Goal: Task Accomplishment & Management: Complete application form

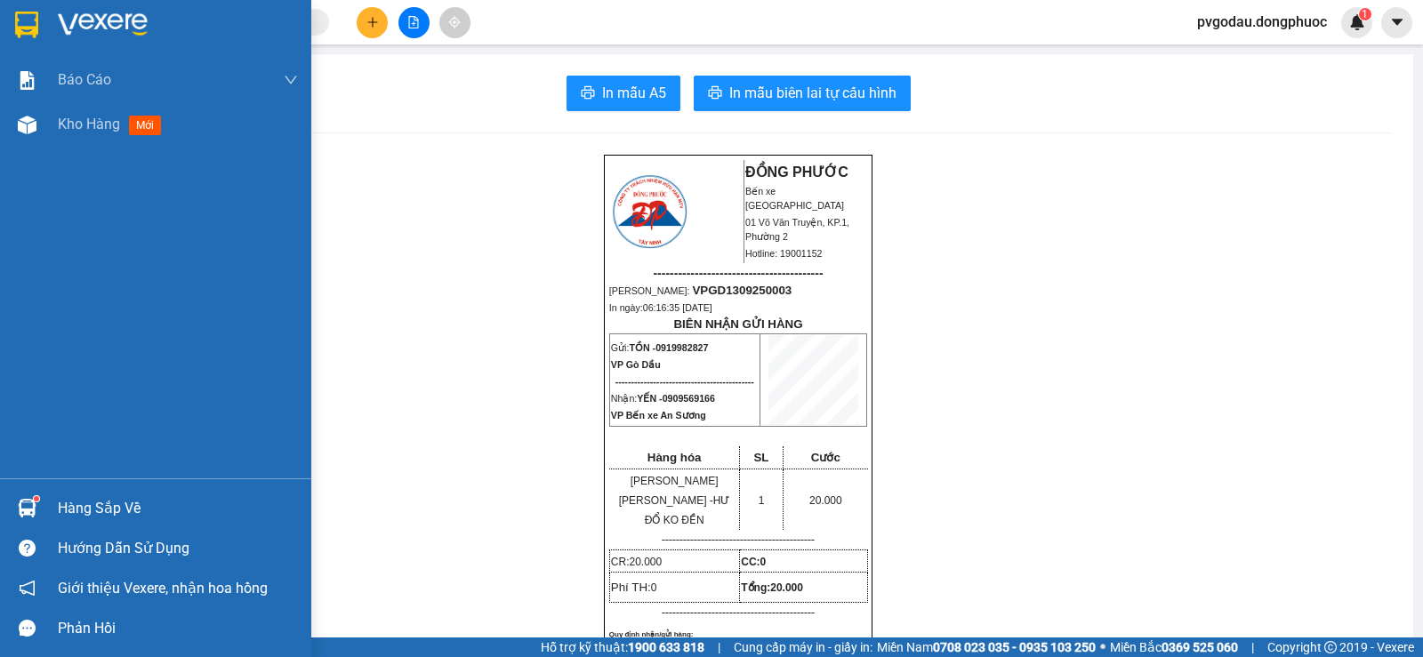
click at [62, 516] on div "Hàng sắp về" at bounding box center [178, 508] width 240 height 27
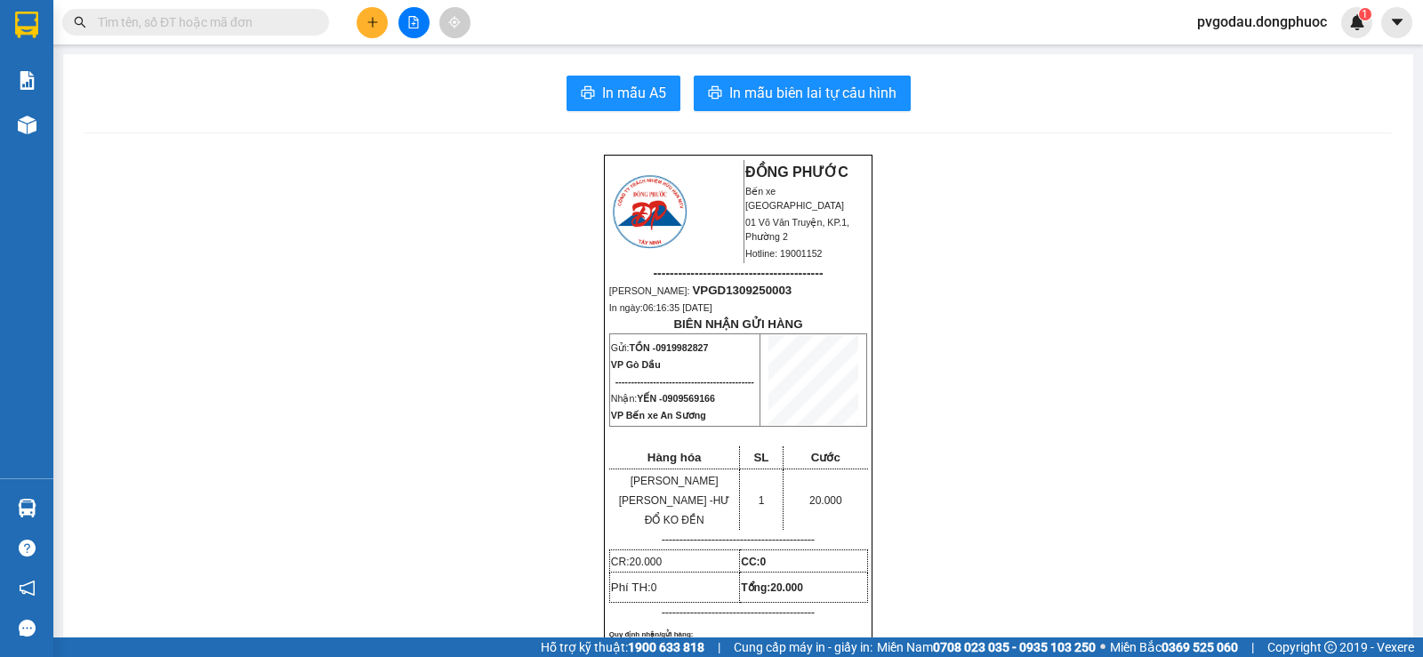
click at [329, 276] on section "Kết quả [PERSON_NAME] ( 0 ) Bộ lọc No Data pvgodau.dongphuoc 1 [PERSON_NAME] [P…" at bounding box center [711, 328] width 1423 height 657
click at [374, 31] on button at bounding box center [372, 22] width 31 height 31
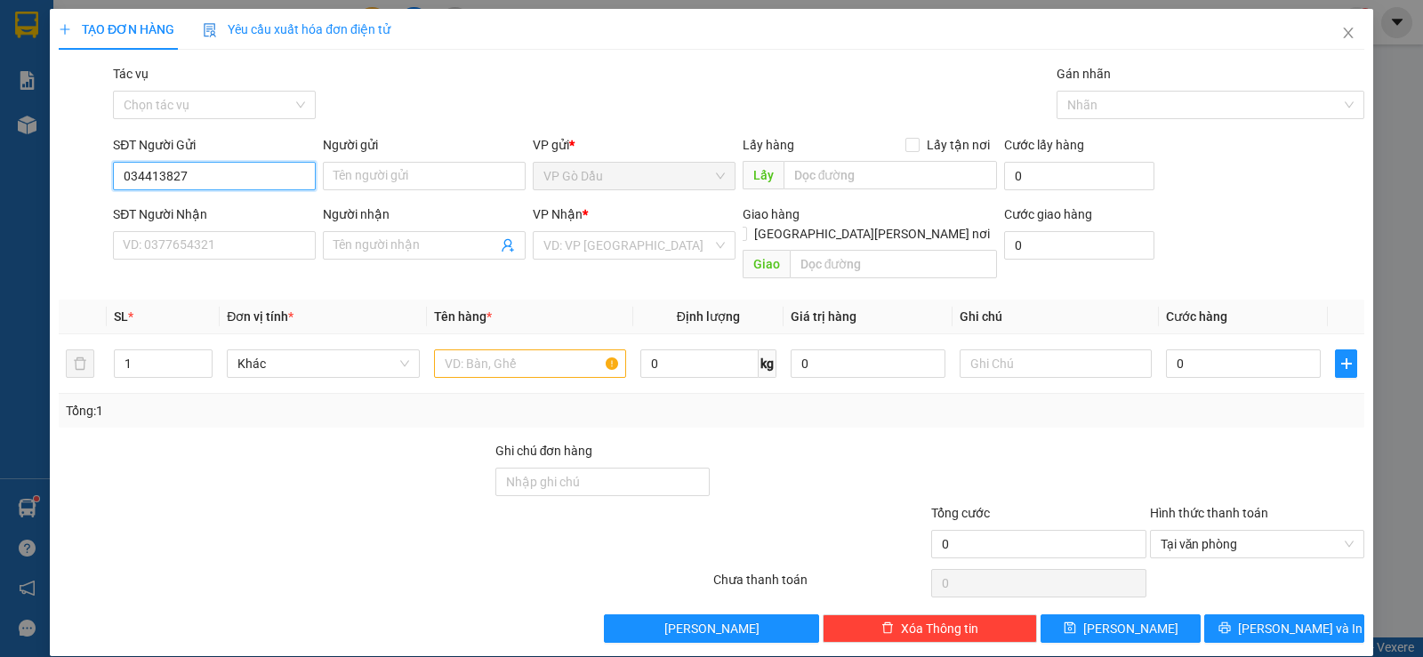
type input "0344138275"
click at [248, 212] on div "0344138275 - [PERSON_NAME]" at bounding box center [213, 212] width 180 height 20
type input "QUỲNH"
type input "0909772292"
type input "LƯƠNG"
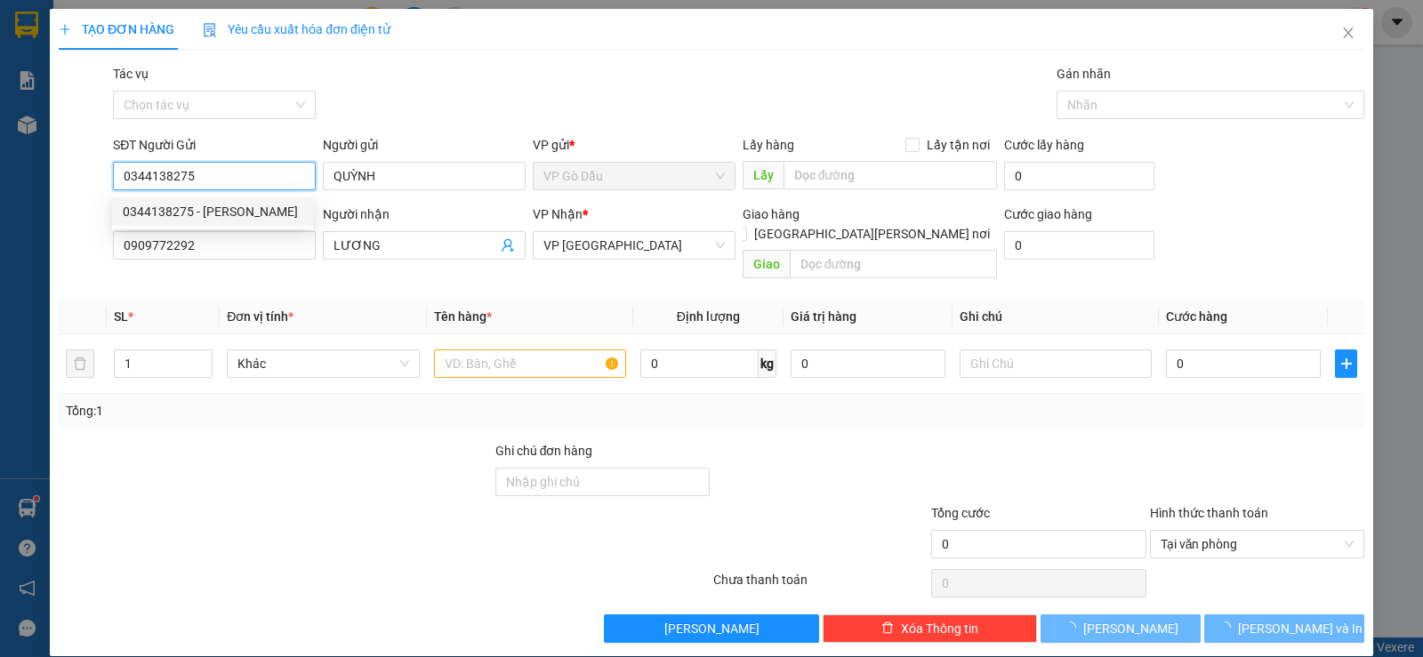
type input "20.000"
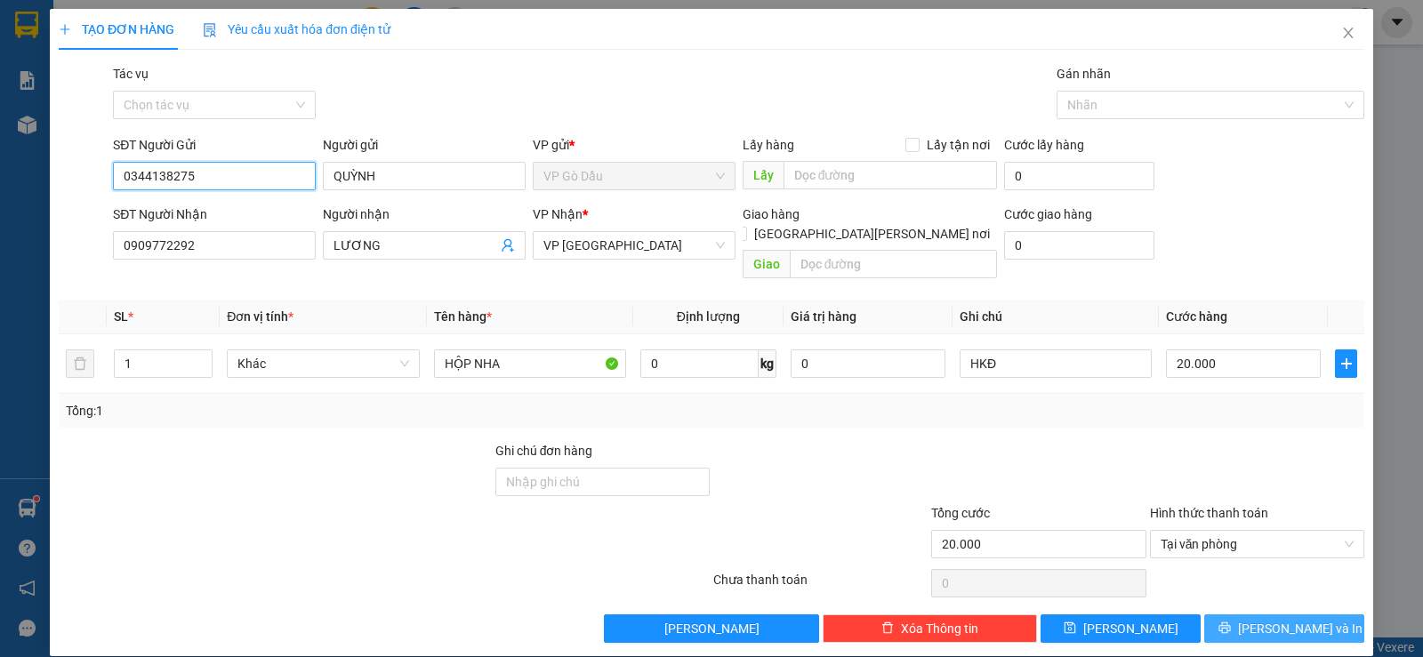
type input "0344138275"
click at [1308, 614] on button "[PERSON_NAME] và In" at bounding box center [1284, 628] width 160 height 28
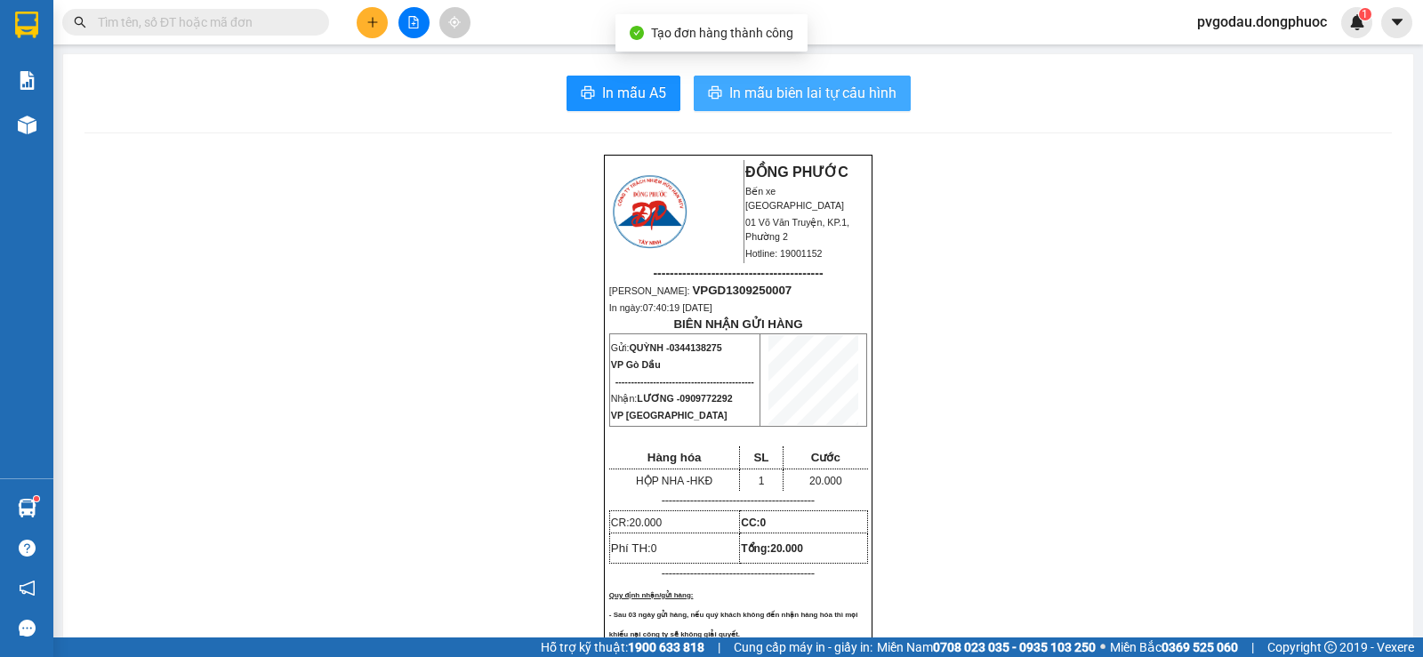
click at [732, 96] on span "In mẫu biên lai tự cấu hình" at bounding box center [812, 93] width 167 height 22
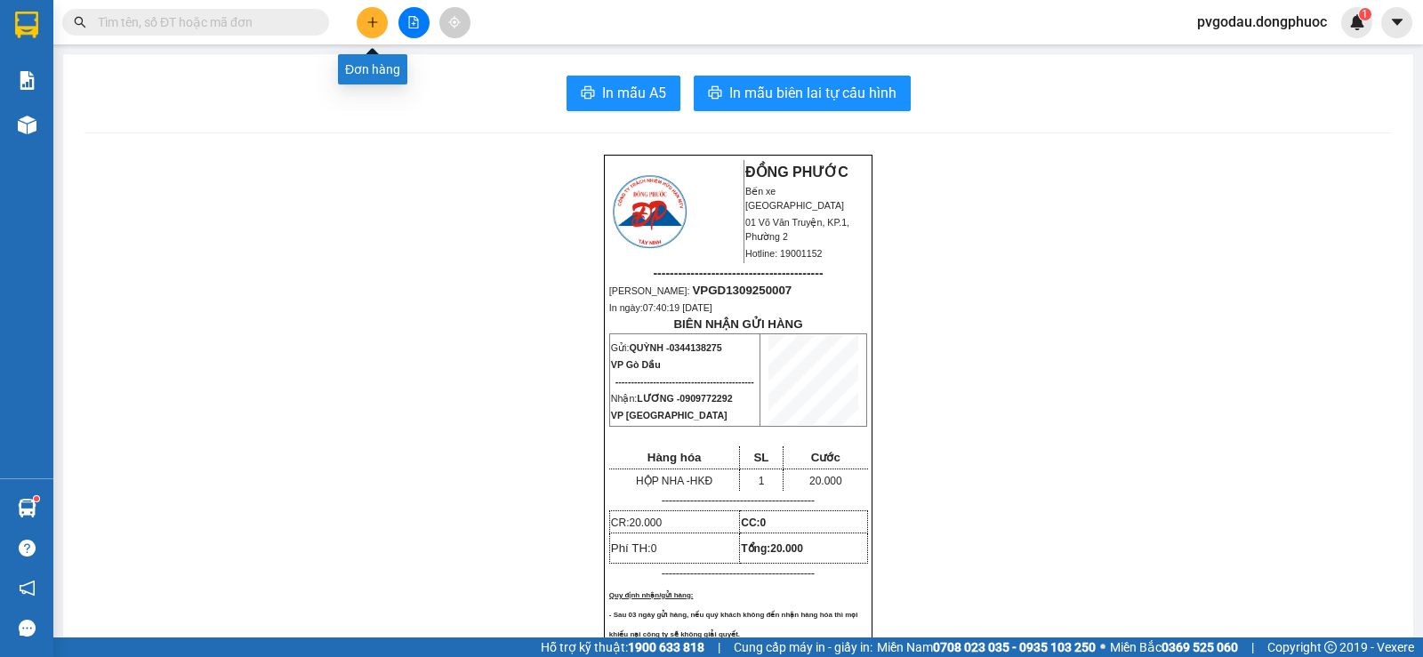
click at [380, 23] on button at bounding box center [372, 22] width 31 height 31
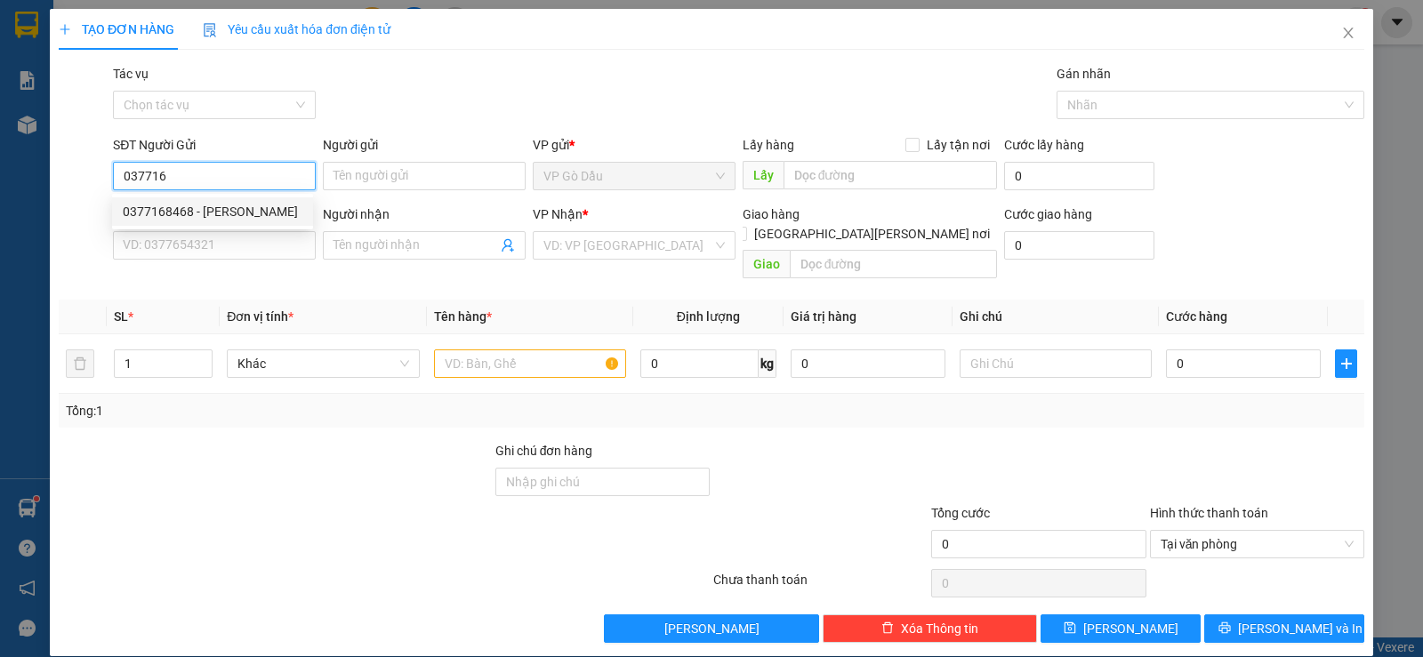
click at [183, 216] on div "0377168468 - [PERSON_NAME]" at bounding box center [213, 212] width 180 height 20
type input "0377168468"
type input "VINH"
type input "0925951109"
type input "ĐỨC"
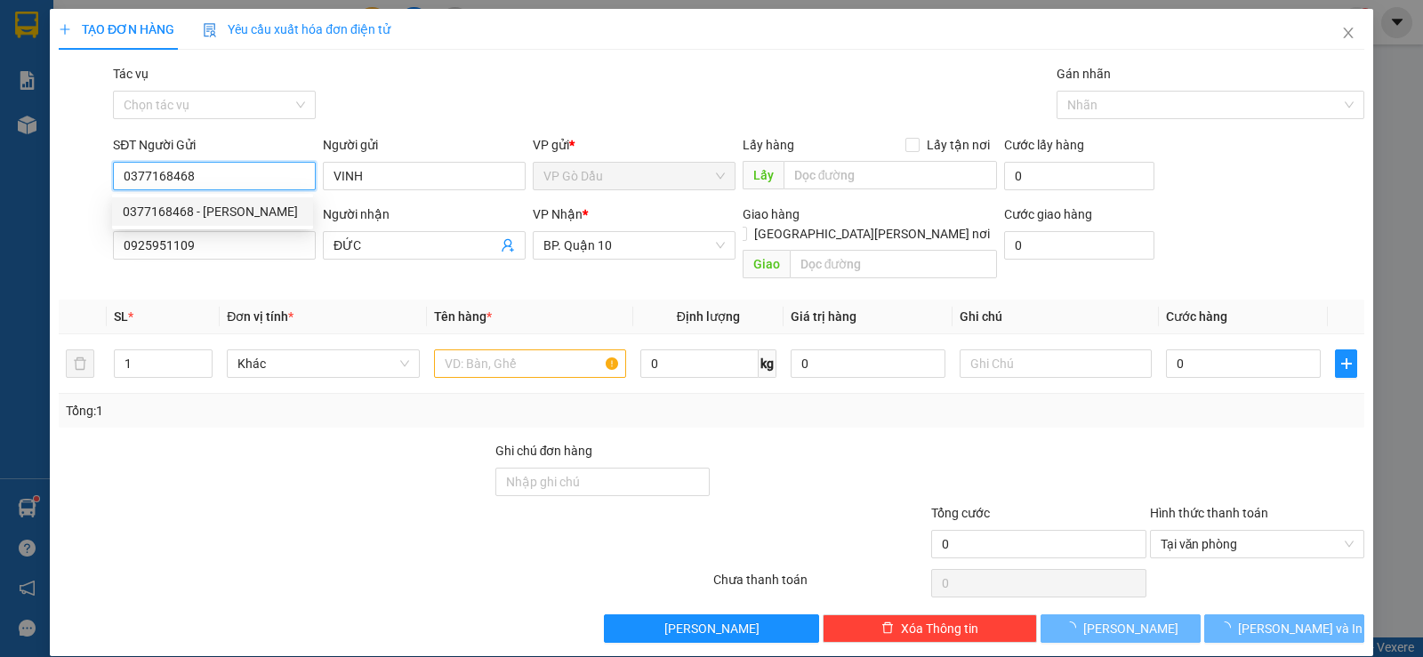
type input "80.000"
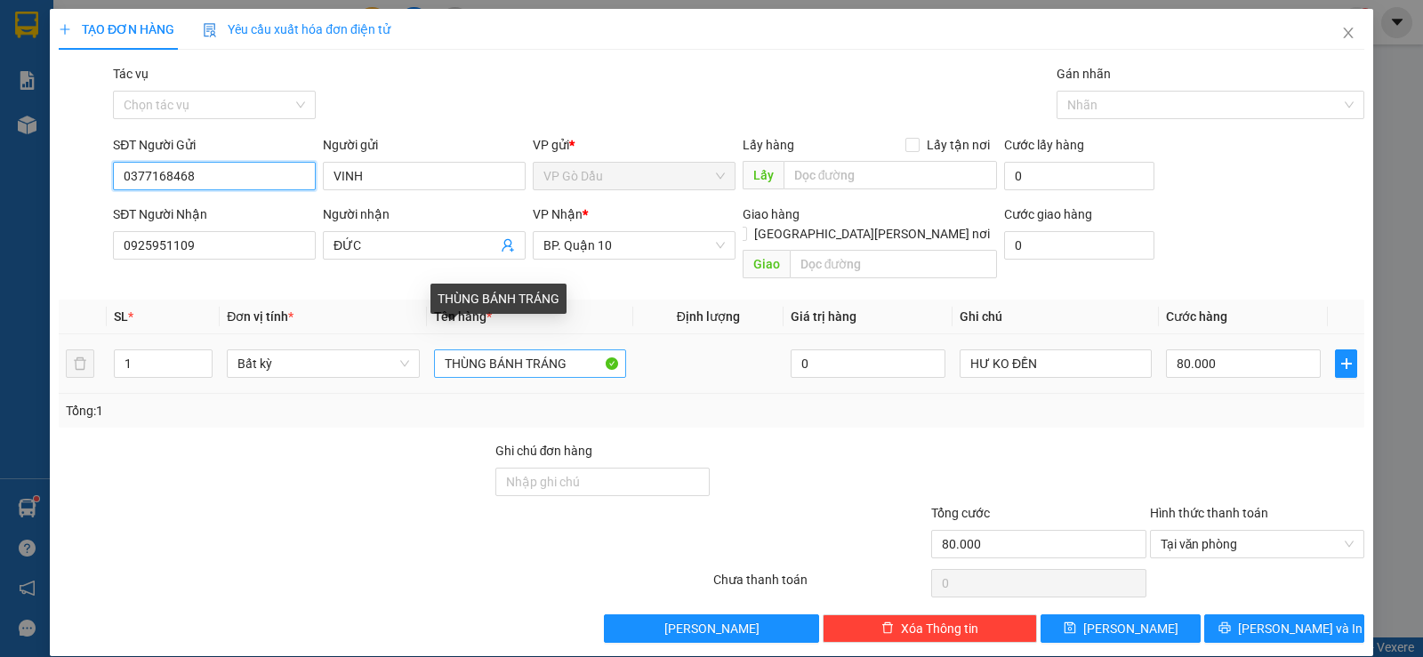
type input "0377168468"
click at [567, 349] on input "THÙNG BÁNH TRÁNG" at bounding box center [530, 363] width 192 height 28
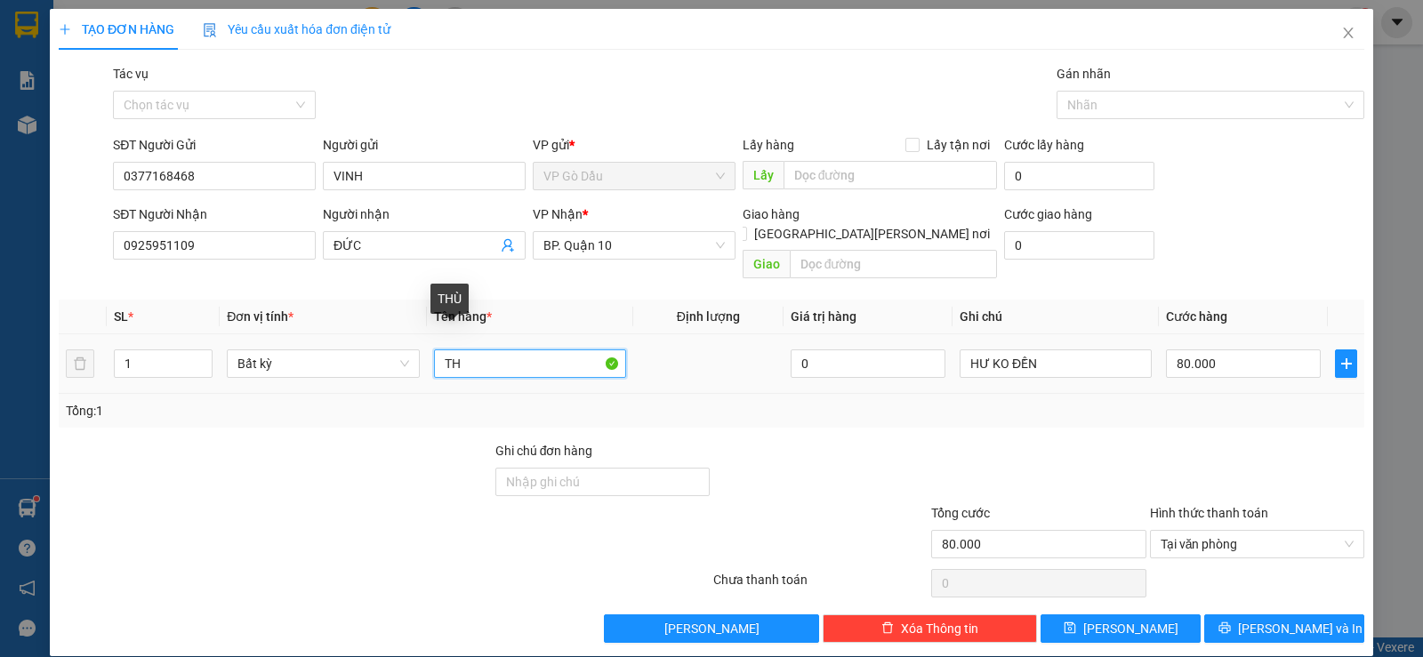
type input "T"
type input "HỘP THUỐC"
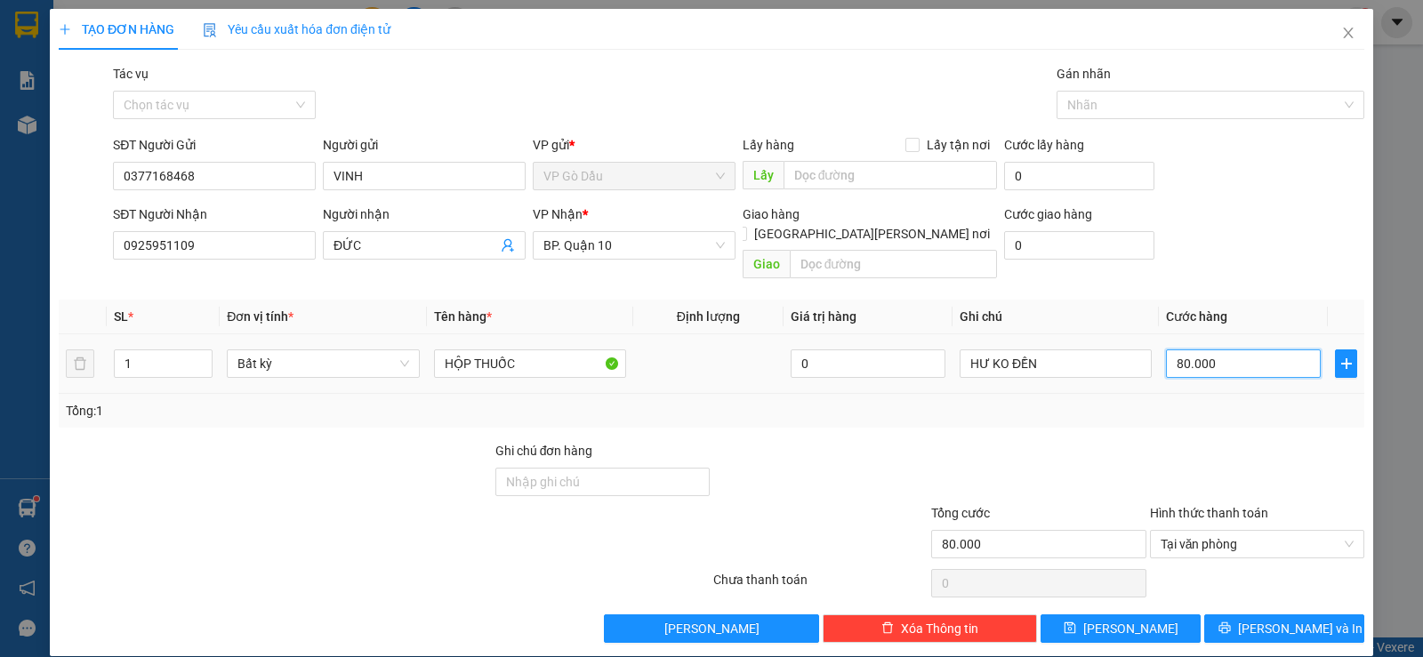
click at [1220, 351] on input "80.000" at bounding box center [1243, 363] width 155 height 28
type input "3"
type input "30"
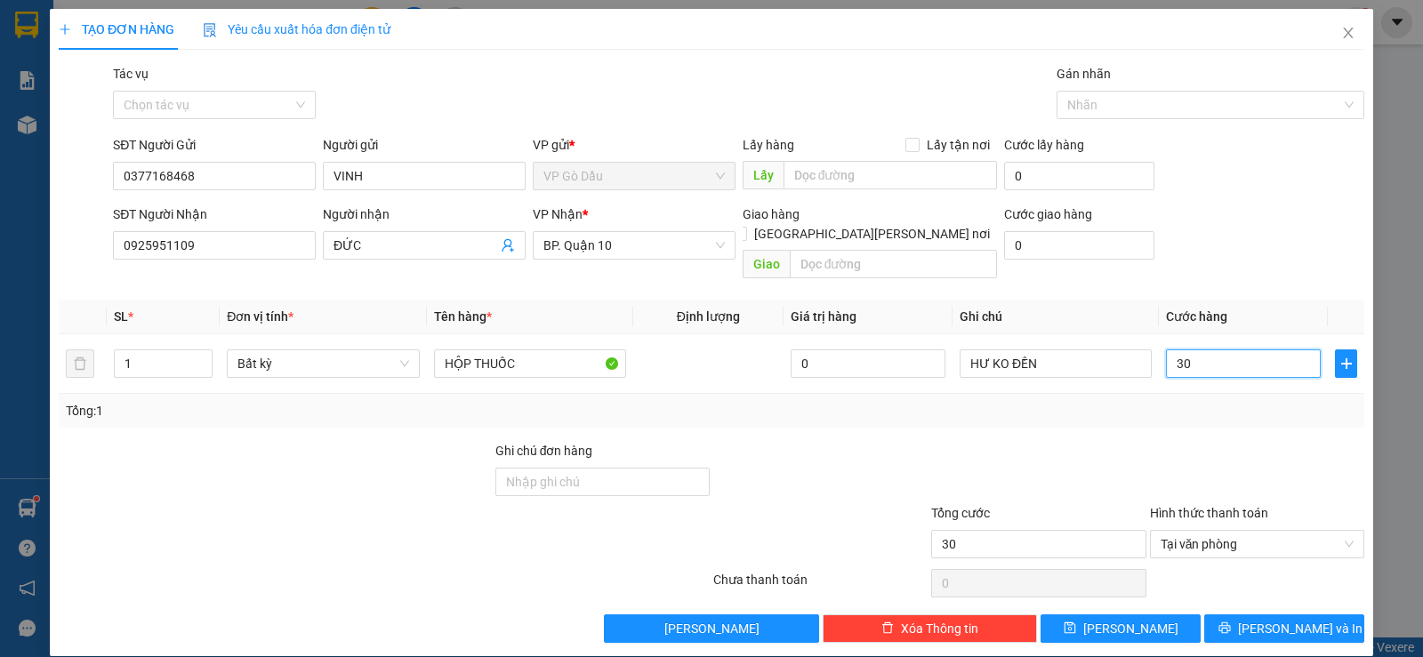
type input "30"
type input "30.000"
click at [1165, 405] on div "Tổng: 1" at bounding box center [711, 411] width 1305 height 34
click at [1294, 619] on span "[PERSON_NAME] và In" at bounding box center [1300, 629] width 124 height 20
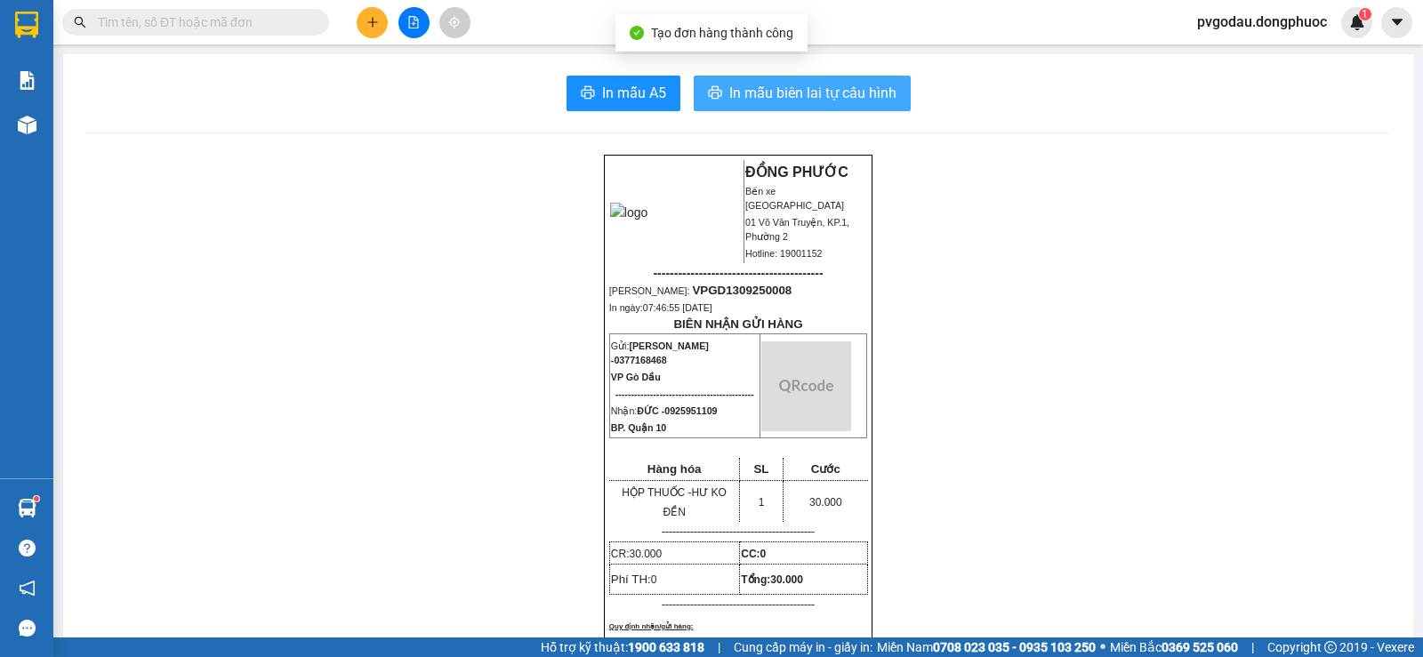
click at [746, 84] on span "In mẫu biên lai tự cấu hình" at bounding box center [812, 93] width 167 height 22
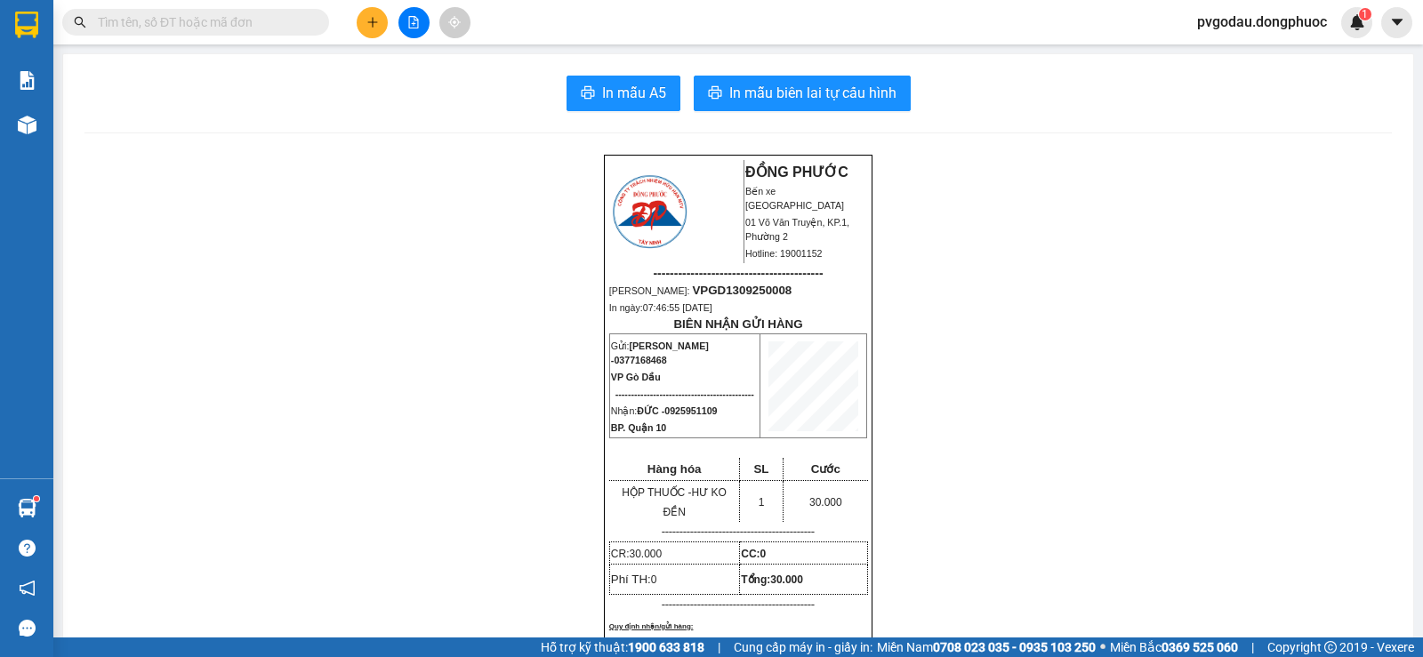
click at [269, 24] on input "text" at bounding box center [203, 22] width 210 height 20
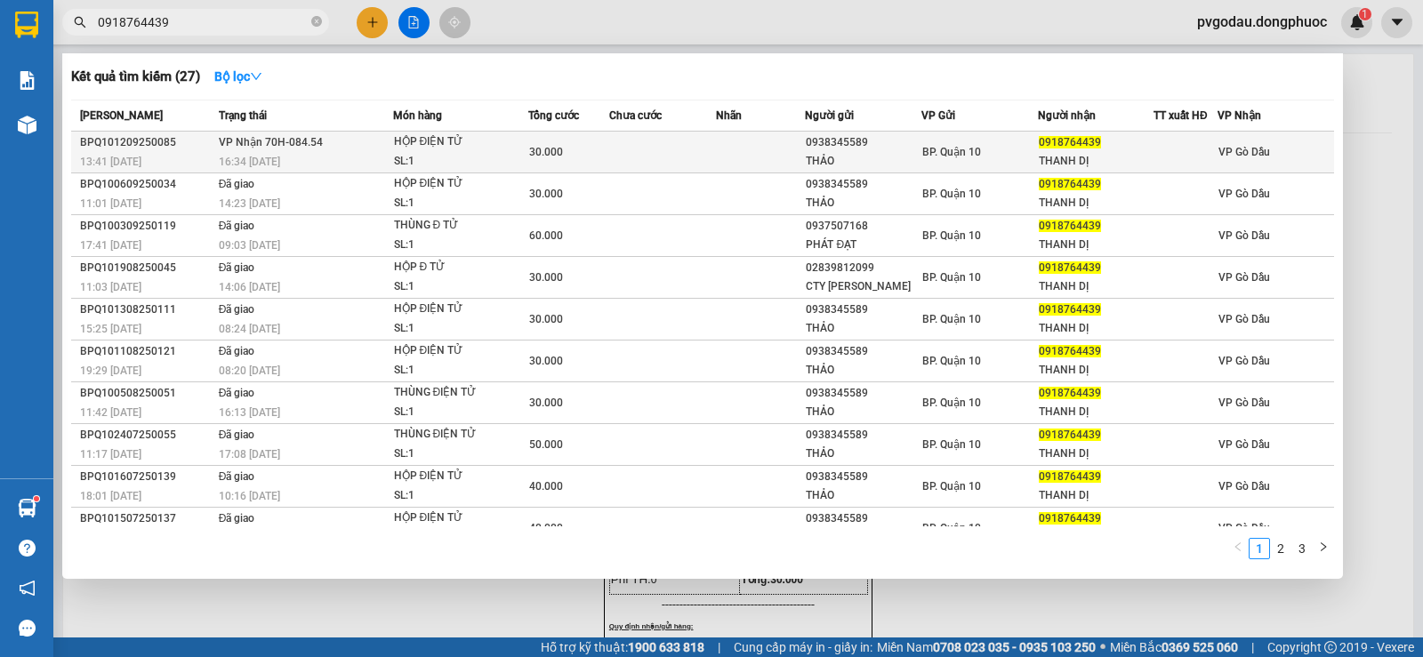
type input "0918764439"
click at [422, 147] on div "HỘP ĐIỆN TỬ" at bounding box center [460, 142] width 133 height 20
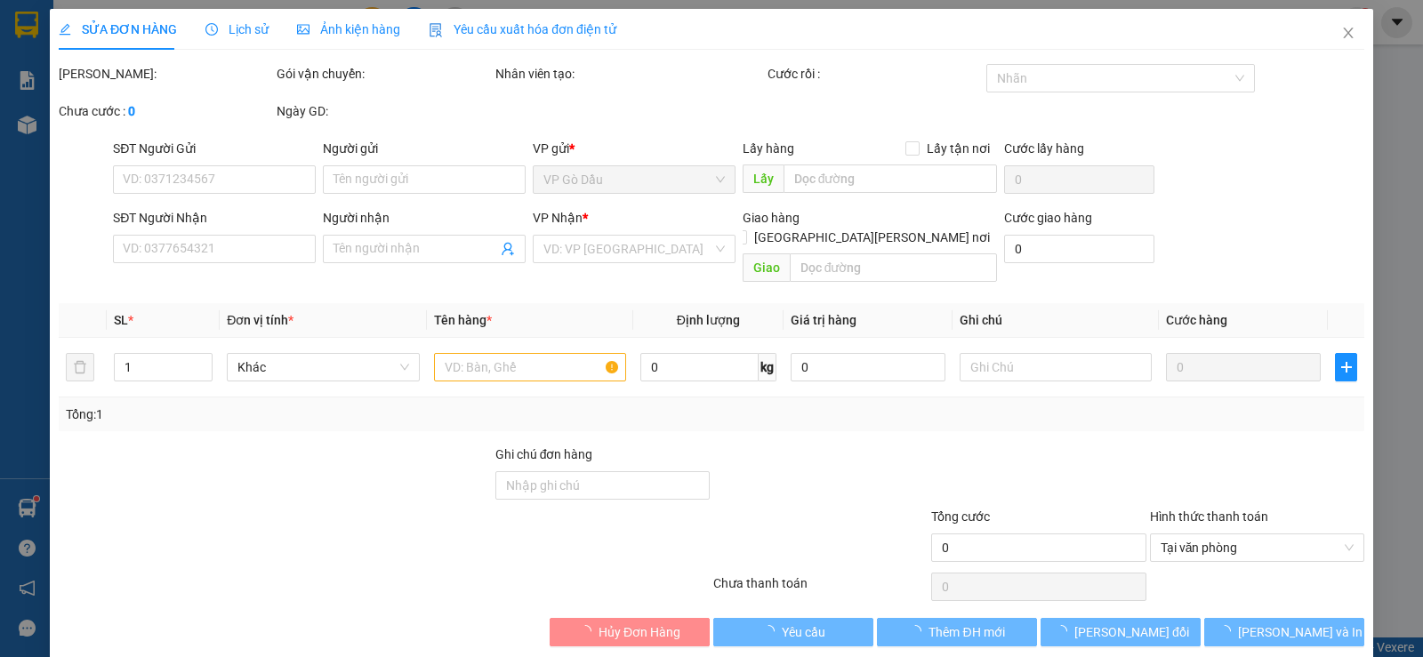
type input "0938345589"
type input "THẢO"
type input "0918764439"
type input "THANH DỊ"
type input "30.000"
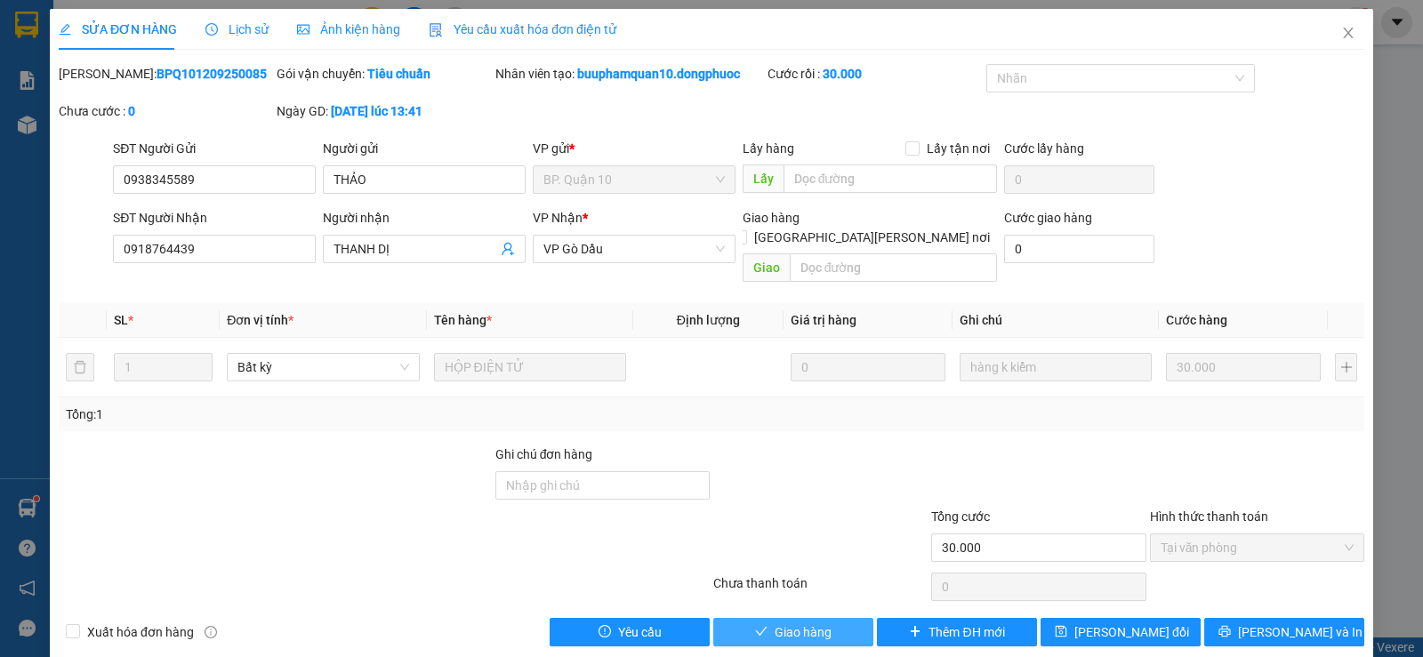
click at [761, 618] on button "Giao hàng" at bounding box center [793, 632] width 160 height 28
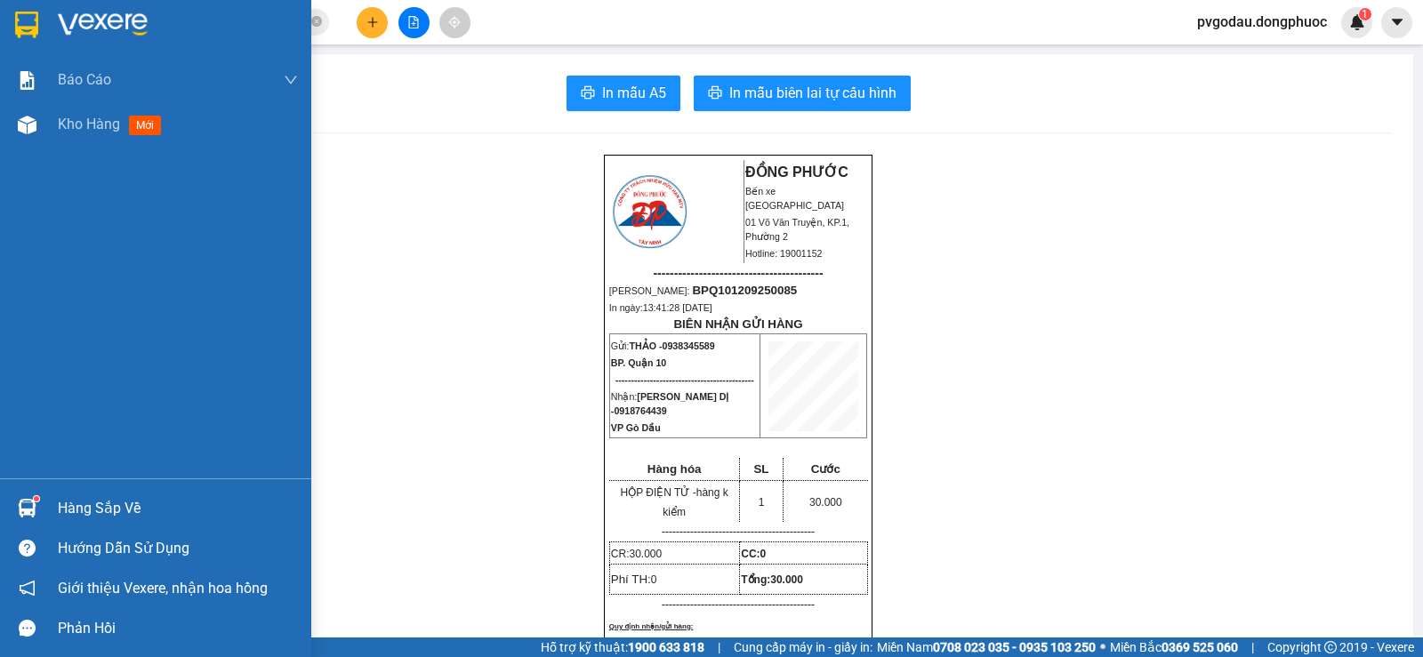
click at [61, 503] on div "Hàng sắp về" at bounding box center [178, 508] width 240 height 27
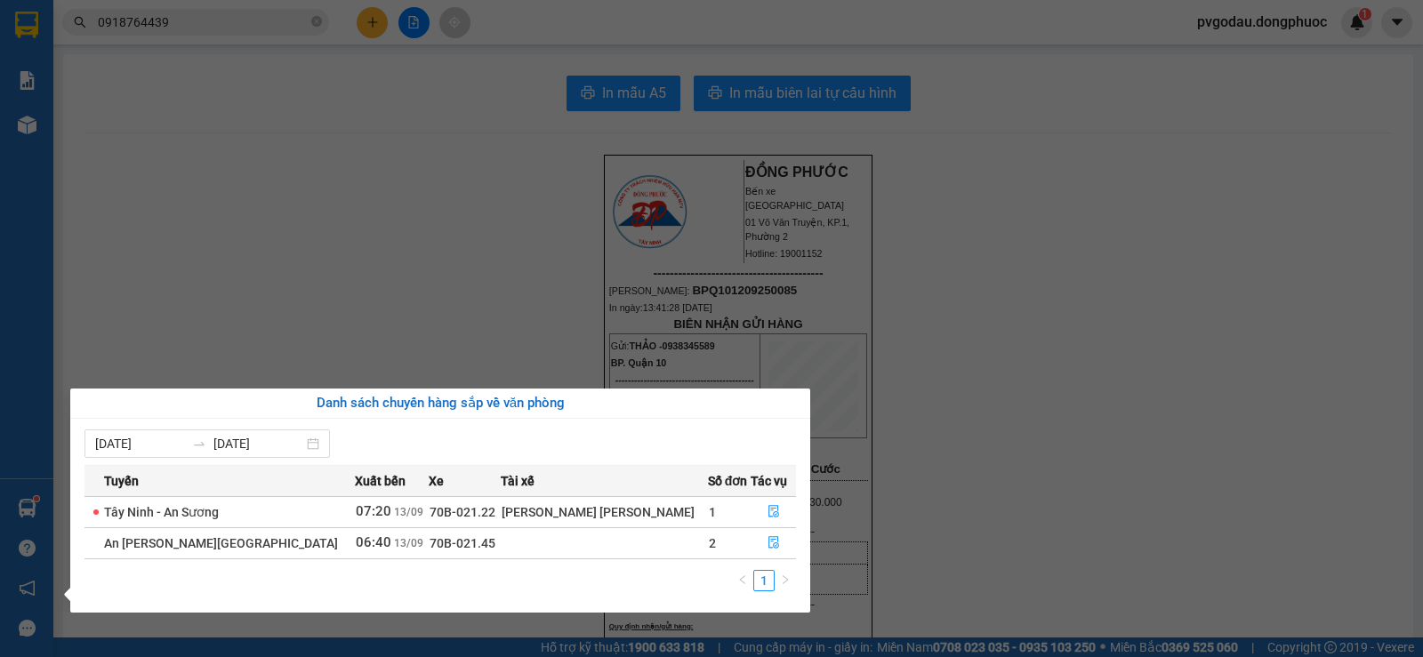
click at [35, 525] on div "Báo cáo Mẫu 1: Báo cáo dòng tiền theo nhân viên Mẫu 1: Báo cáo dòng tiền theo n…" at bounding box center [26, 328] width 53 height 657
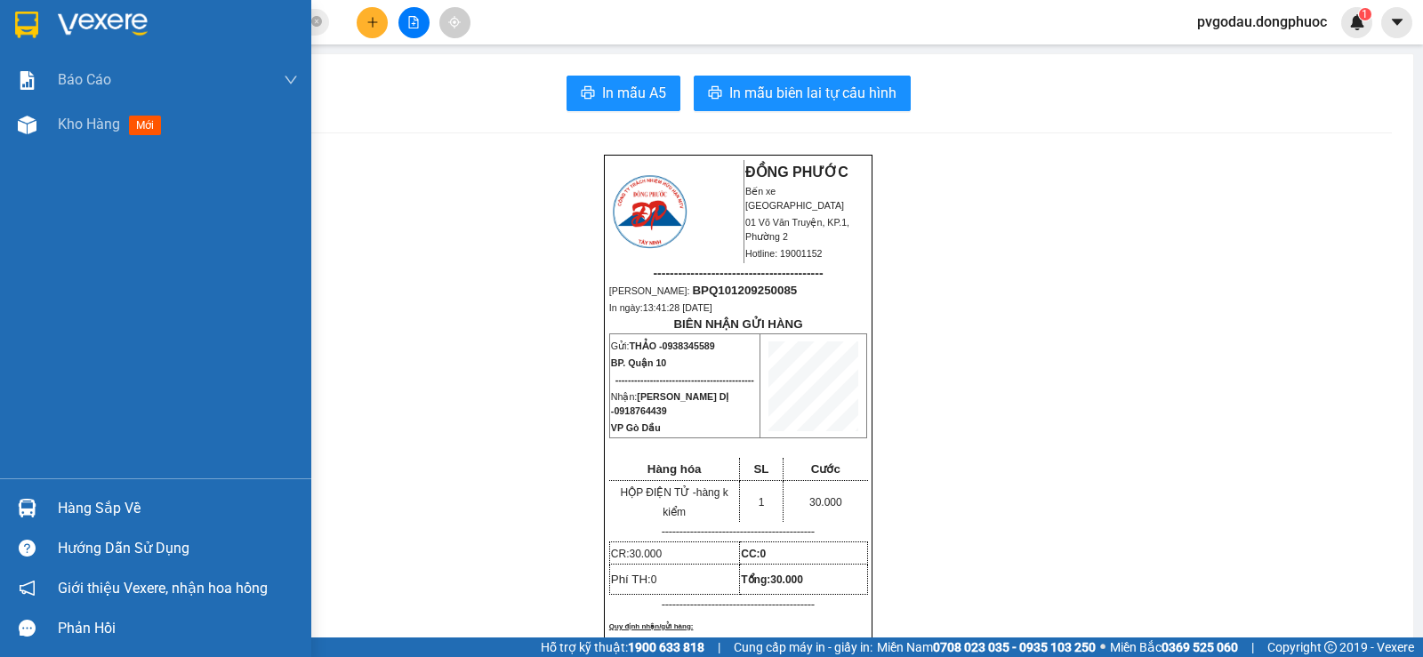
click at [36, 519] on div at bounding box center [27, 508] width 31 height 31
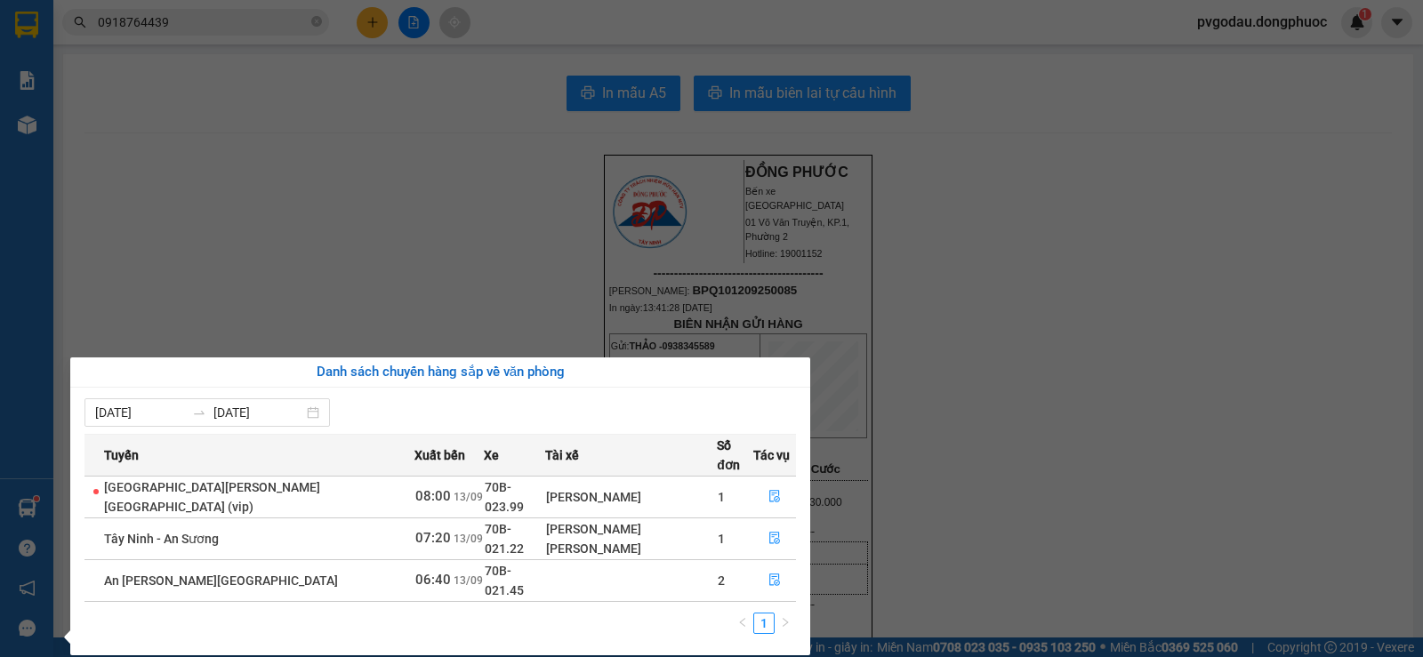
click at [318, 324] on section "Kết quả [PERSON_NAME] ( 27 ) Bộ lọc Mã ĐH Trạng thái Món hàng Tổng [PERSON_NAME…" at bounding box center [711, 328] width 1423 height 657
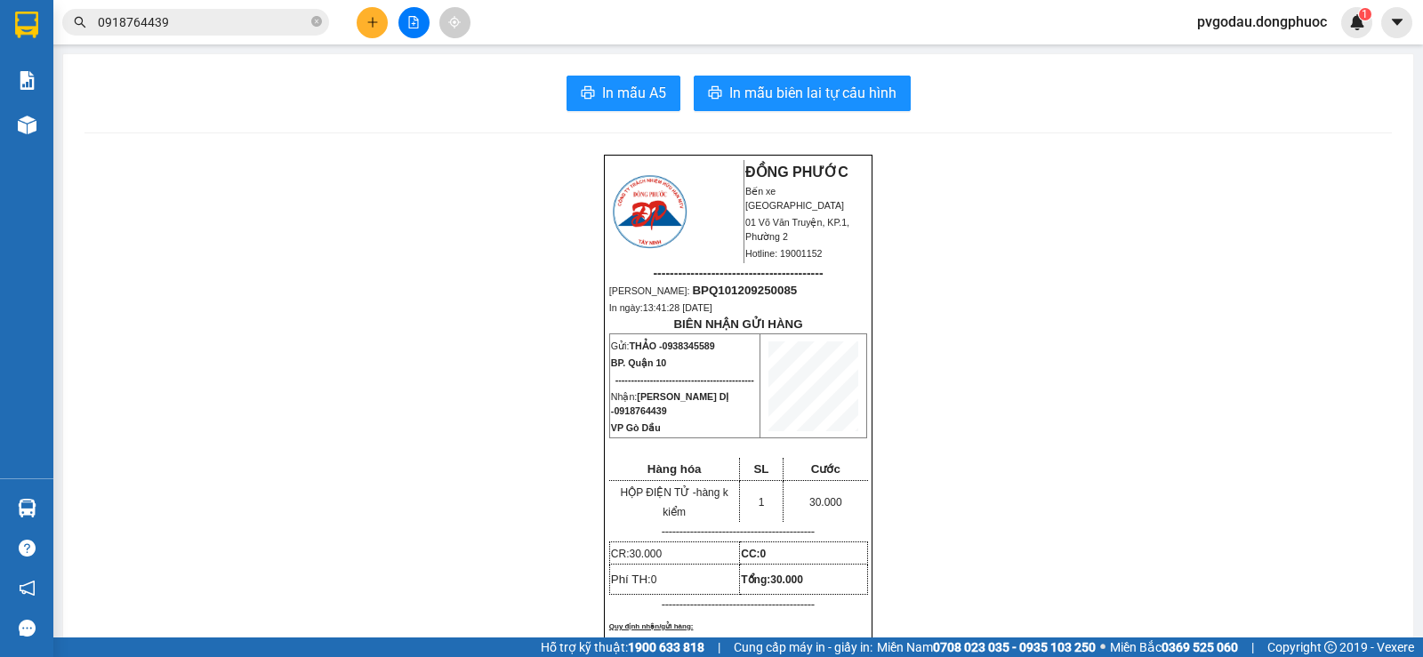
click at [389, 21] on div at bounding box center [413, 22] width 133 height 31
click at [380, 23] on button at bounding box center [372, 22] width 31 height 31
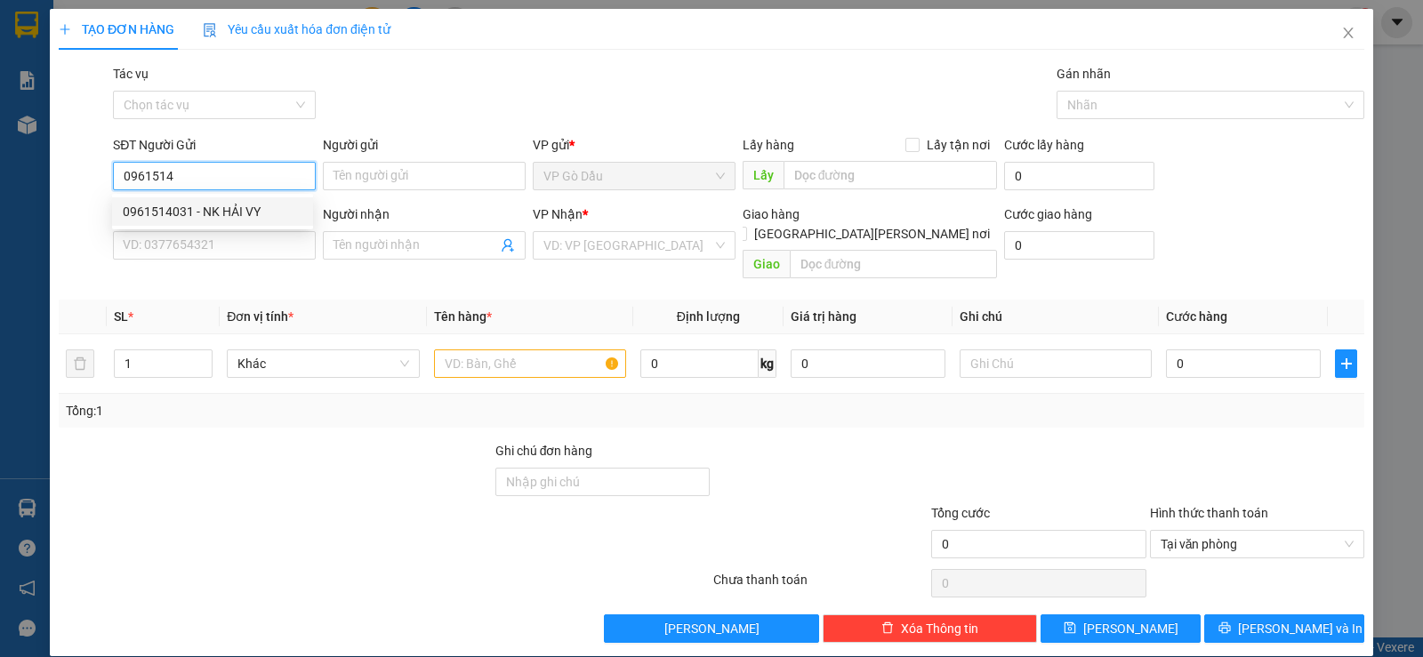
click at [243, 211] on div "0961514031 - NK HẢI VY" at bounding box center [213, 212] width 180 height 20
type input "0961514031"
type input "NK HẢI VY"
type input "0909976506"
type input "LABO ANH TUẤN"
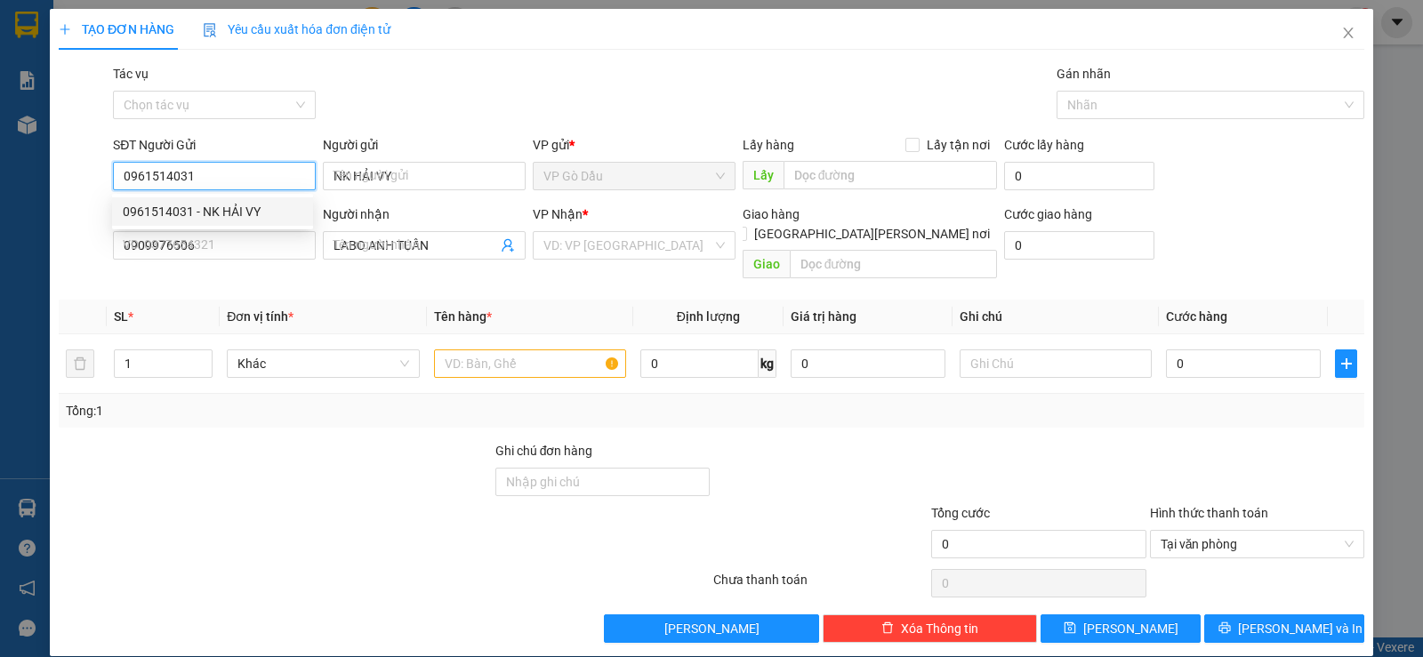
type input "20.000"
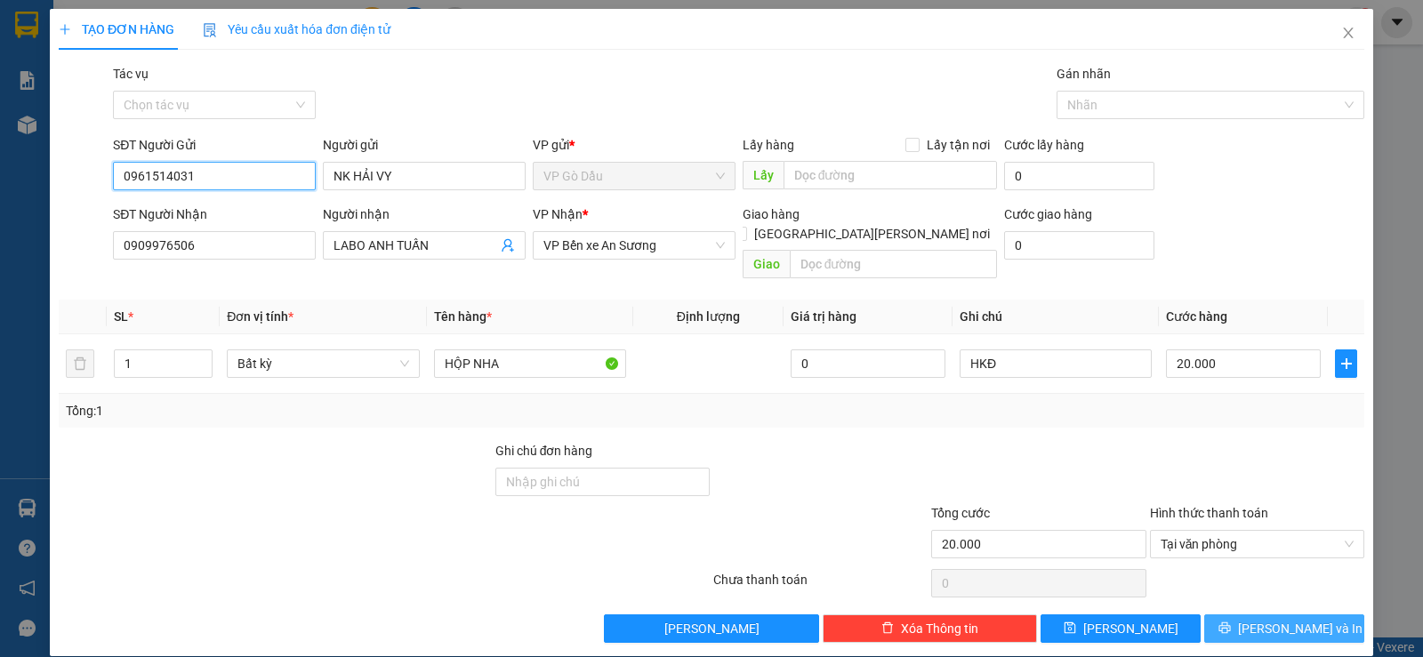
type input "0961514031"
click at [1231, 621] on icon "printer" at bounding box center [1224, 627] width 12 height 12
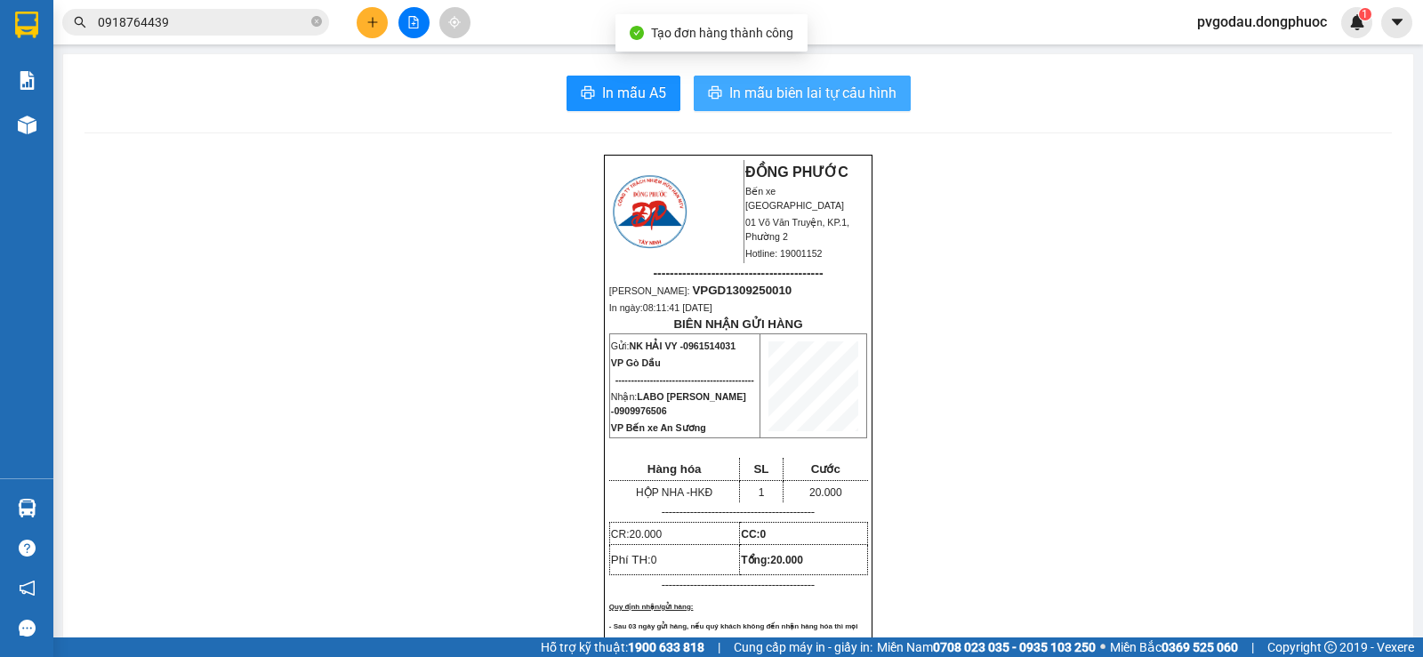
click at [756, 93] on span "In mẫu biên lai tự cấu hình" at bounding box center [812, 93] width 167 height 22
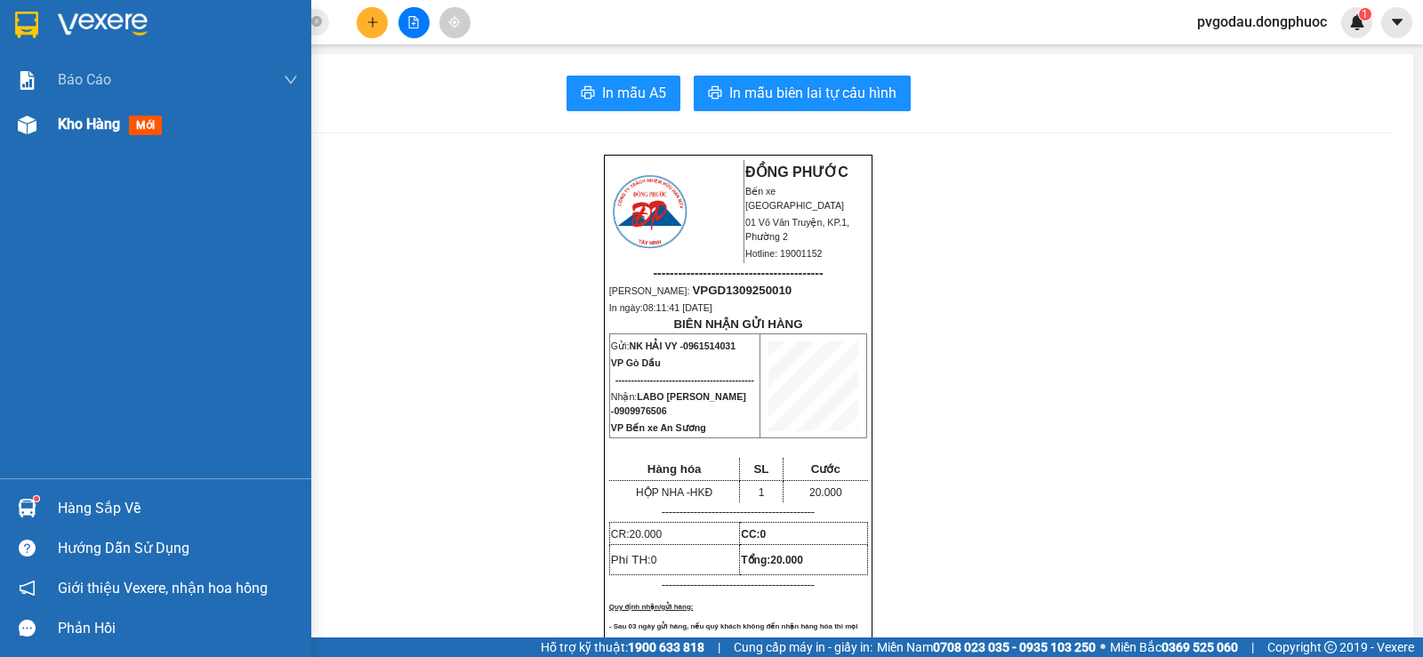
click at [34, 131] on img at bounding box center [27, 125] width 19 height 19
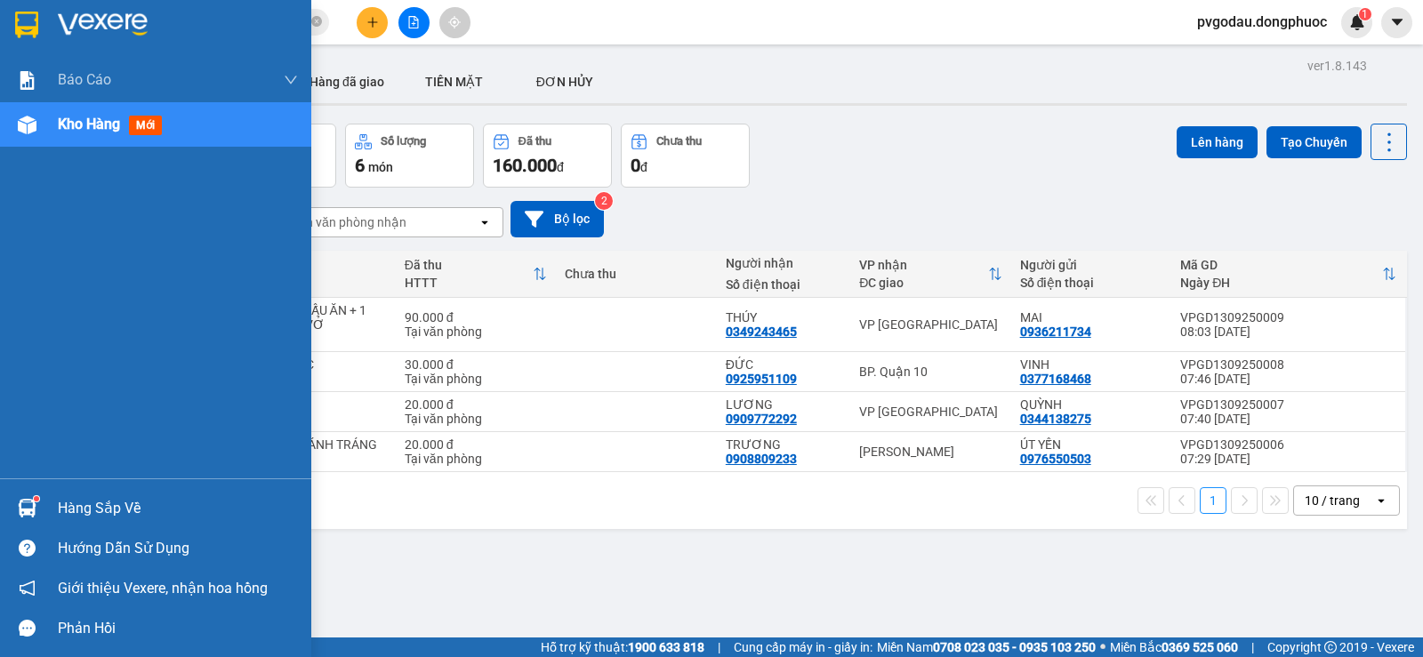
click at [52, 493] on div "Hàng sắp về" at bounding box center [155, 508] width 311 height 40
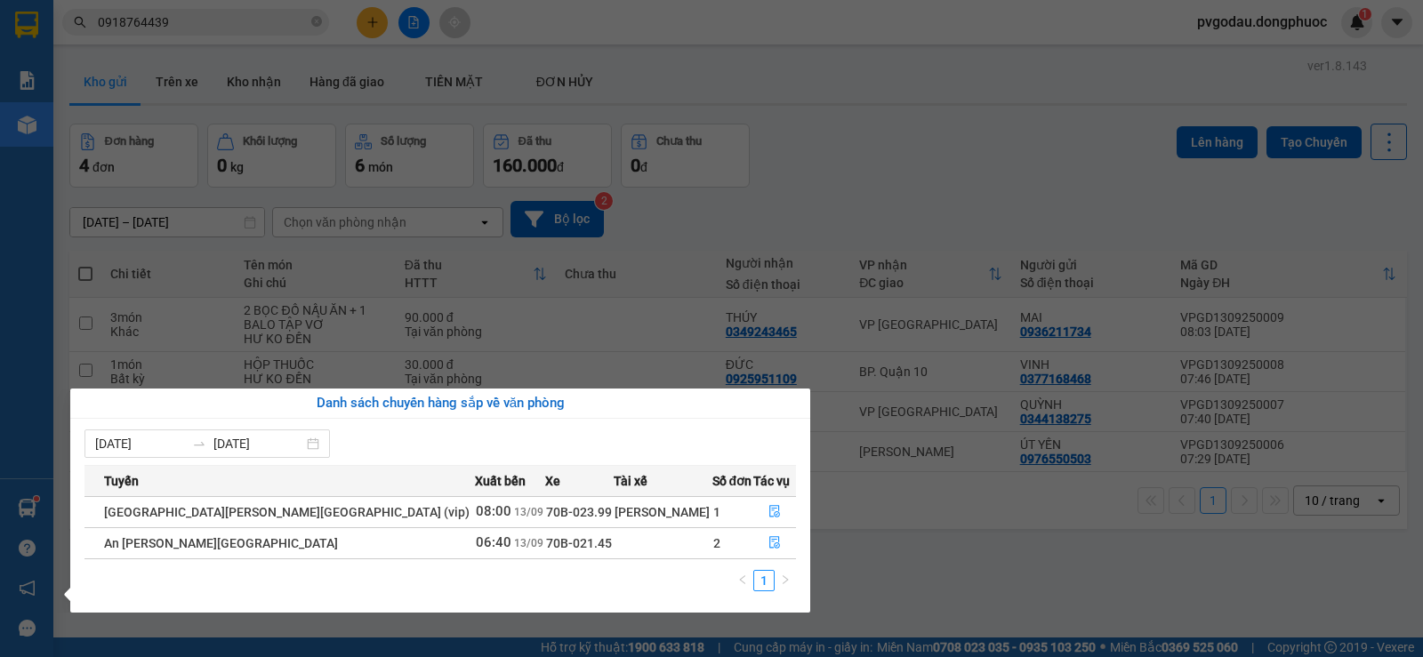
click at [934, 527] on section "Kết quả [PERSON_NAME] ( 27 ) Bộ lọc Mã ĐH Trạng thái Món hàng Tổng [PERSON_NAME…" at bounding box center [711, 328] width 1423 height 657
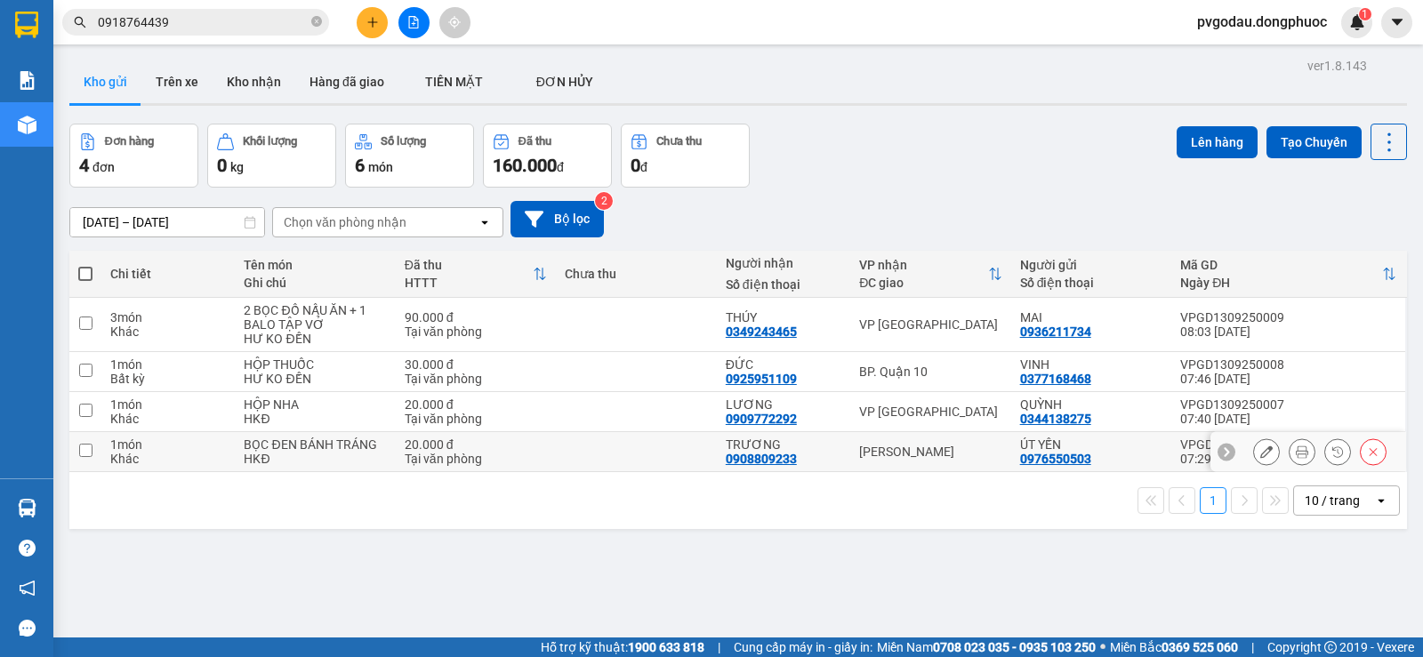
click at [881, 448] on div "[PERSON_NAME]" at bounding box center [930, 452] width 142 height 14
checkbox input "true"
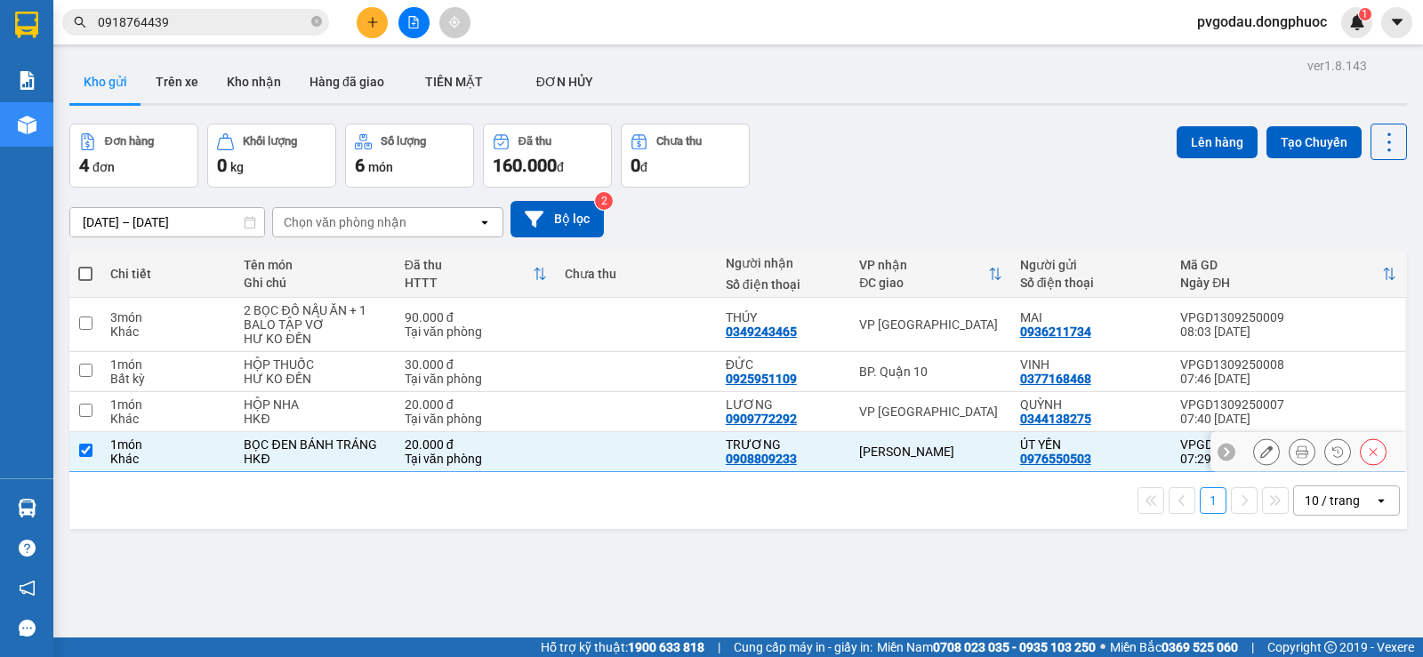
click at [894, 414] on div "VP [GEOGRAPHIC_DATA]" at bounding box center [930, 412] width 142 height 14
checkbox input "true"
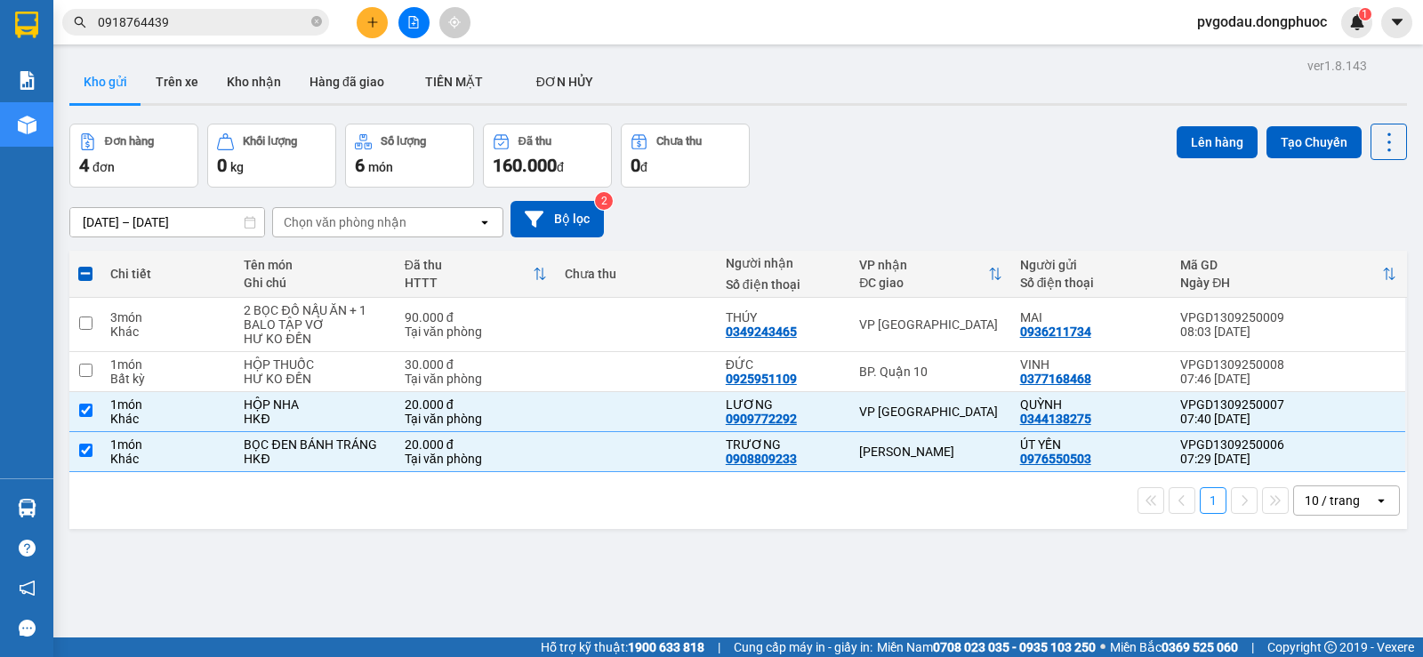
click at [1176, 149] on button "Lên hàng" at bounding box center [1216, 142] width 81 height 32
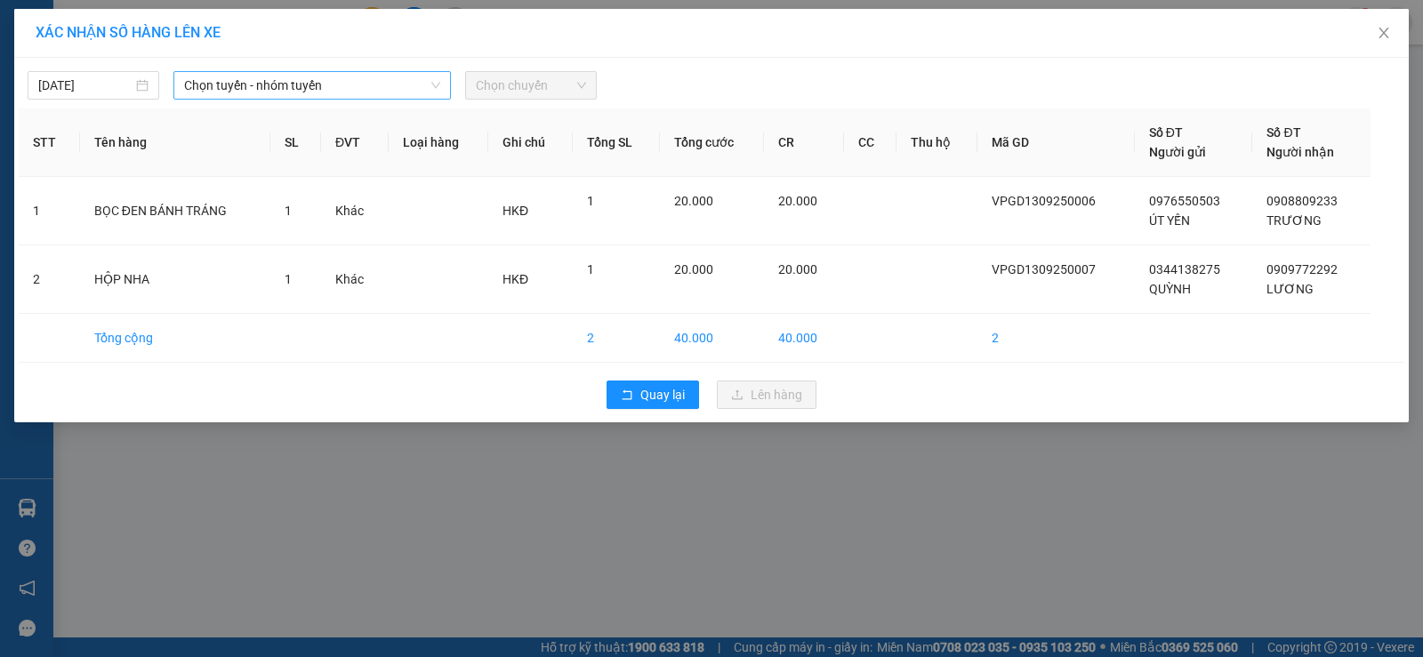
click at [250, 89] on span "Chọn tuyến - nhóm tuyến" at bounding box center [312, 85] width 256 height 27
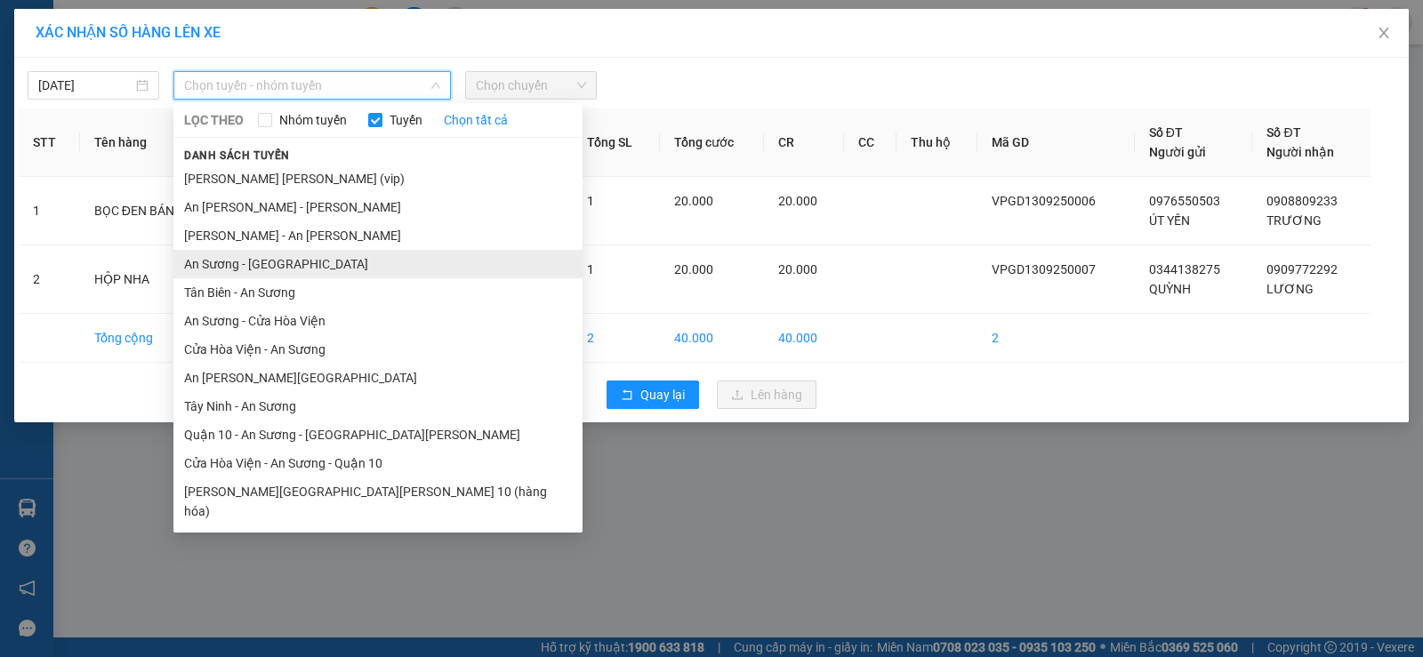
scroll to position [37, 0]
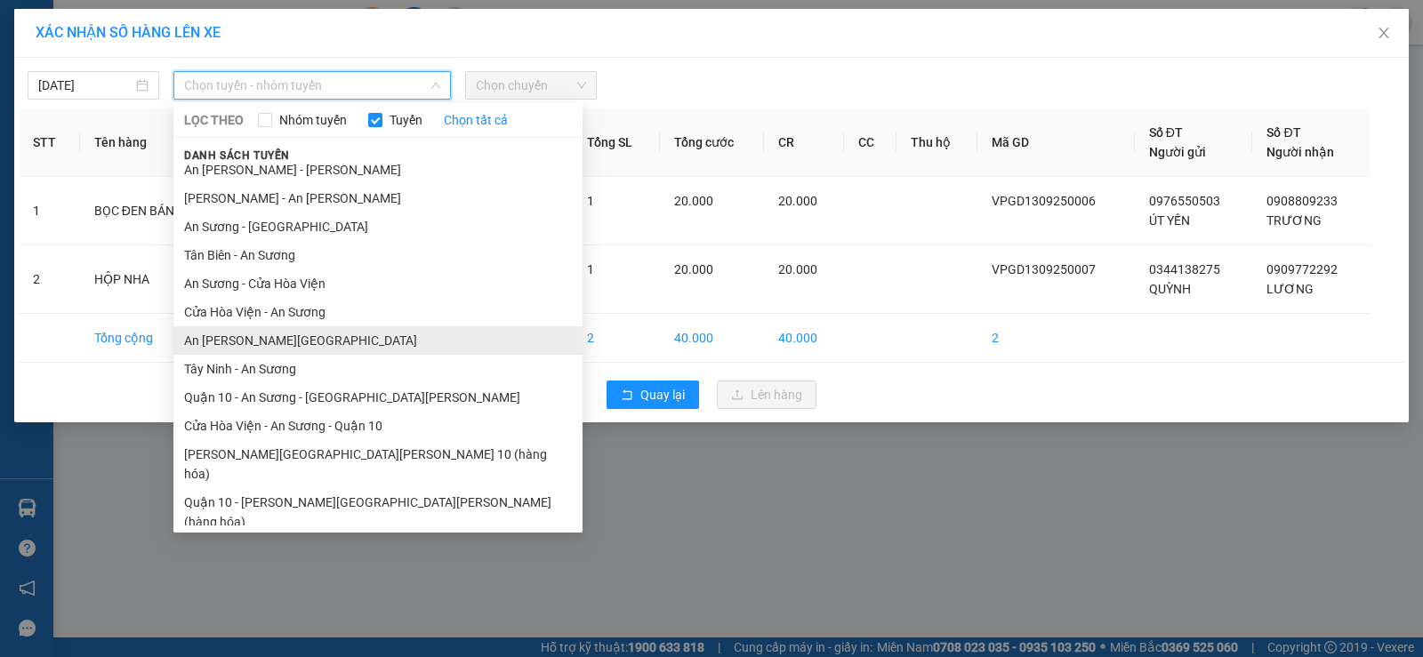
click at [281, 340] on li "An [PERSON_NAME][GEOGRAPHIC_DATA]" at bounding box center [377, 340] width 409 height 28
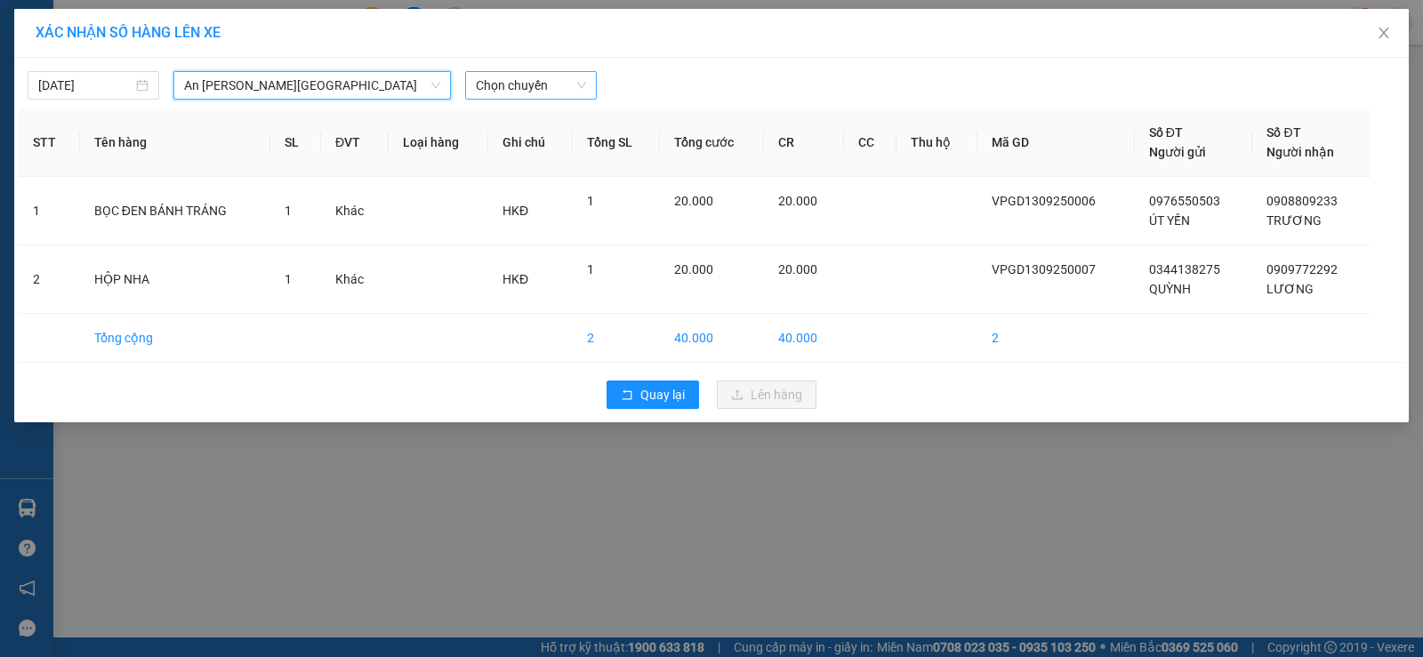
click at [531, 86] on span "Chọn chuyến" at bounding box center [531, 85] width 110 height 27
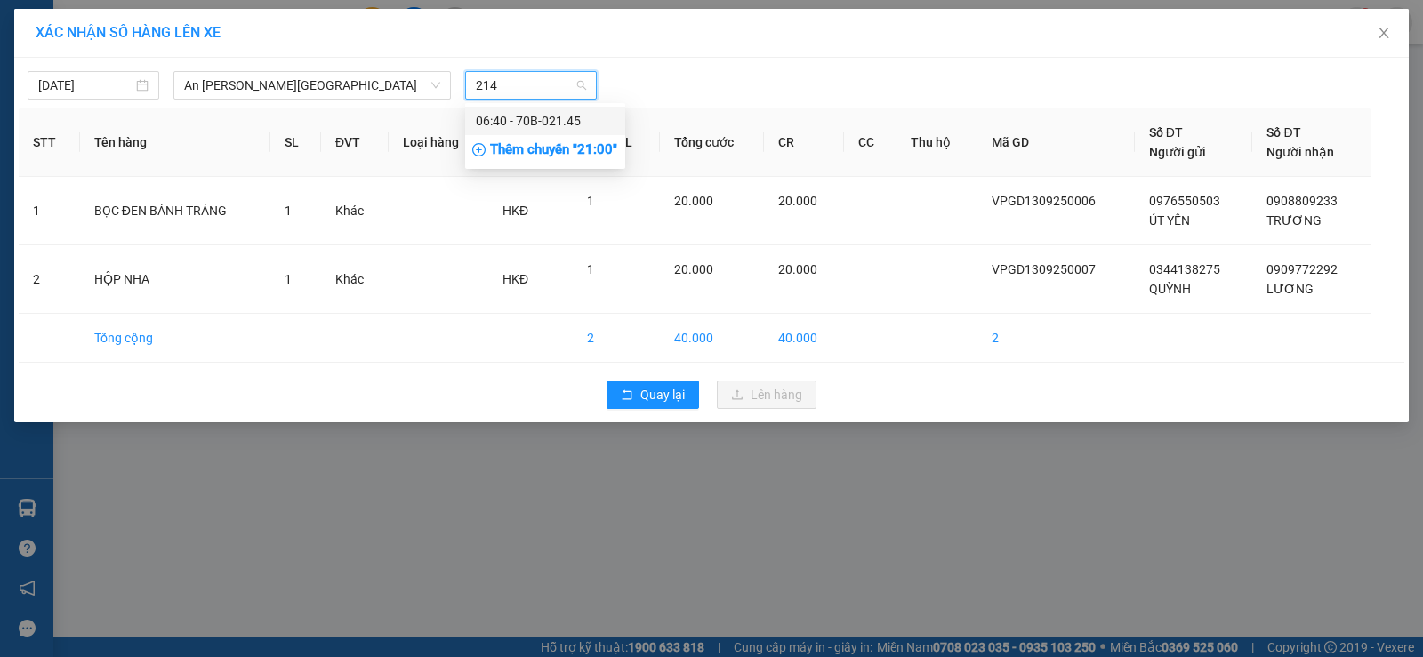
type input "2145"
click at [510, 117] on div "06:40 - 70B-021.45" at bounding box center [545, 121] width 139 height 20
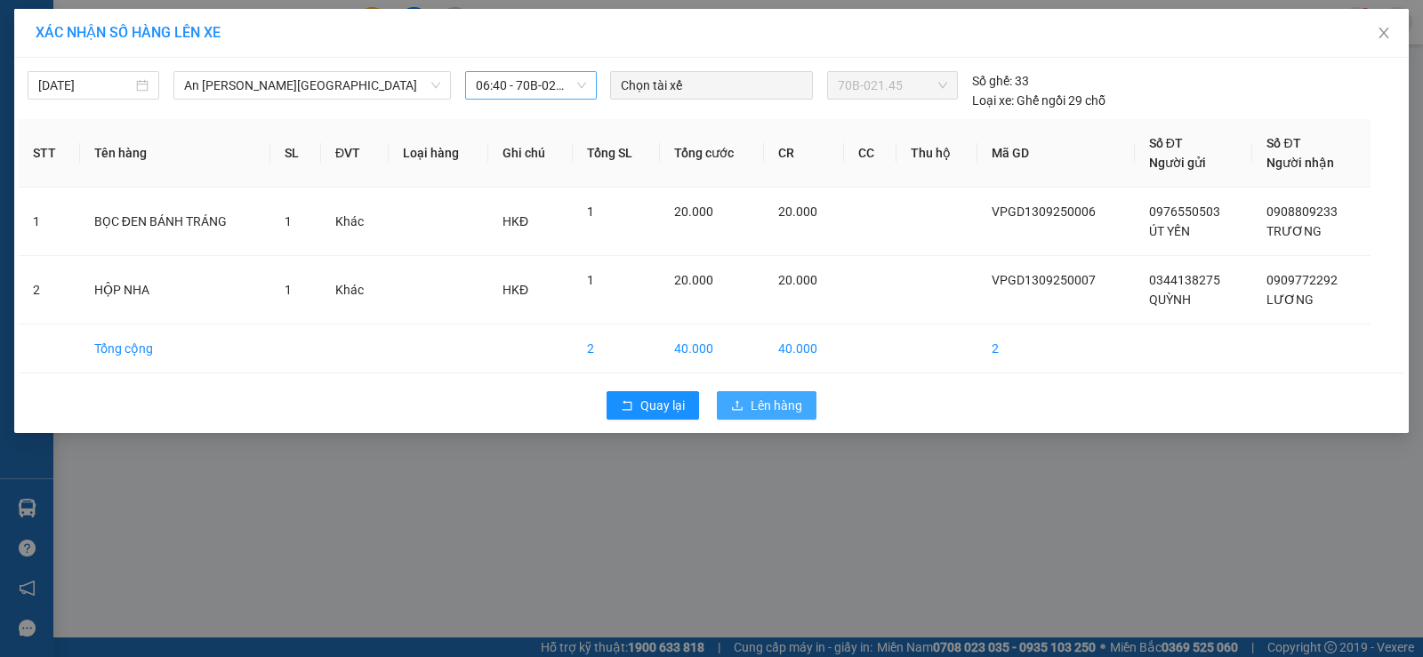
click at [788, 402] on span "Lên hàng" at bounding box center [776, 406] width 52 height 20
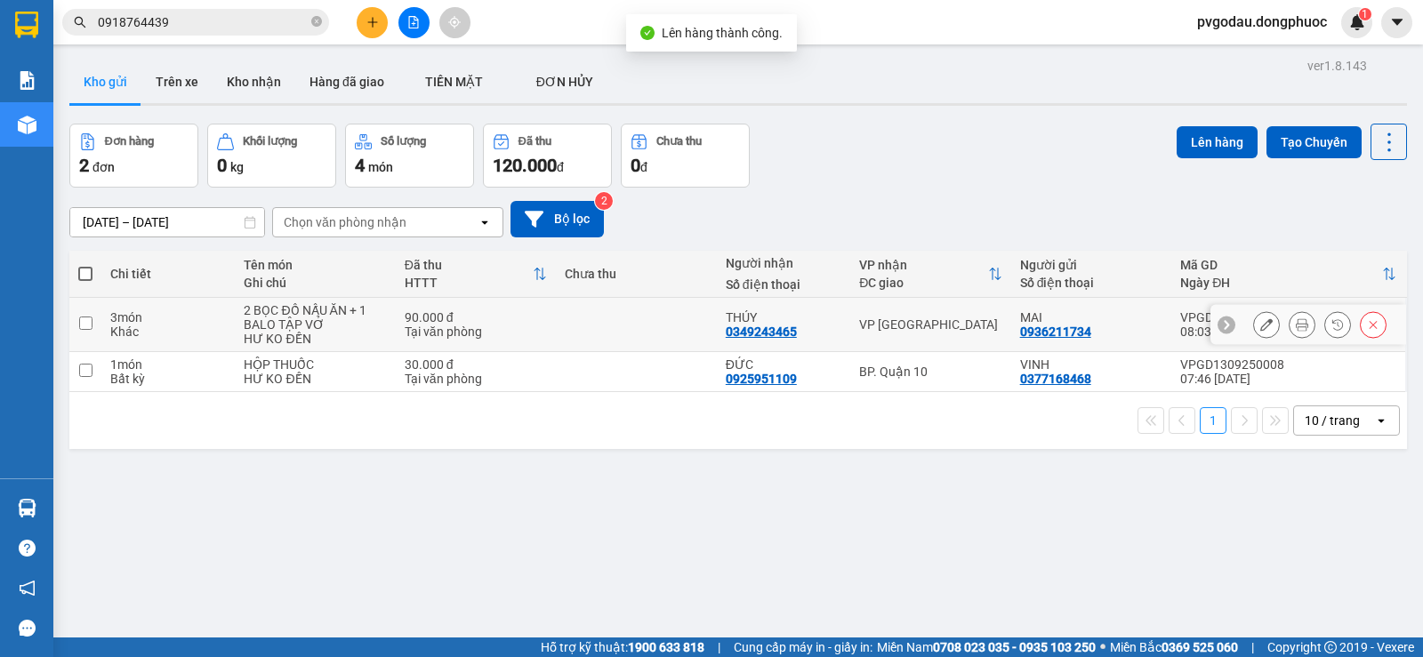
click at [914, 329] on div "VP [GEOGRAPHIC_DATA]" at bounding box center [930, 324] width 142 height 14
checkbox input "true"
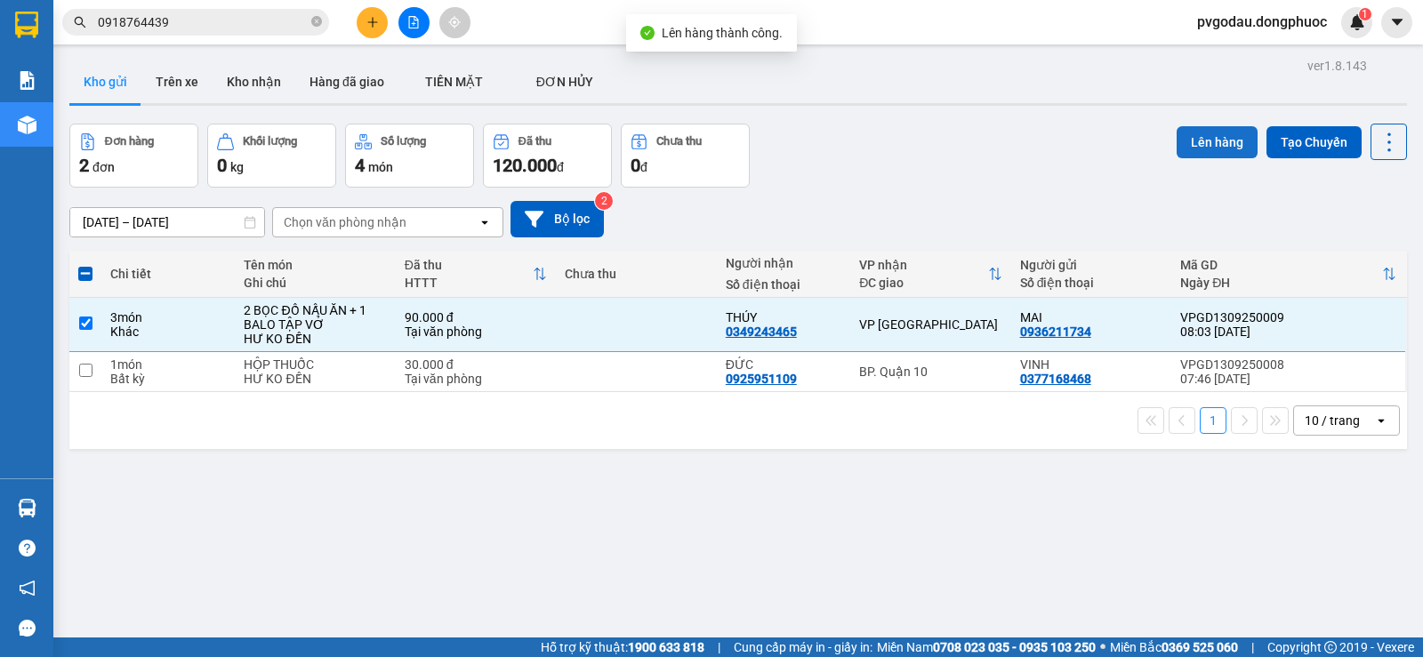
click at [1202, 135] on button "Lên hàng" at bounding box center [1216, 142] width 81 height 32
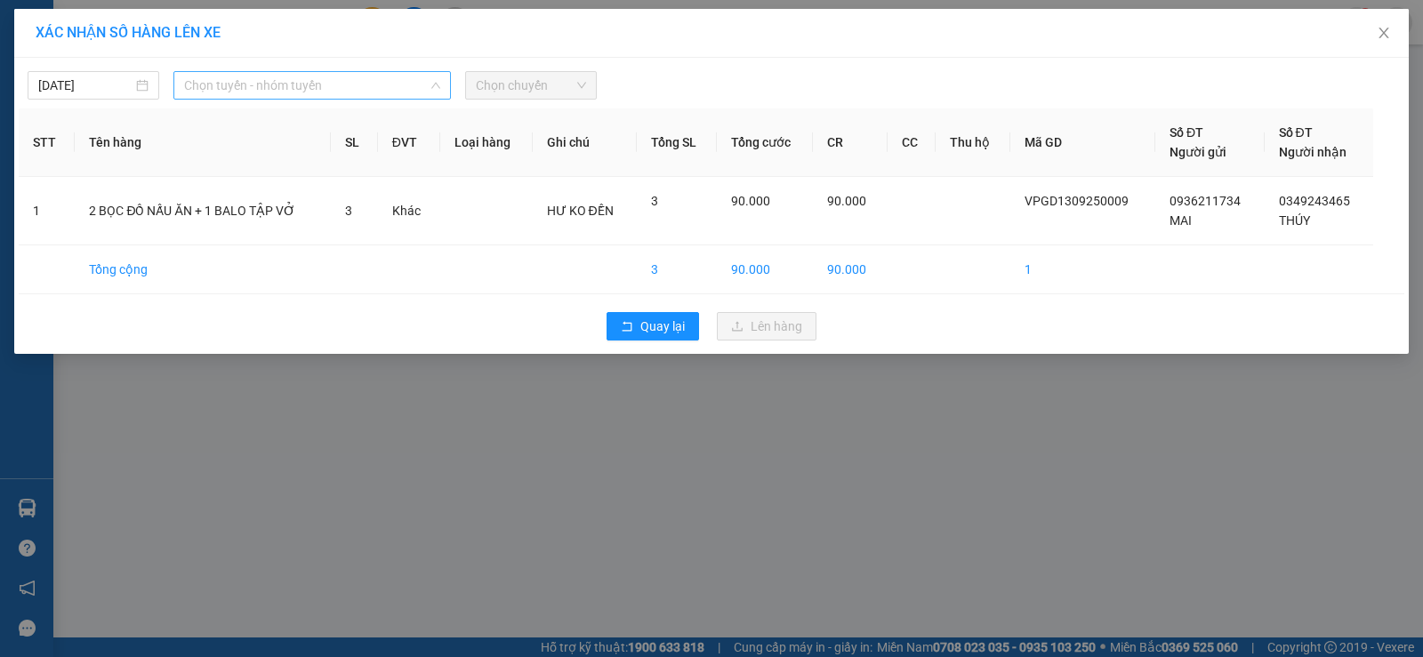
click at [338, 88] on span "Chọn tuyến - nhóm tuyến" at bounding box center [312, 85] width 256 height 27
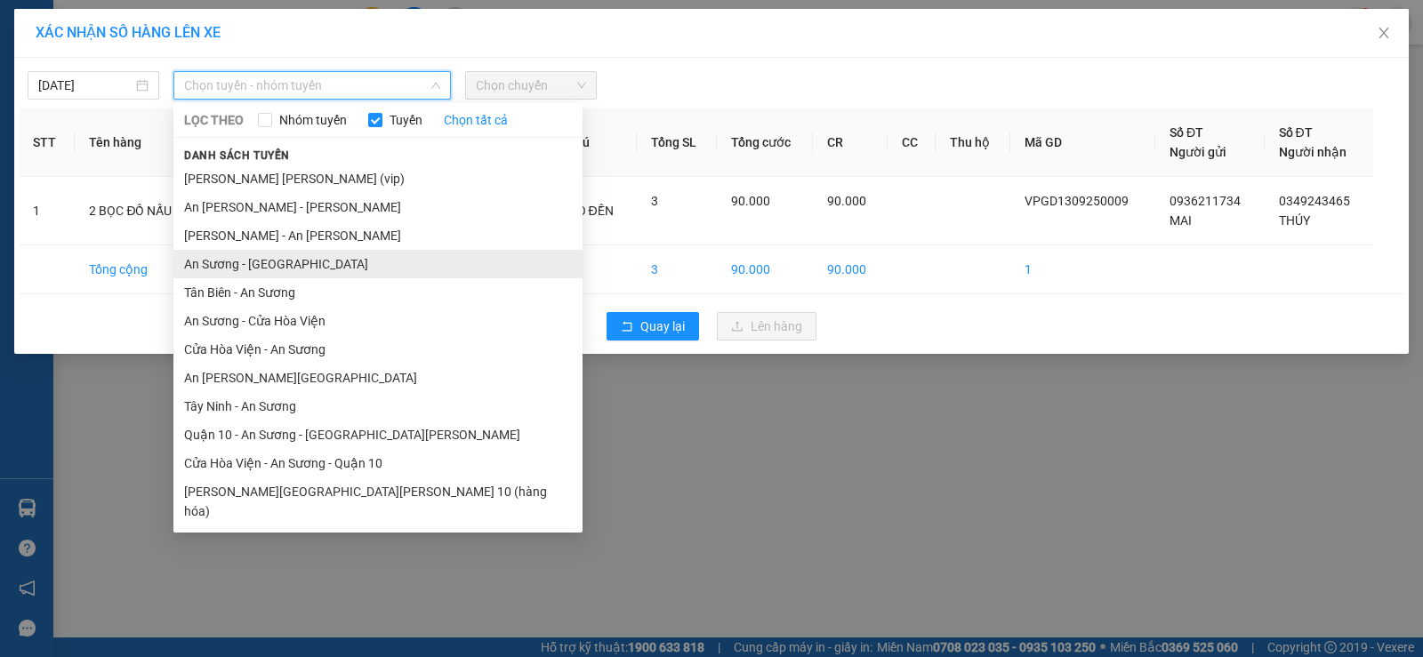
click at [309, 270] on li "An Sương - [GEOGRAPHIC_DATA]" at bounding box center [377, 264] width 409 height 28
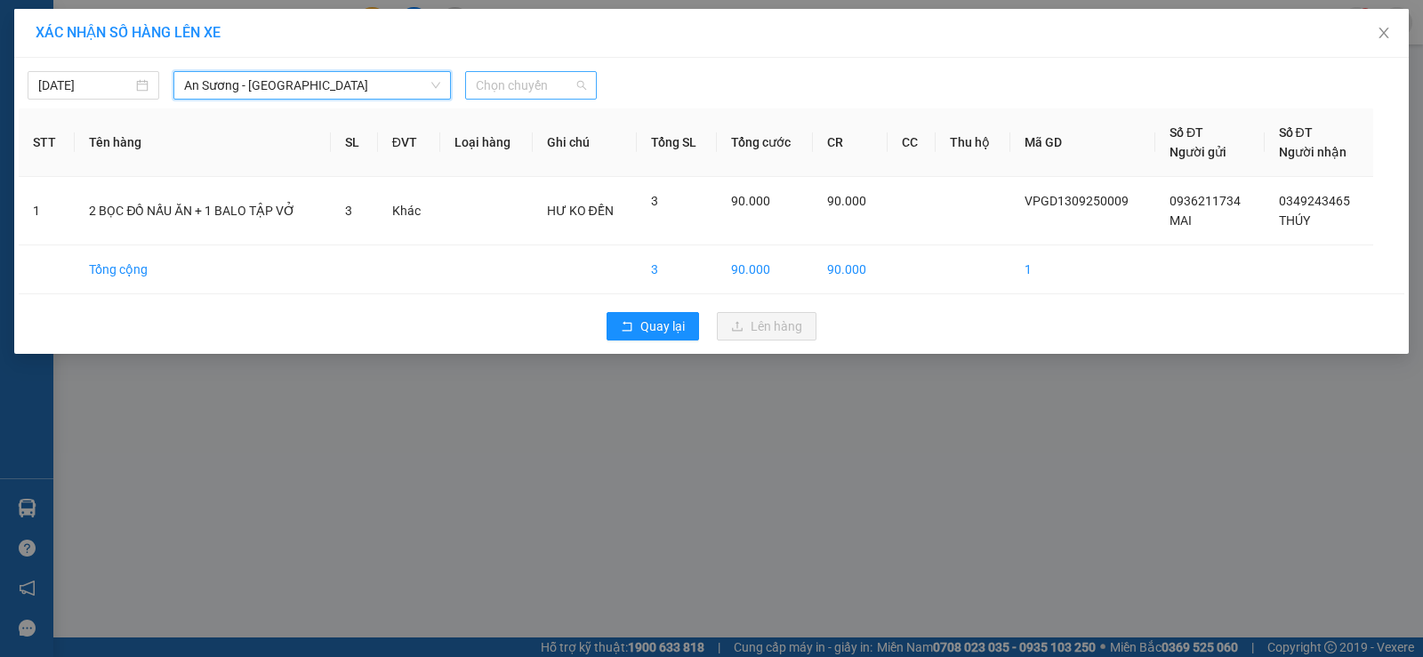
click at [523, 84] on span "Chọn chuyến" at bounding box center [531, 85] width 110 height 27
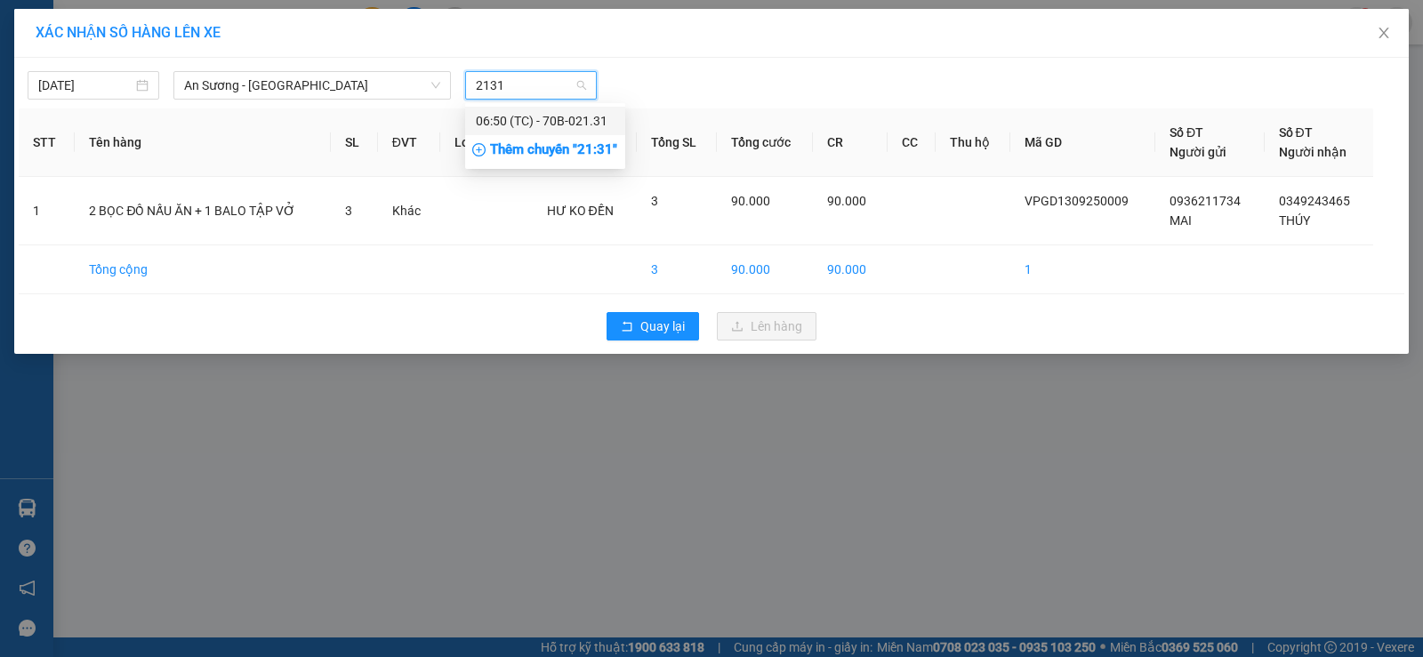
type input "2131"
click at [524, 104] on body "Kết quả [PERSON_NAME] ( 27 ) Bộ lọc Mã ĐH Trạng thái Món hàng Tổng [PERSON_NAME…" at bounding box center [711, 328] width 1423 height 657
click at [528, 91] on span "Chọn chuyến" at bounding box center [531, 85] width 110 height 27
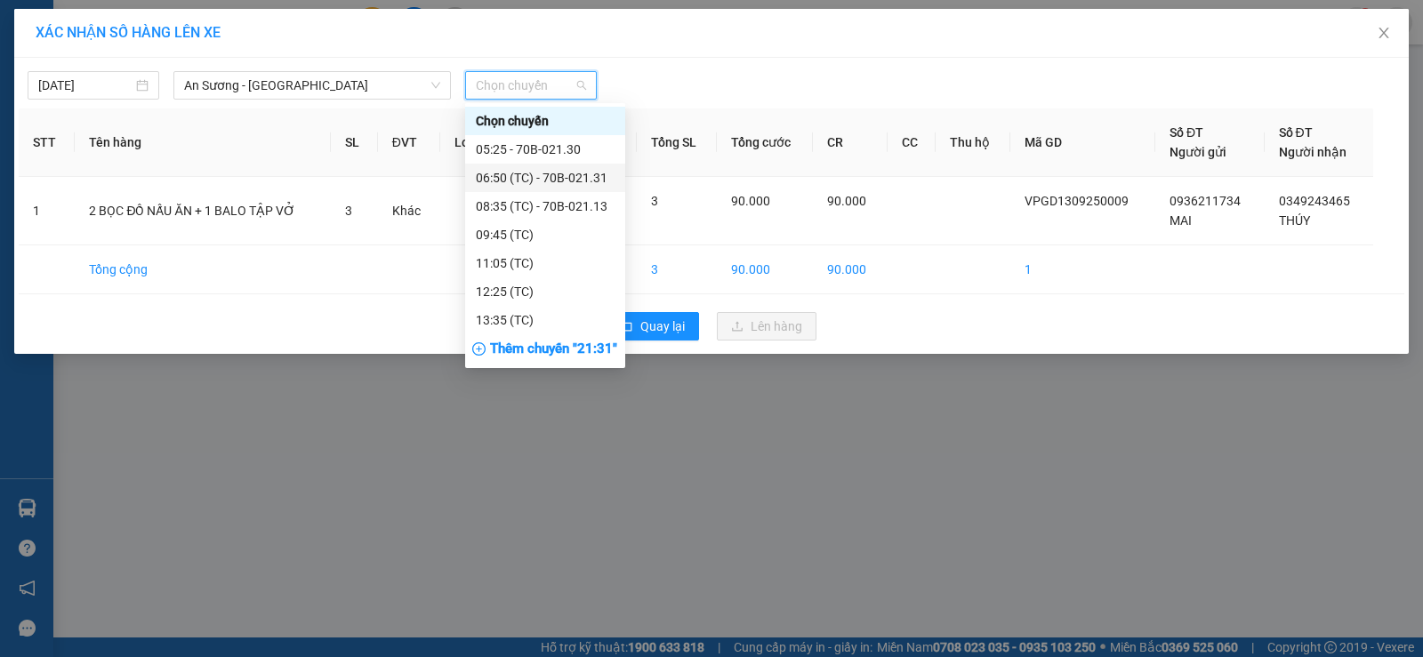
click at [535, 179] on div "06:50 (TC) - 70B-021.31" at bounding box center [545, 178] width 139 height 20
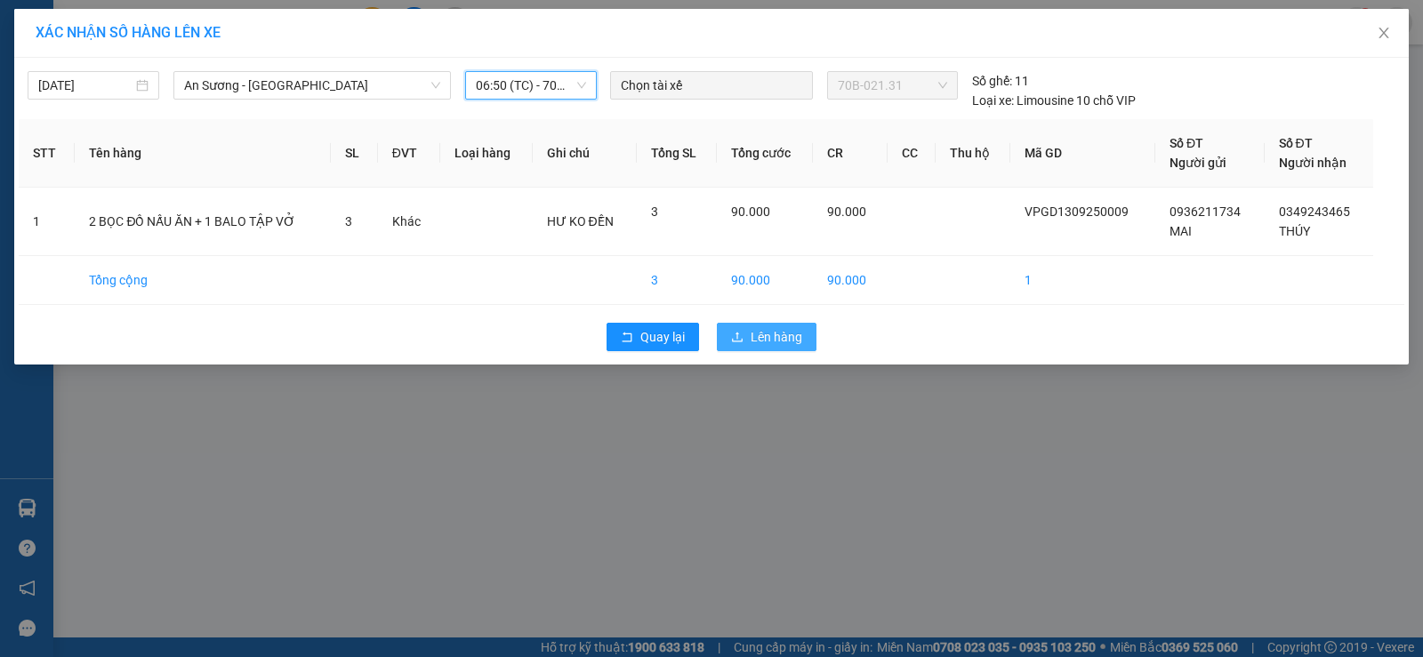
click at [762, 333] on span "Lên hàng" at bounding box center [776, 337] width 52 height 20
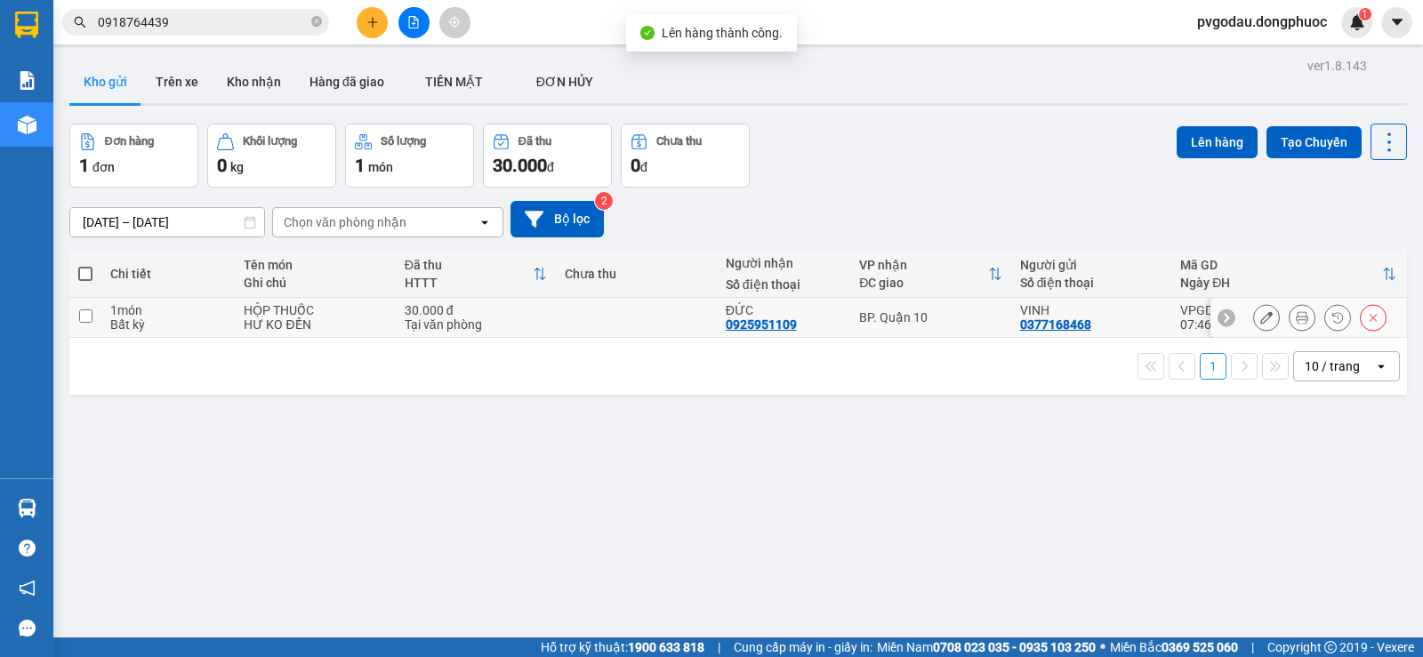
click at [921, 321] on div "BP. Quận 10" at bounding box center [930, 317] width 142 height 14
checkbox input "true"
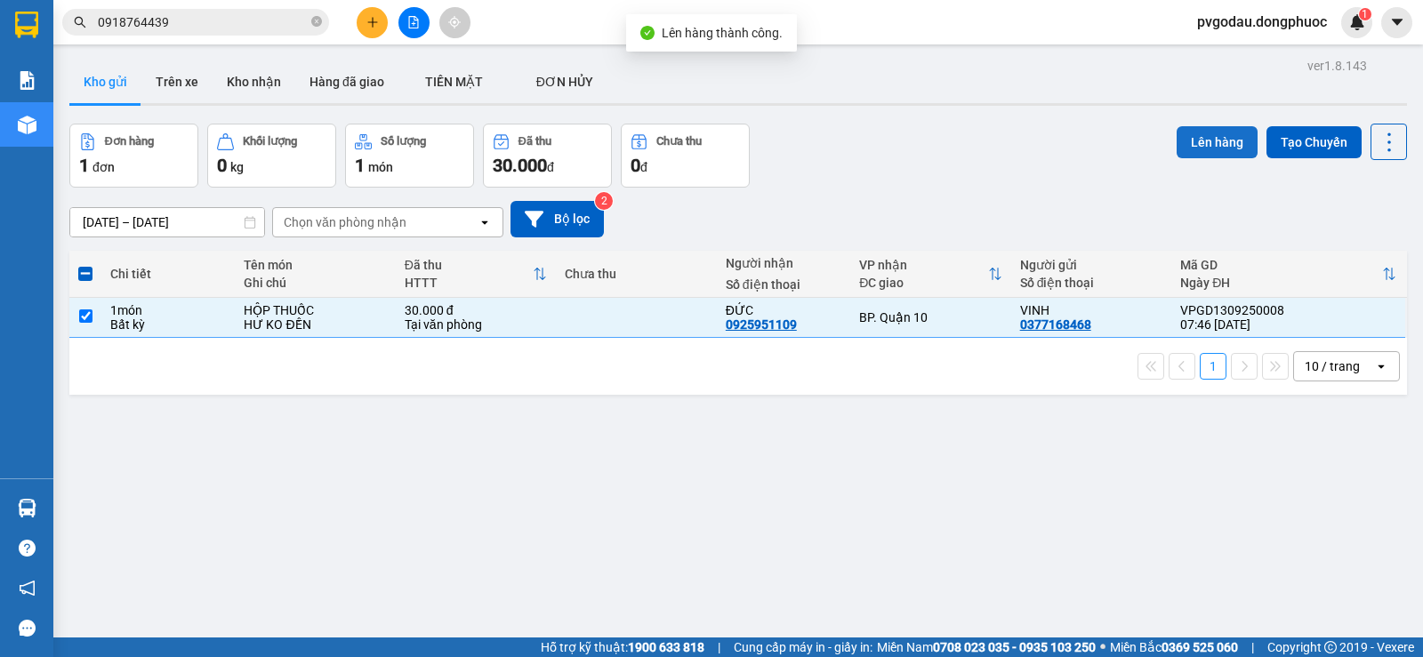
click at [1187, 157] on button "Lên hàng" at bounding box center [1216, 142] width 81 height 32
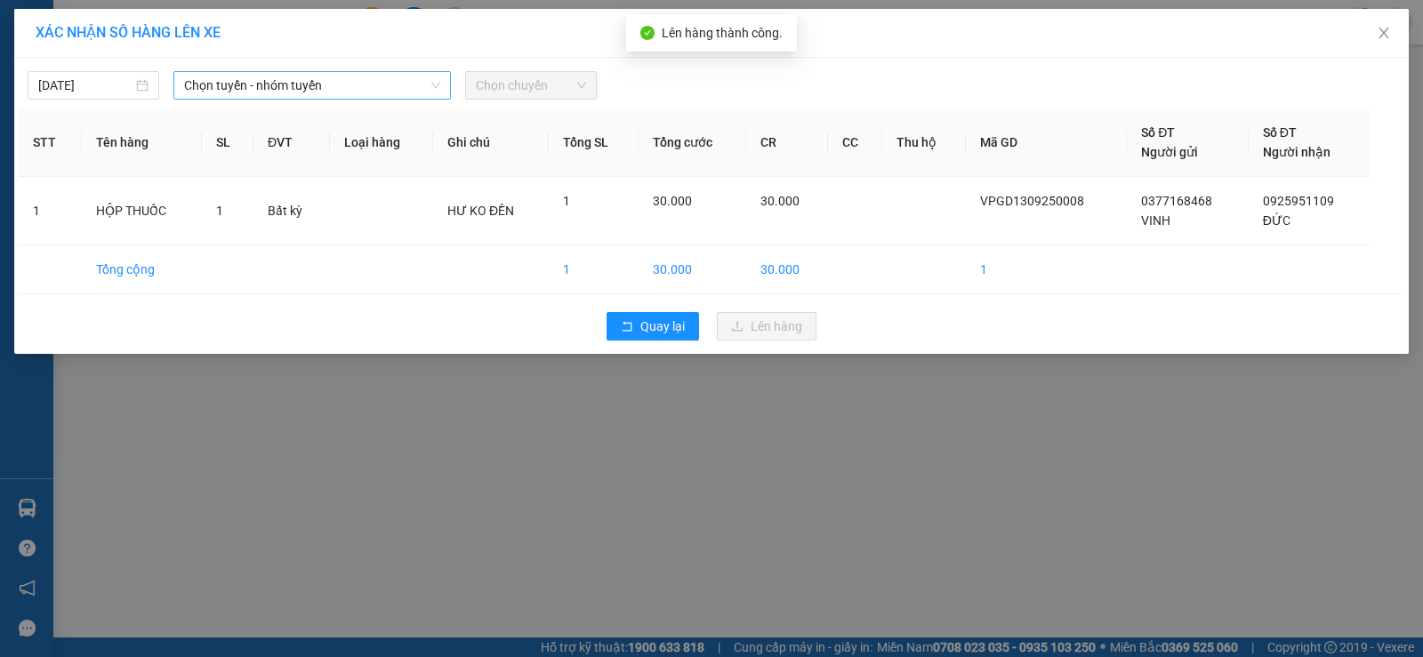
click at [345, 87] on span "Chọn tuyến - nhóm tuyến" at bounding box center [312, 85] width 256 height 27
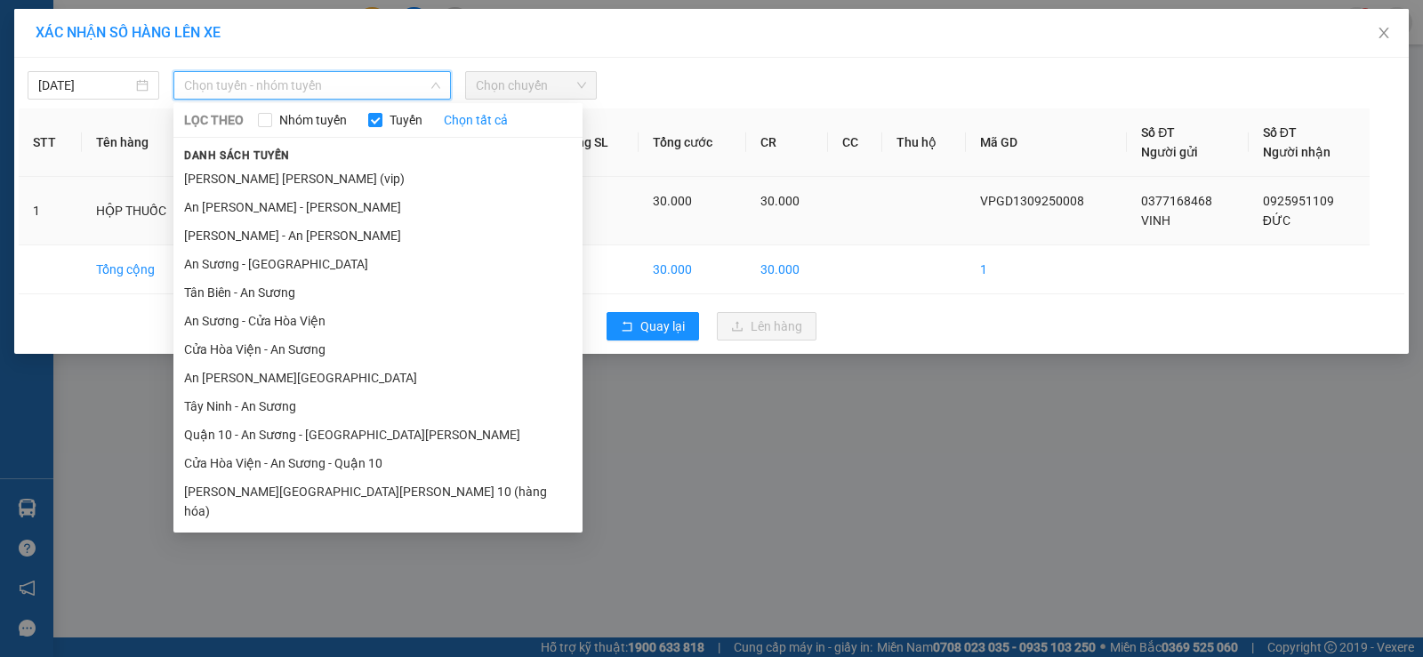
click at [277, 183] on li "[PERSON_NAME] [PERSON_NAME] (vip)" at bounding box center [377, 178] width 409 height 28
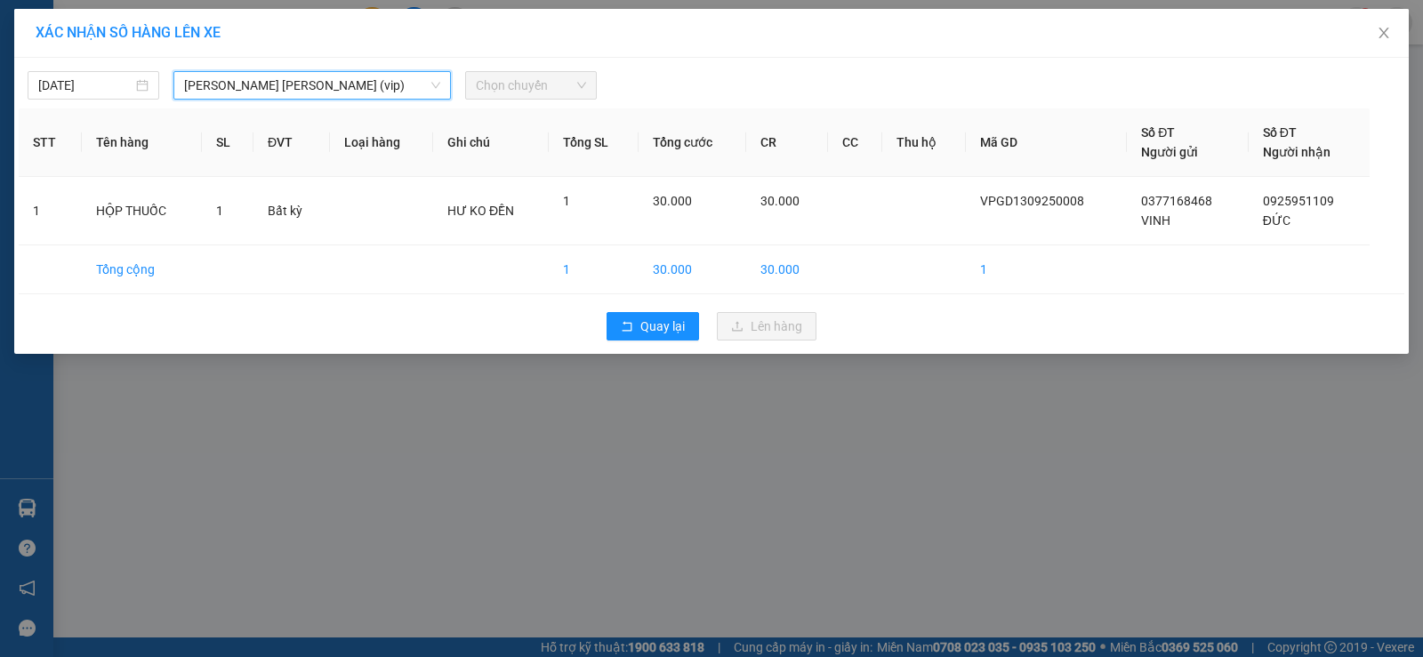
click at [540, 84] on span "Chọn chuyến" at bounding box center [531, 85] width 110 height 27
click at [532, 90] on span "Chọn chuyến" at bounding box center [531, 85] width 110 height 27
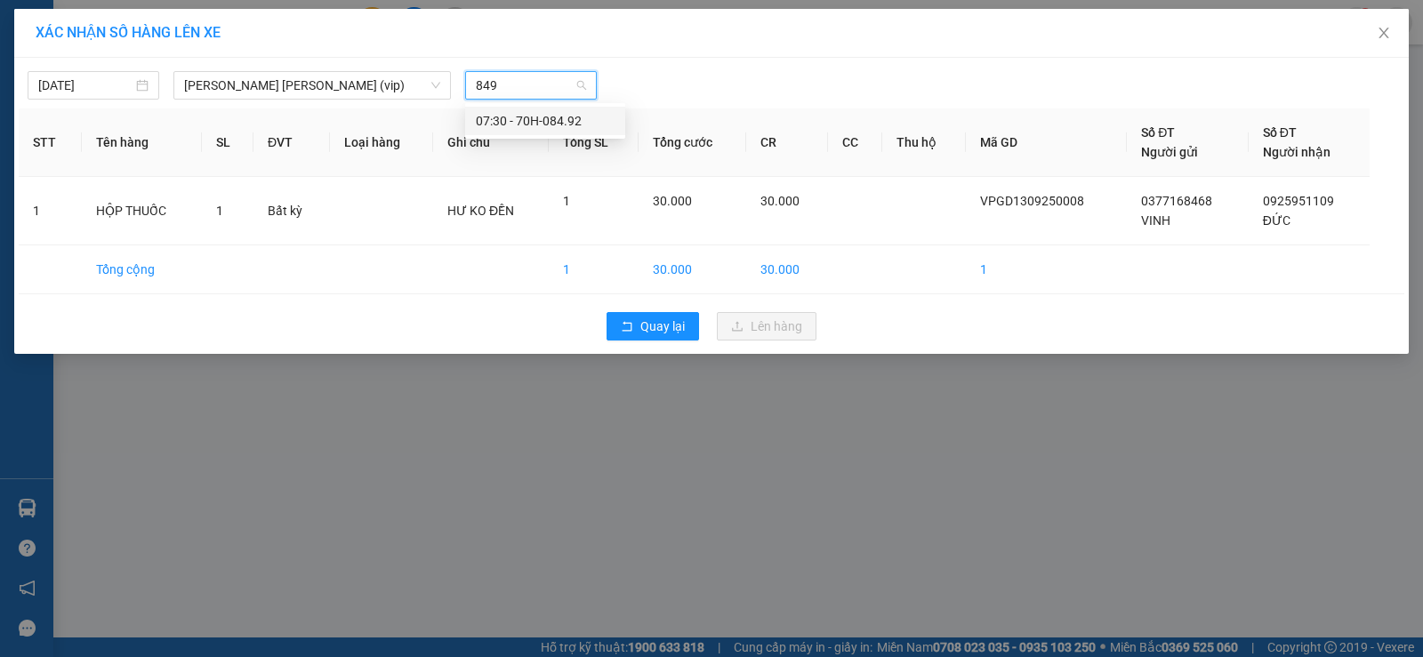
type input "8492"
click at [541, 116] on div "07:30 - 70H-084.92" at bounding box center [545, 121] width 139 height 20
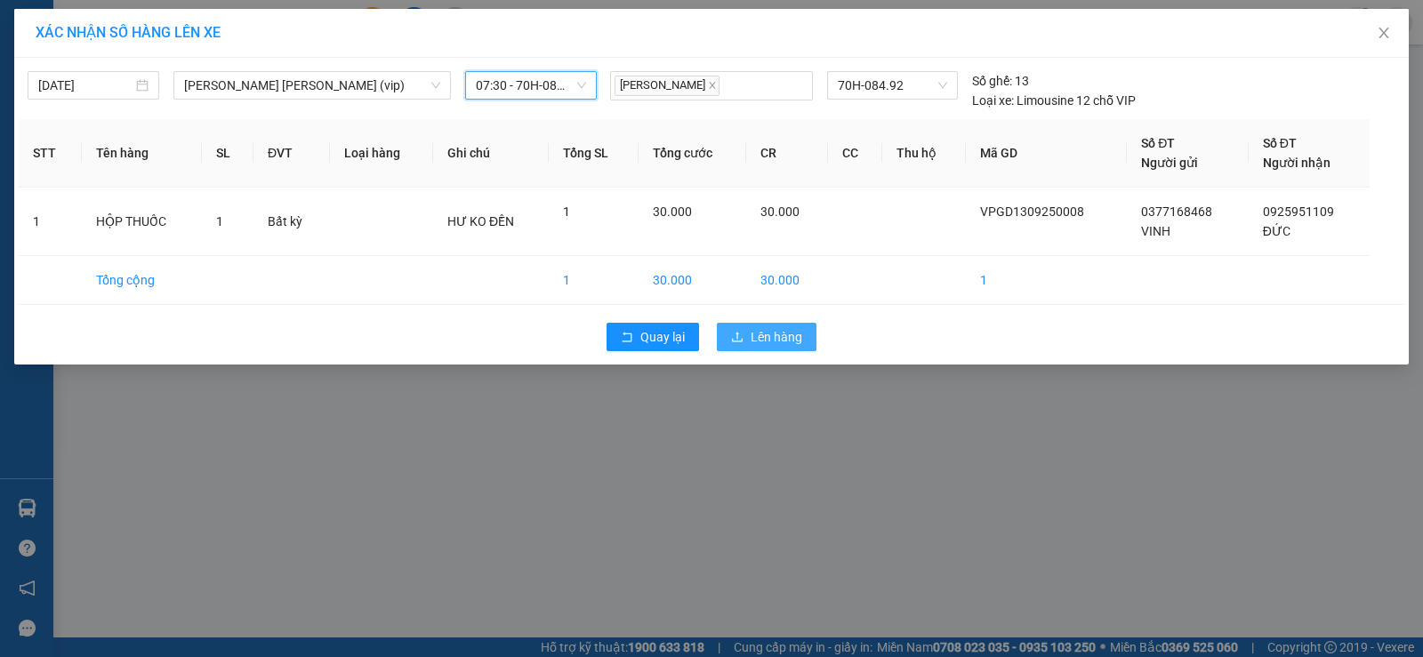
click at [760, 334] on span "Lên hàng" at bounding box center [776, 337] width 52 height 20
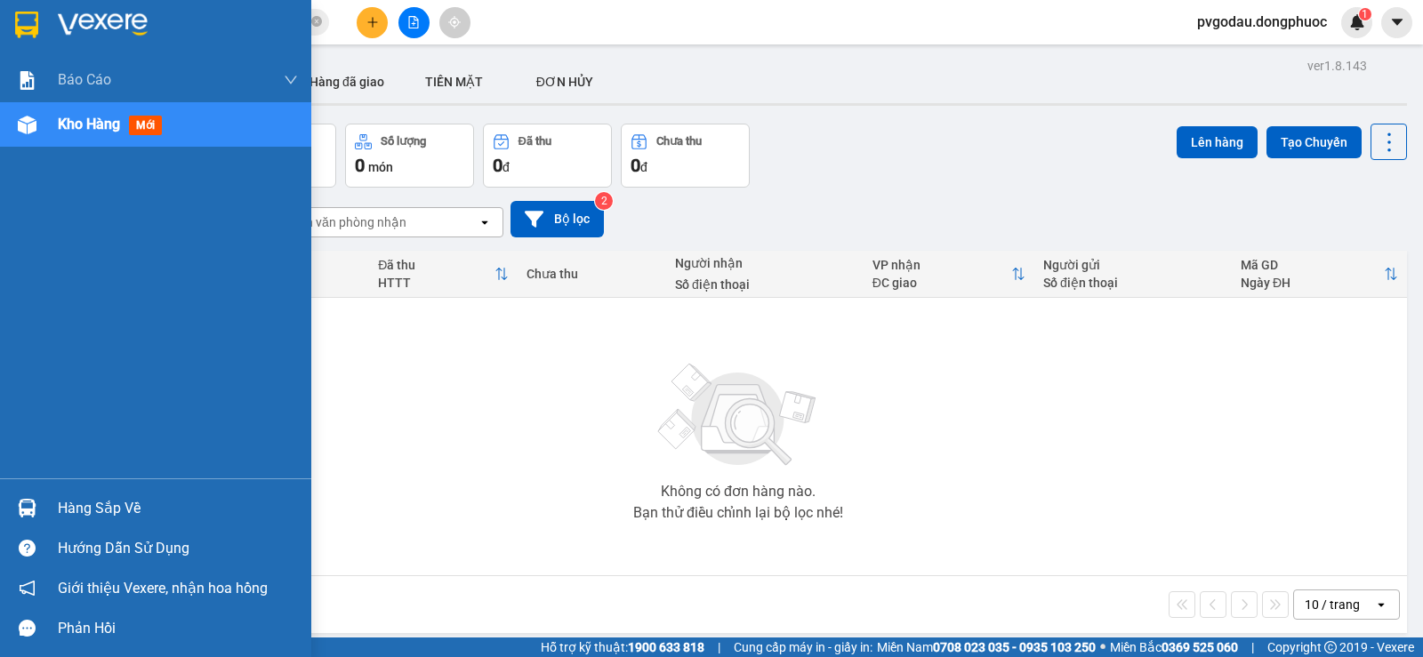
click at [31, 483] on div "Hàng sắp về Hướng dẫn sử dụng Giới thiệu Vexere, nhận hoa hồng Phản hồi" at bounding box center [155, 563] width 311 height 170
click at [31, 494] on div at bounding box center [27, 508] width 31 height 31
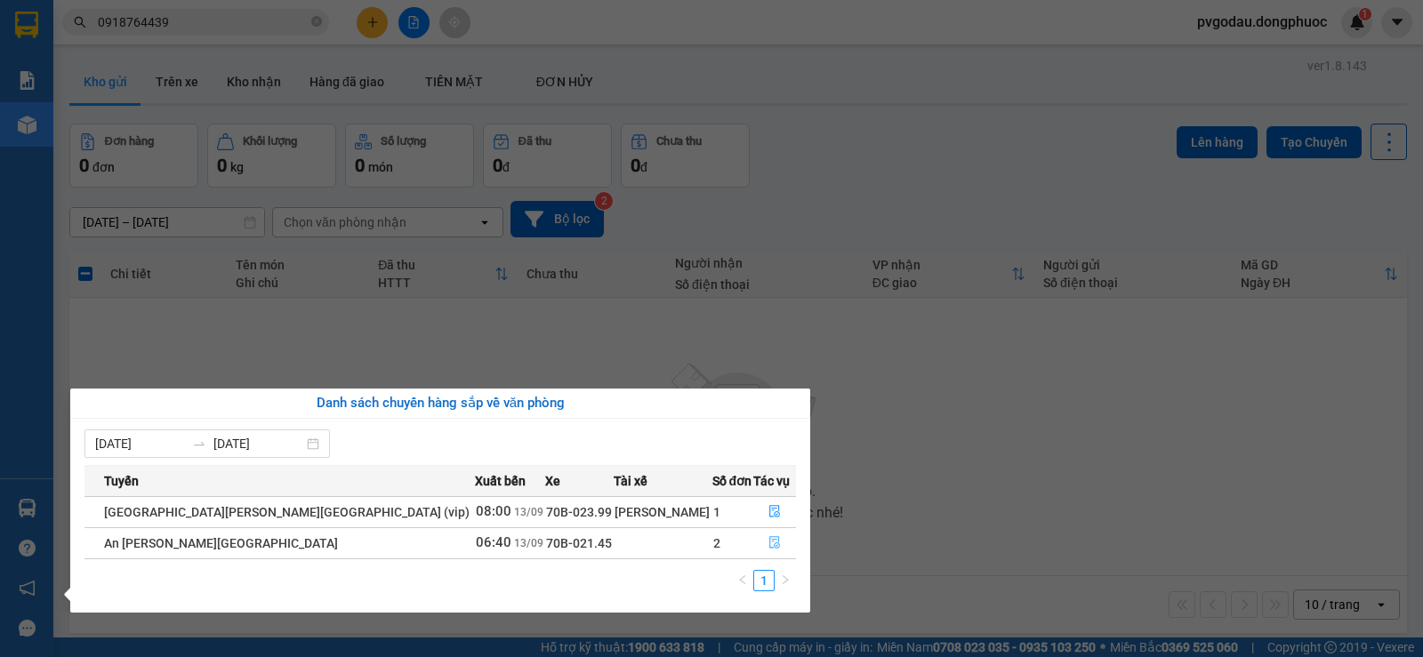
click at [756, 546] on button "button" at bounding box center [775, 543] width 42 height 28
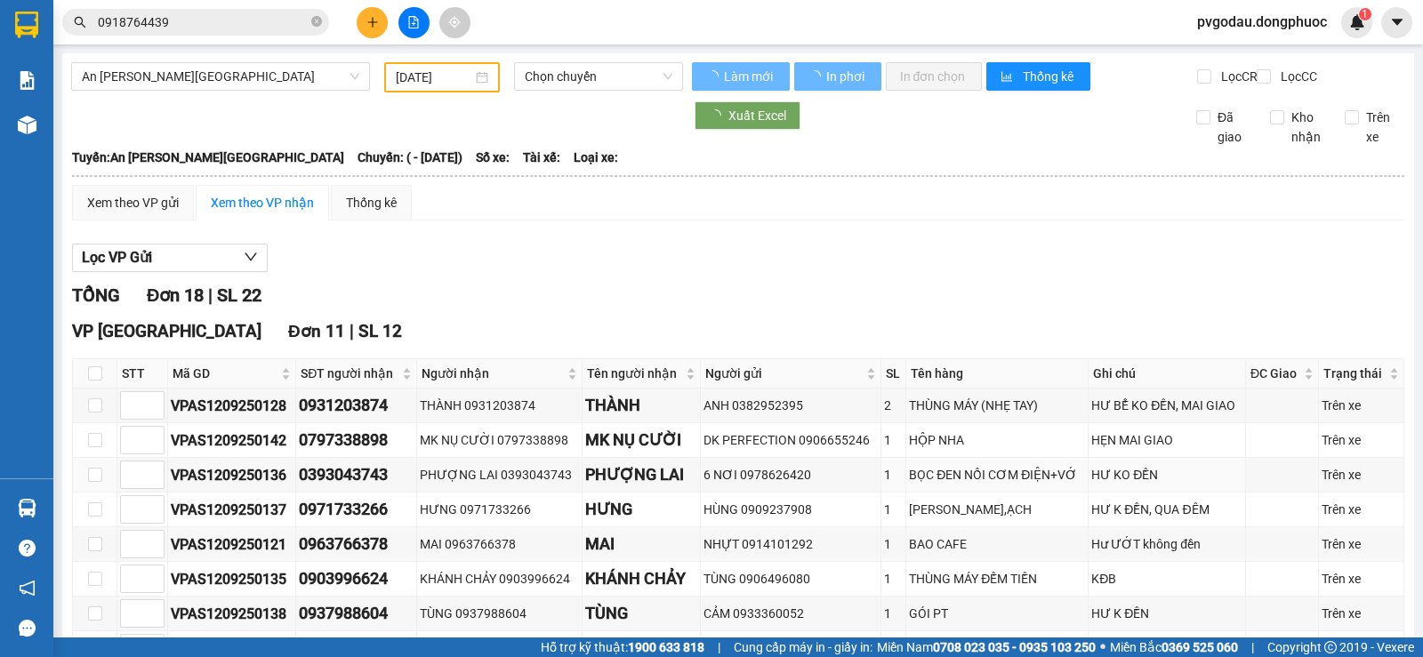
type input "[DATE]"
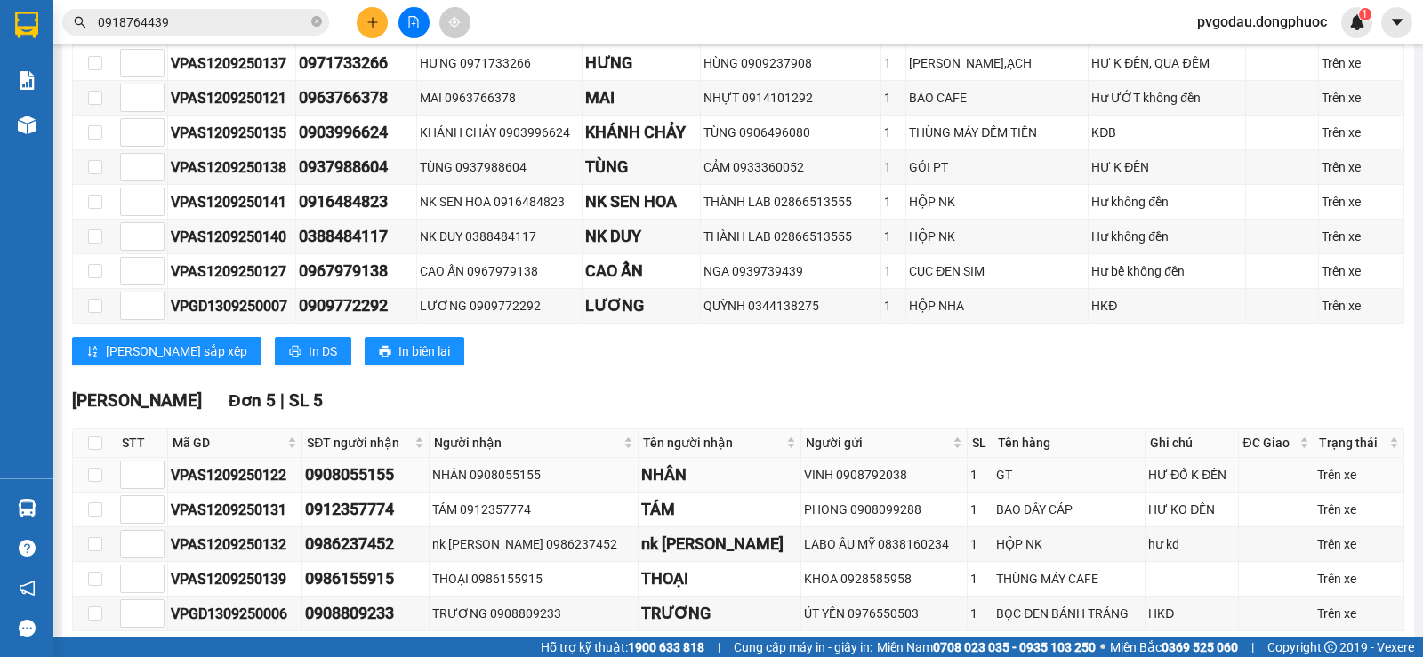
scroll to position [749, 0]
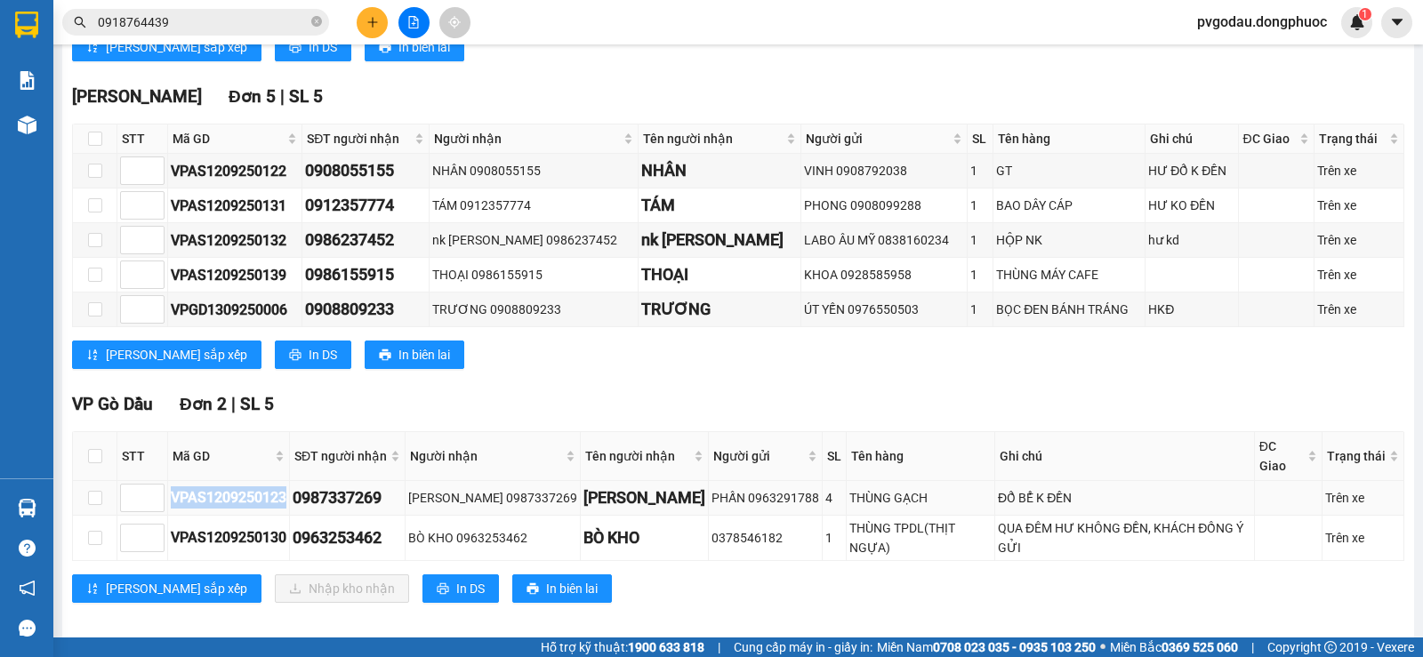
drag, startPoint x: 263, startPoint y: 498, endPoint x: 173, endPoint y: 498, distance: 89.8
click at [173, 498] on div "VPAS1209250123" at bounding box center [229, 497] width 116 height 22
copy div "VPAS1209250123"
click at [222, 33] on span "0918764439" at bounding box center [195, 22] width 267 height 27
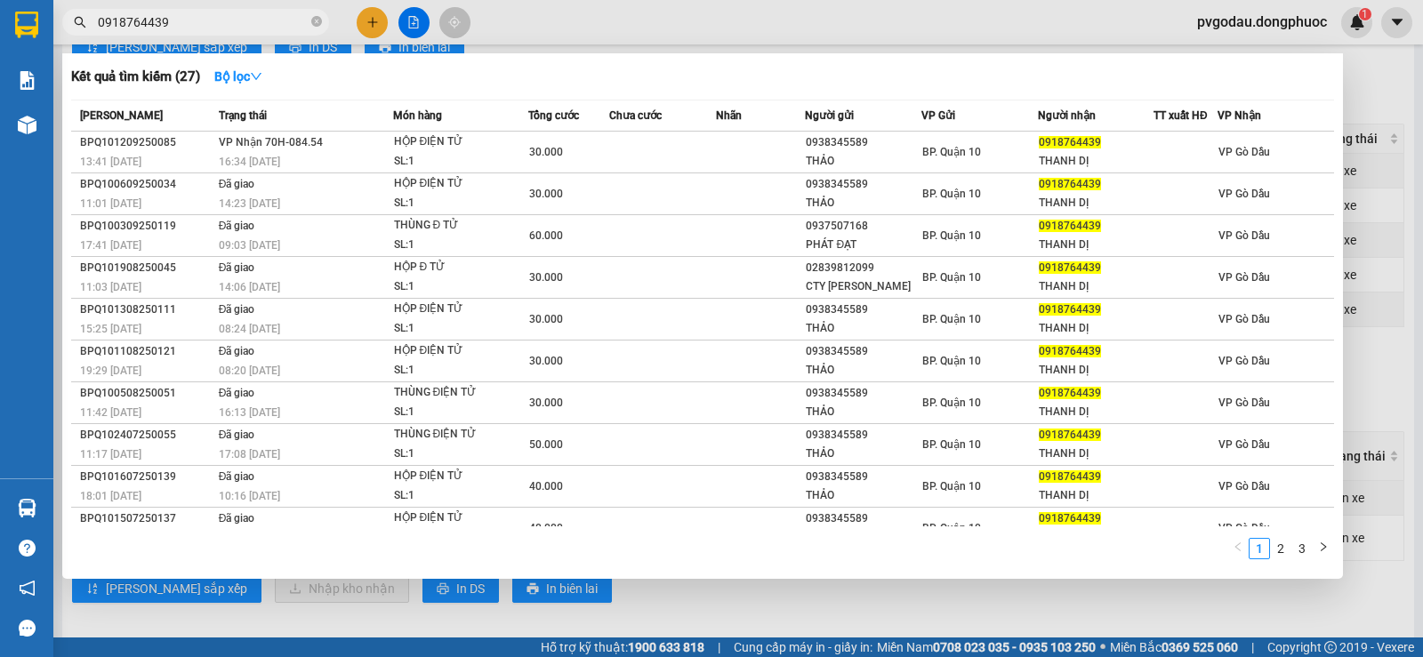
click at [224, 22] on input "0918764439" at bounding box center [203, 22] width 210 height 20
paste input "VPAS1209250123"
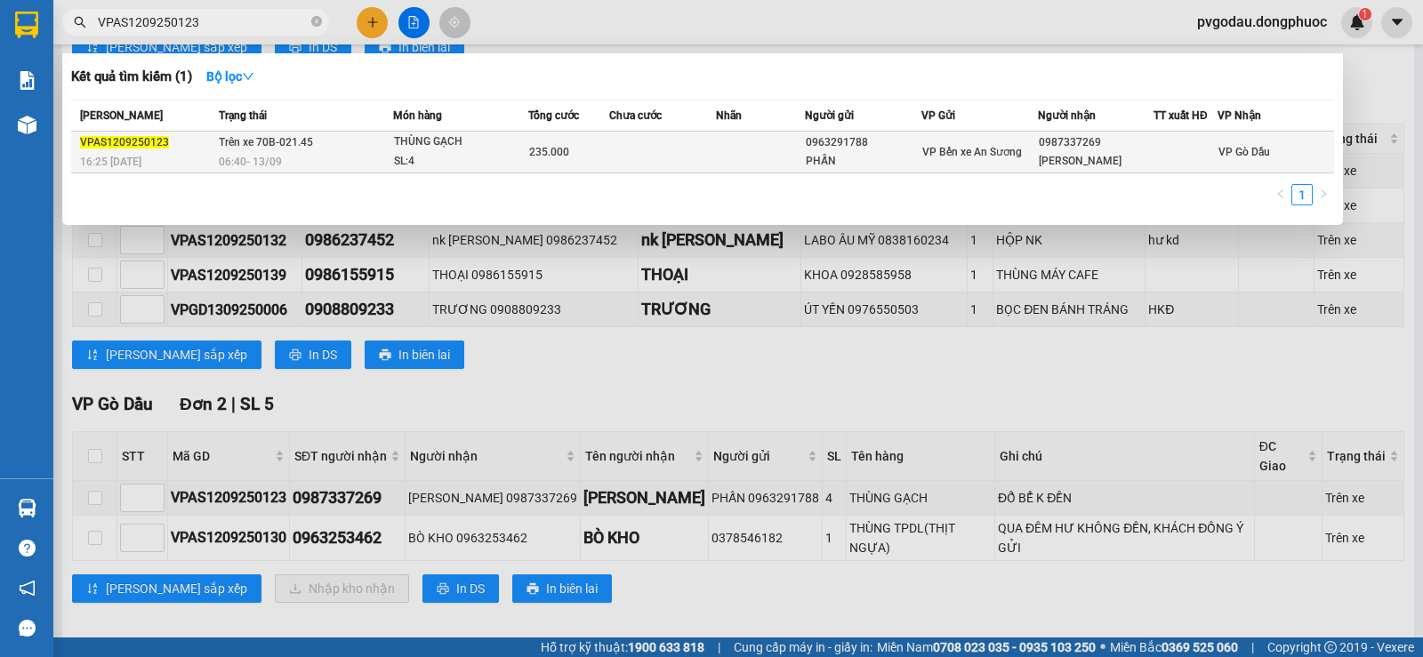
type input "VPAS1209250123"
click at [206, 156] on div "16:25 [DATE]" at bounding box center [146, 162] width 133 height 20
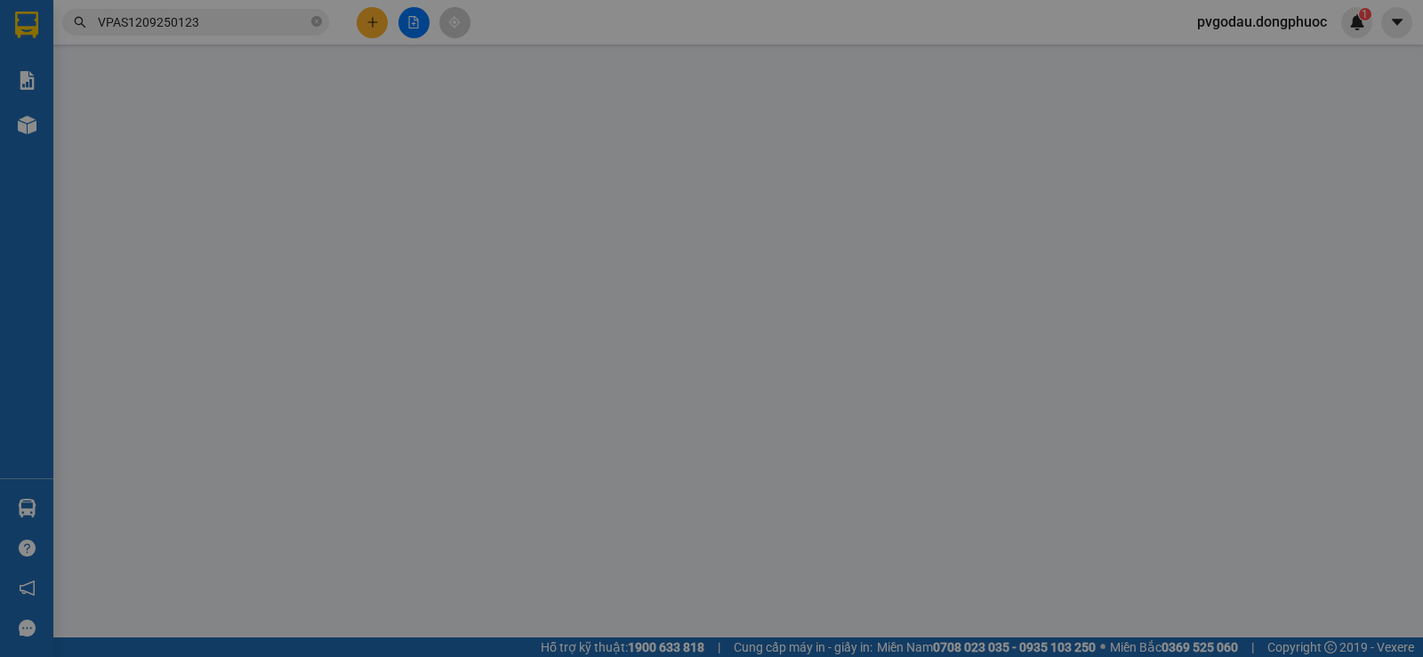
type input "0963291788"
type input "PHẤN"
type input "0987337269"
type input "[PERSON_NAME]"
type input "235.000"
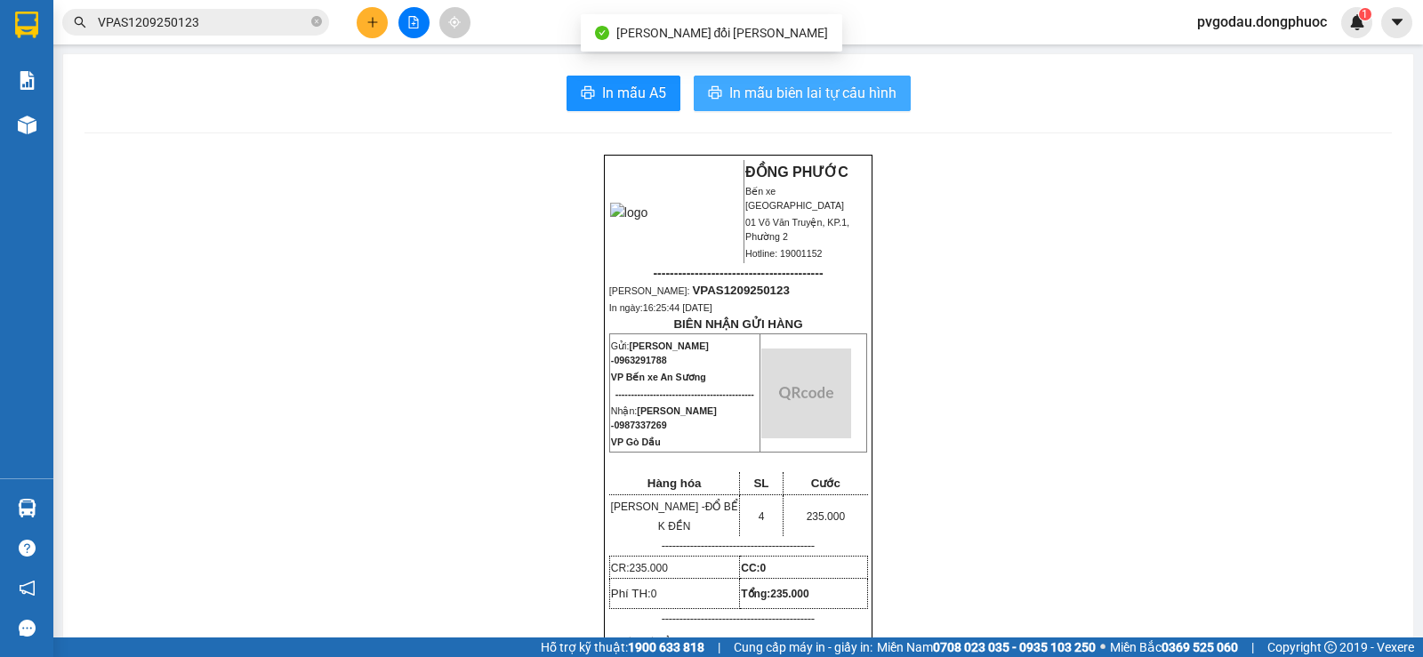
click at [852, 90] on span "In mẫu biên lai tự cấu hình" at bounding box center [812, 93] width 167 height 22
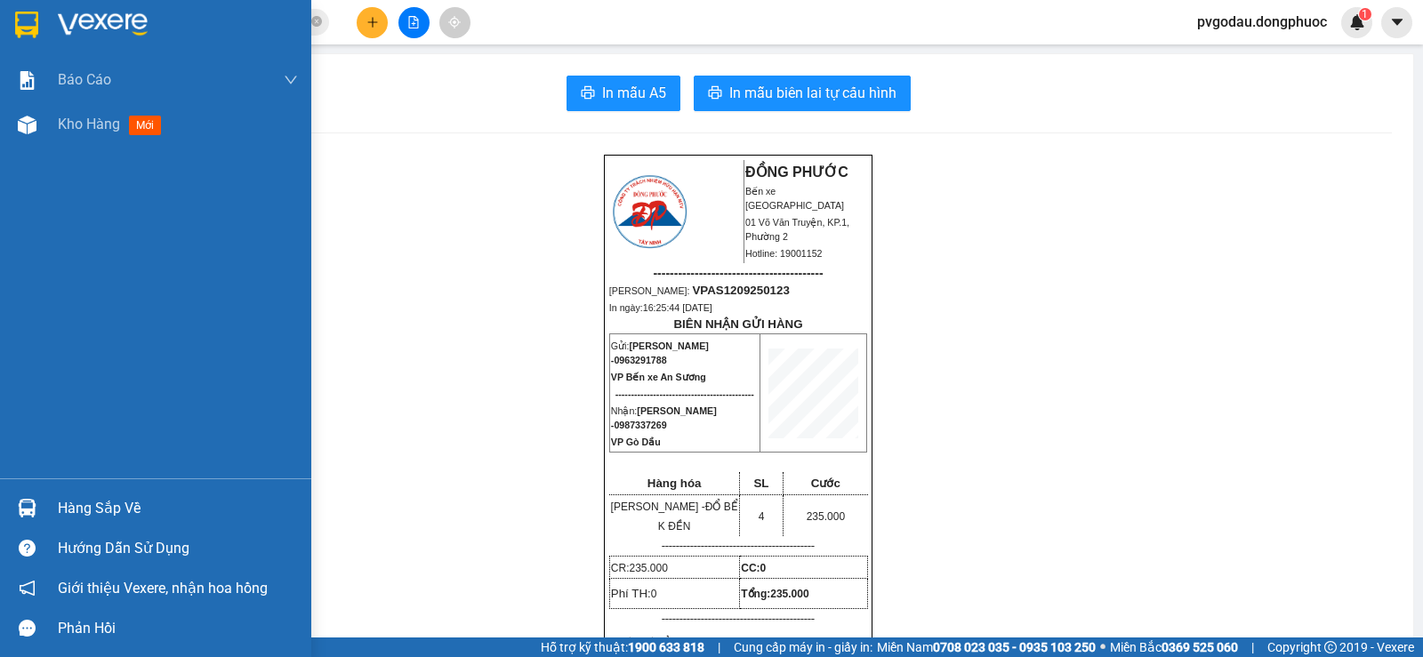
click at [49, 518] on div "Hàng sắp về" at bounding box center [155, 508] width 311 height 40
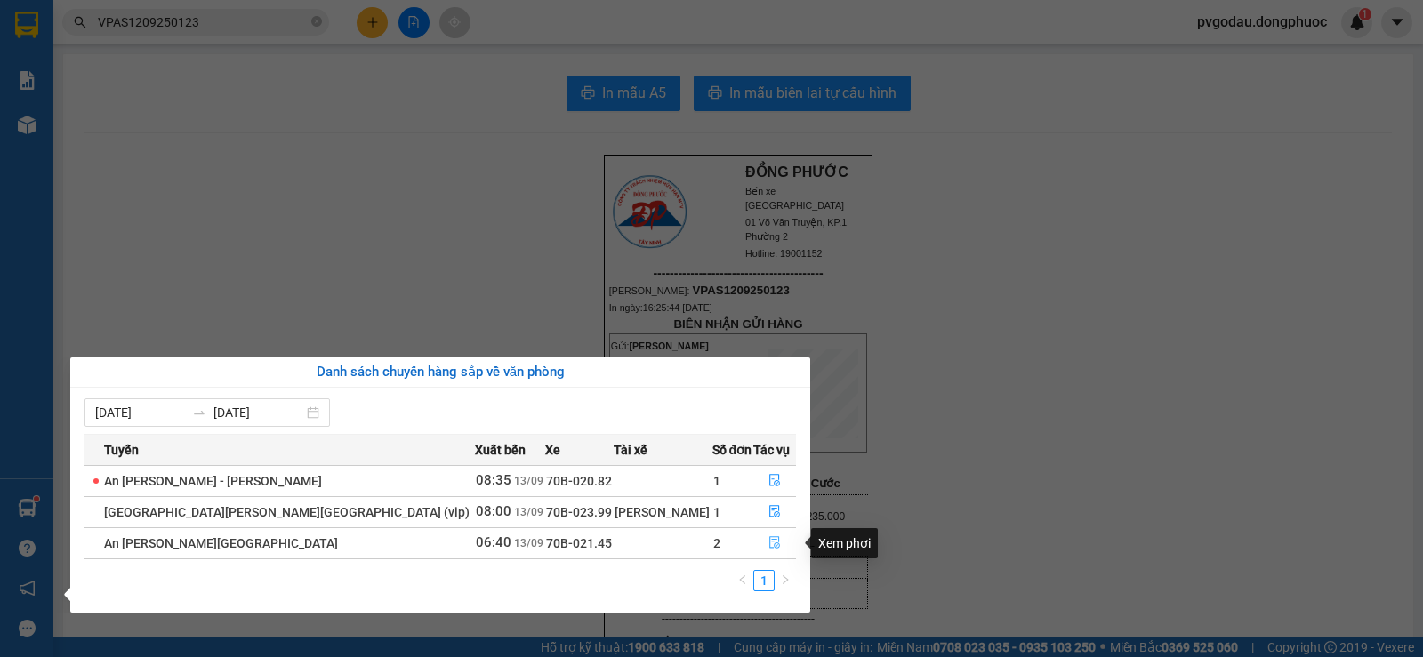
click at [775, 541] on button "button" at bounding box center [775, 543] width 42 height 28
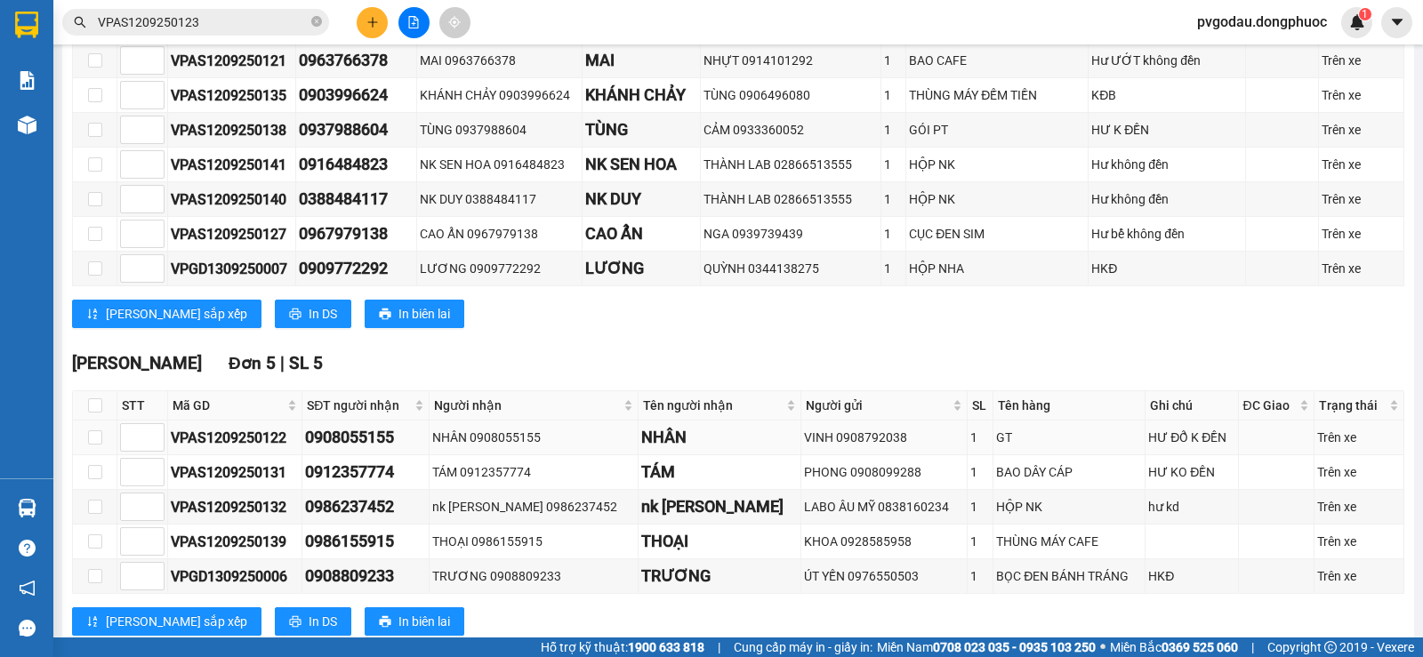
scroll to position [749, 0]
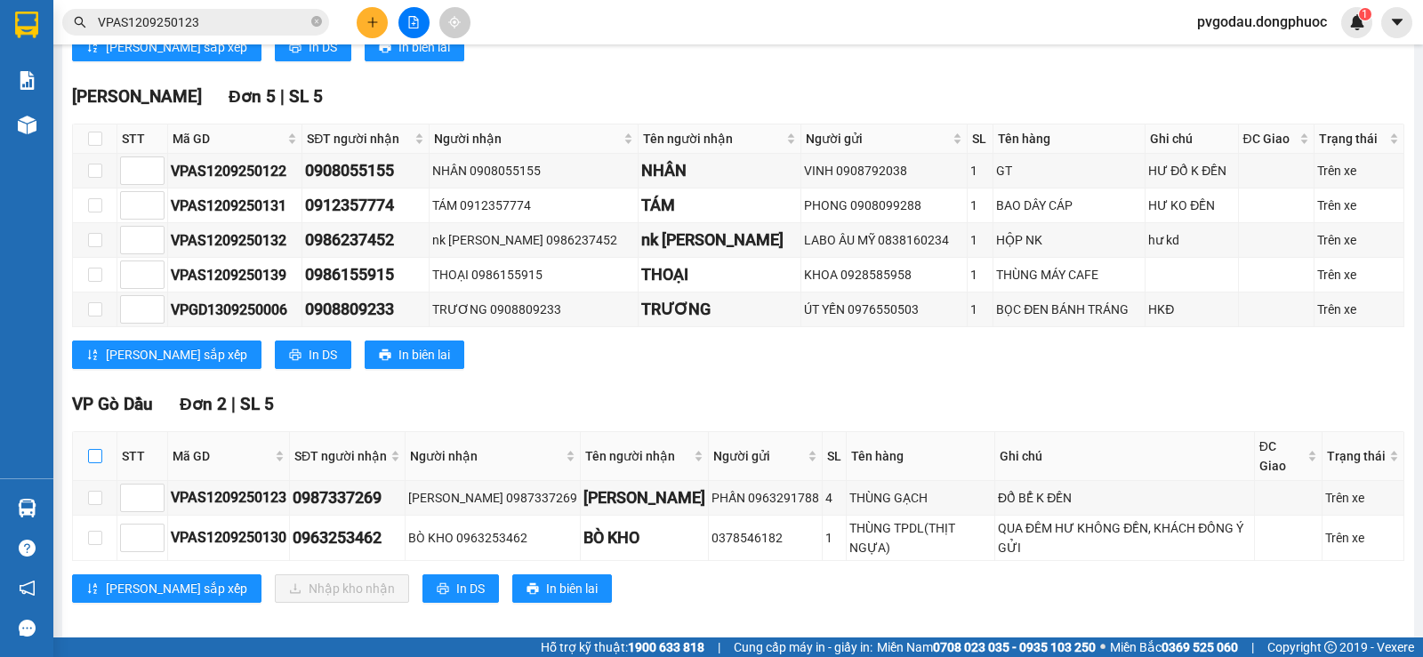
click at [92, 461] on input "checkbox" at bounding box center [95, 456] width 14 height 14
checkbox input "true"
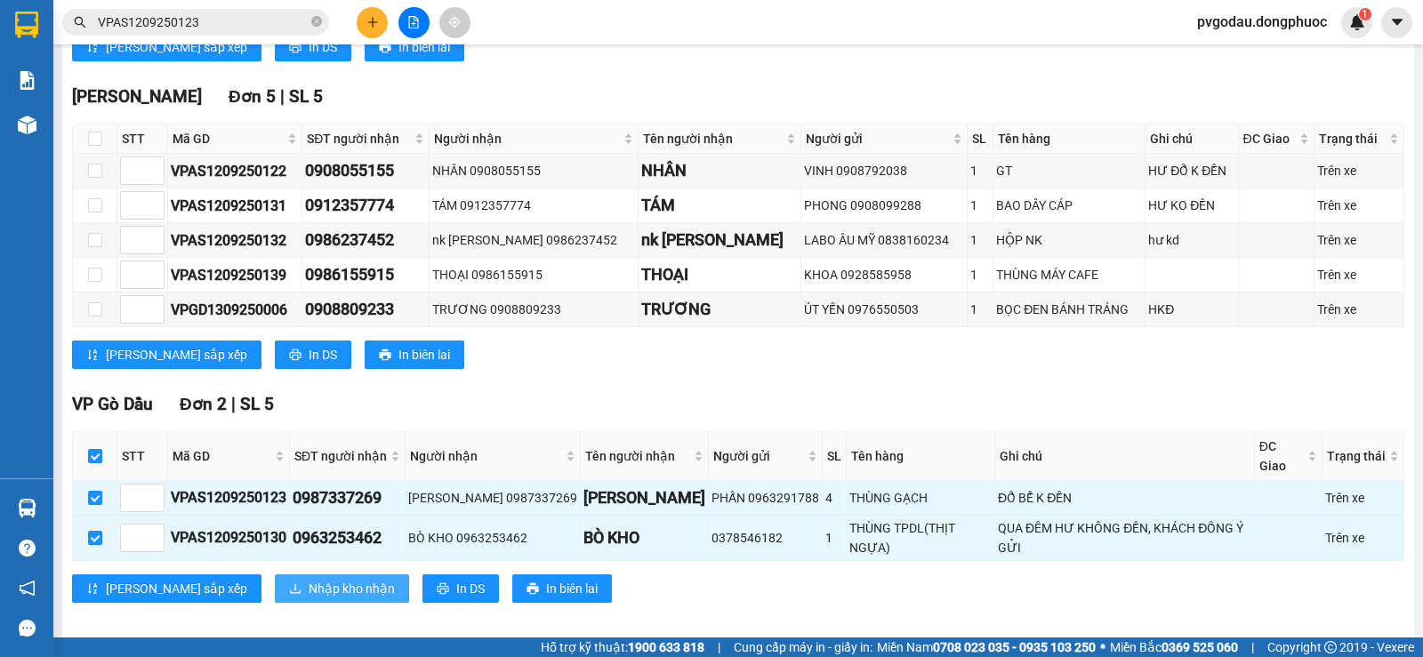
click at [309, 579] on span "Nhập kho nhận" at bounding box center [352, 589] width 86 height 20
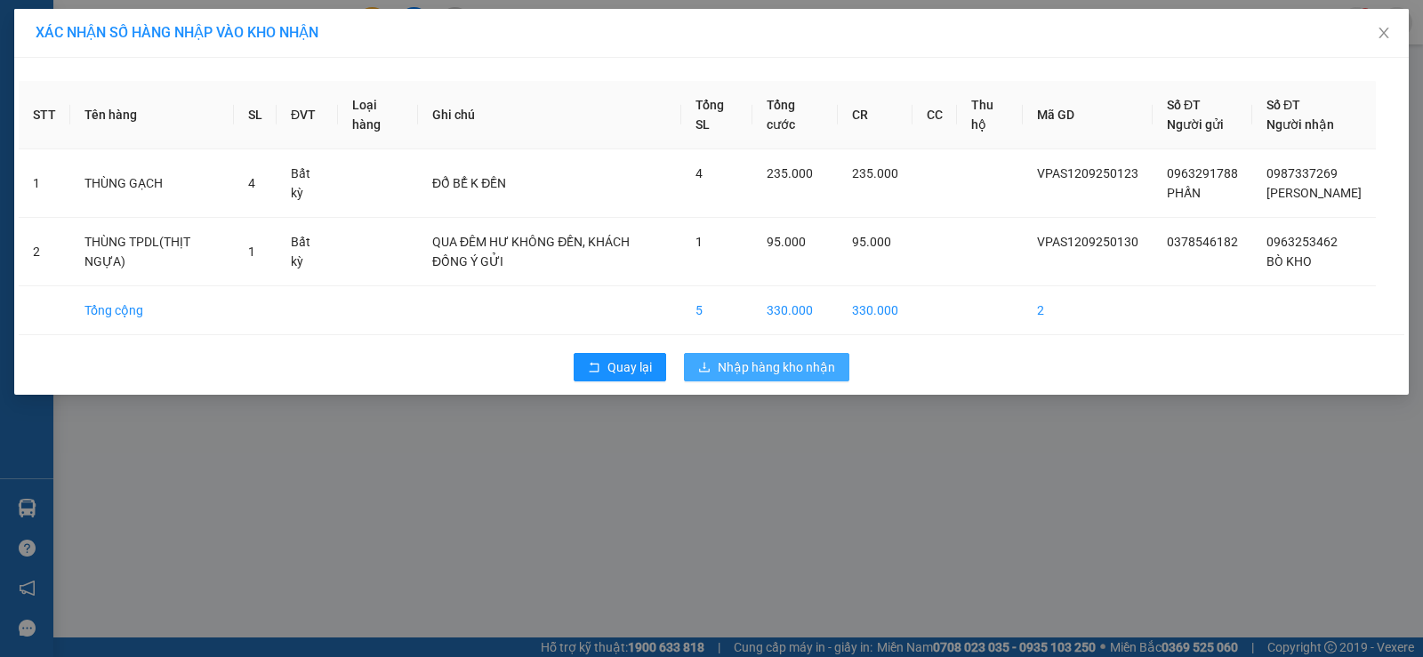
click at [746, 370] on span "Nhập hàng kho nhận" at bounding box center [776, 367] width 117 height 20
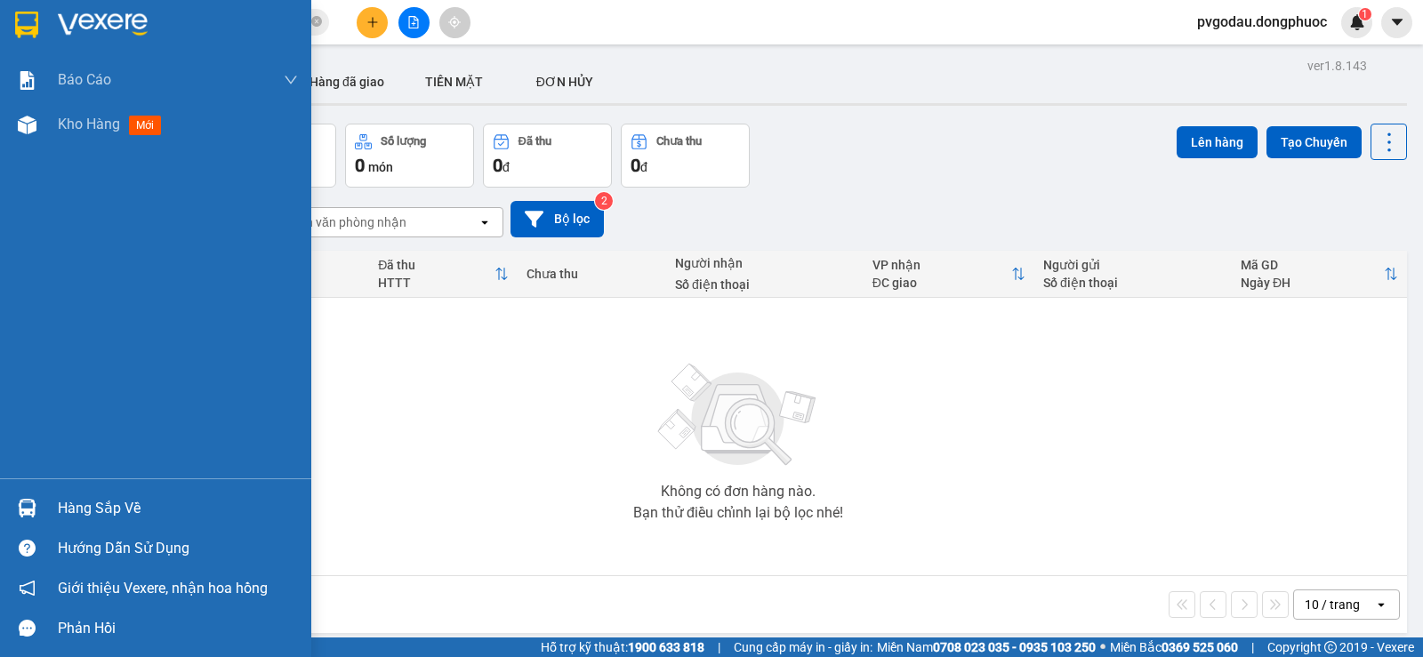
click at [84, 487] on div "Hàng sắp về Hướng dẫn sử dụng Giới thiệu Vexere, nhận hoa hồng Phản hồi" at bounding box center [155, 563] width 311 height 170
click at [42, 515] on div at bounding box center [27, 508] width 31 height 31
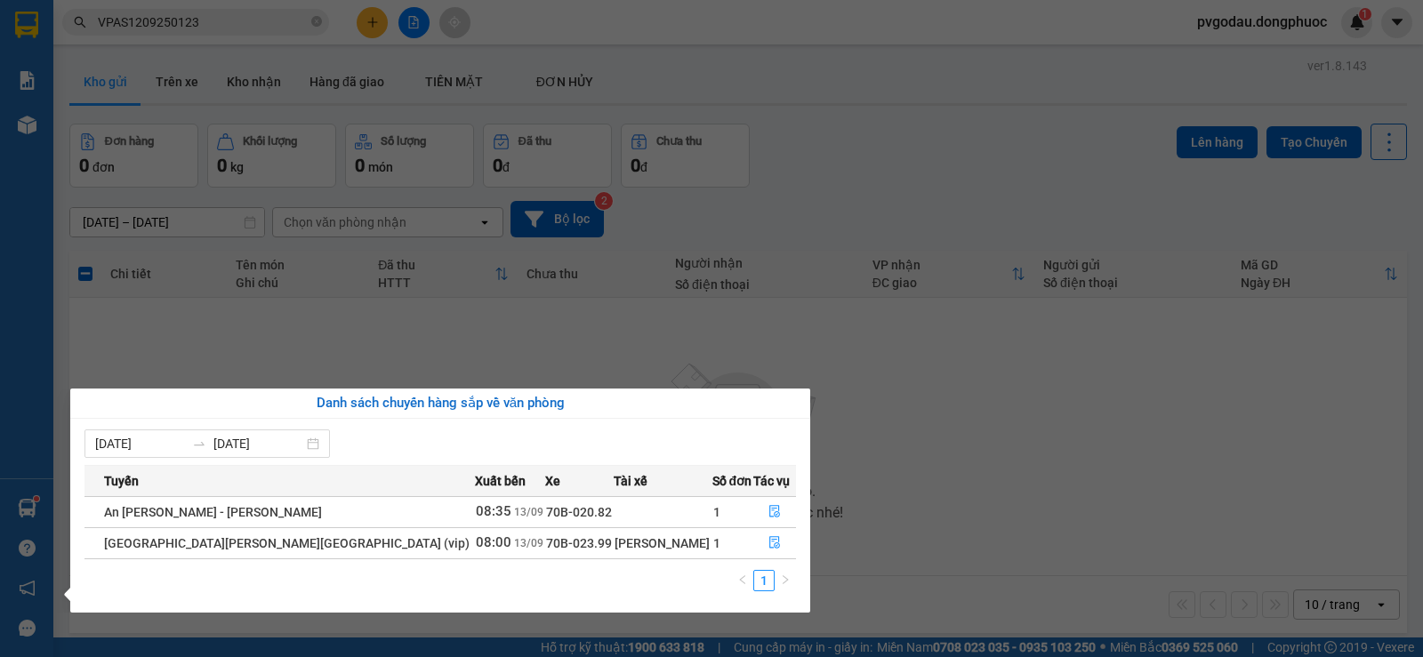
click at [896, 530] on section "Kết quả [PERSON_NAME] ( 1 ) Bộ lọc Mã ĐH Trạng thái Món hàng Tổng [PERSON_NAME]…" at bounding box center [711, 328] width 1423 height 657
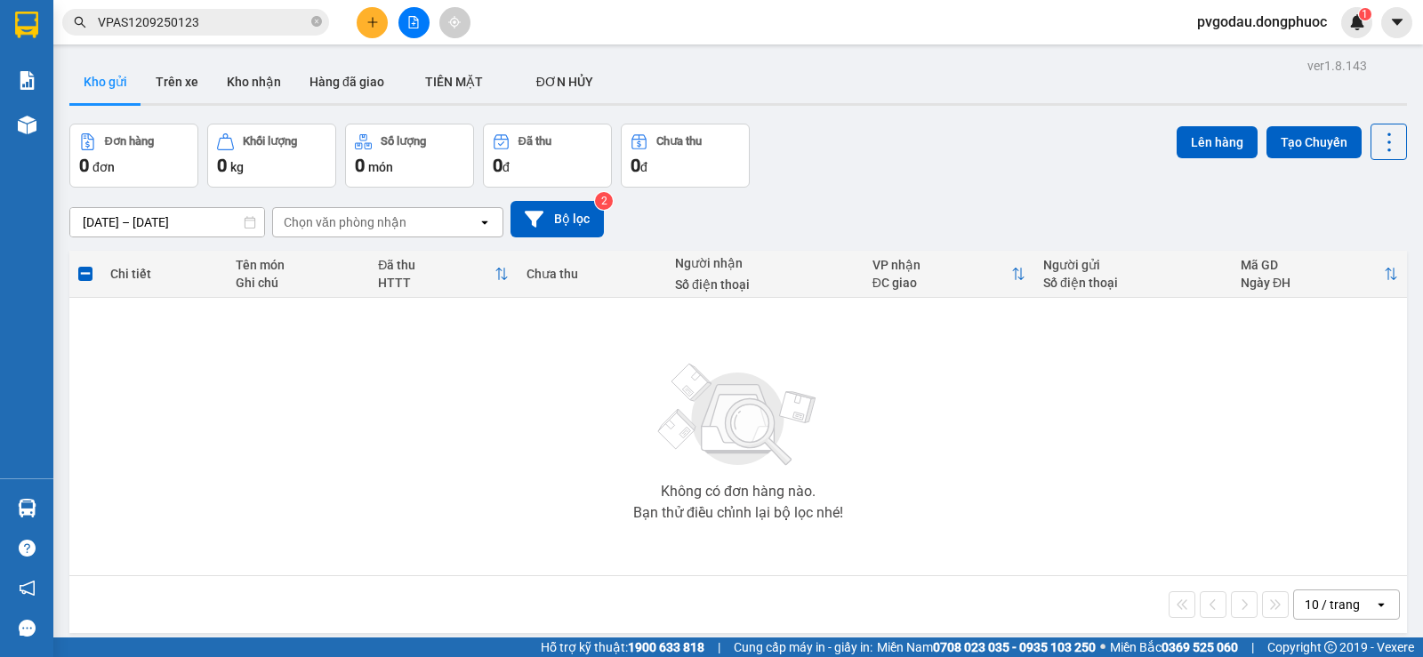
click at [208, 22] on input "VPAS1209250123" at bounding box center [203, 22] width 210 height 20
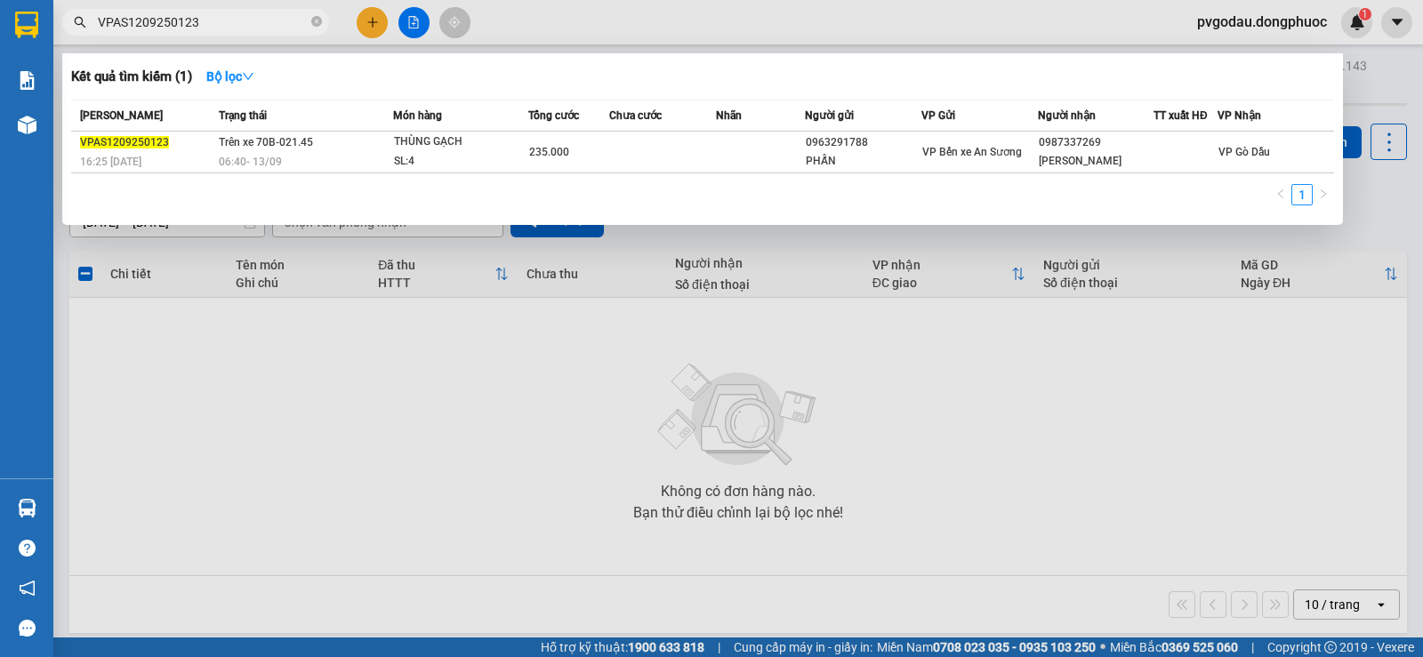
click at [208, 22] on input "VPAS1209250123" at bounding box center [203, 22] width 210 height 20
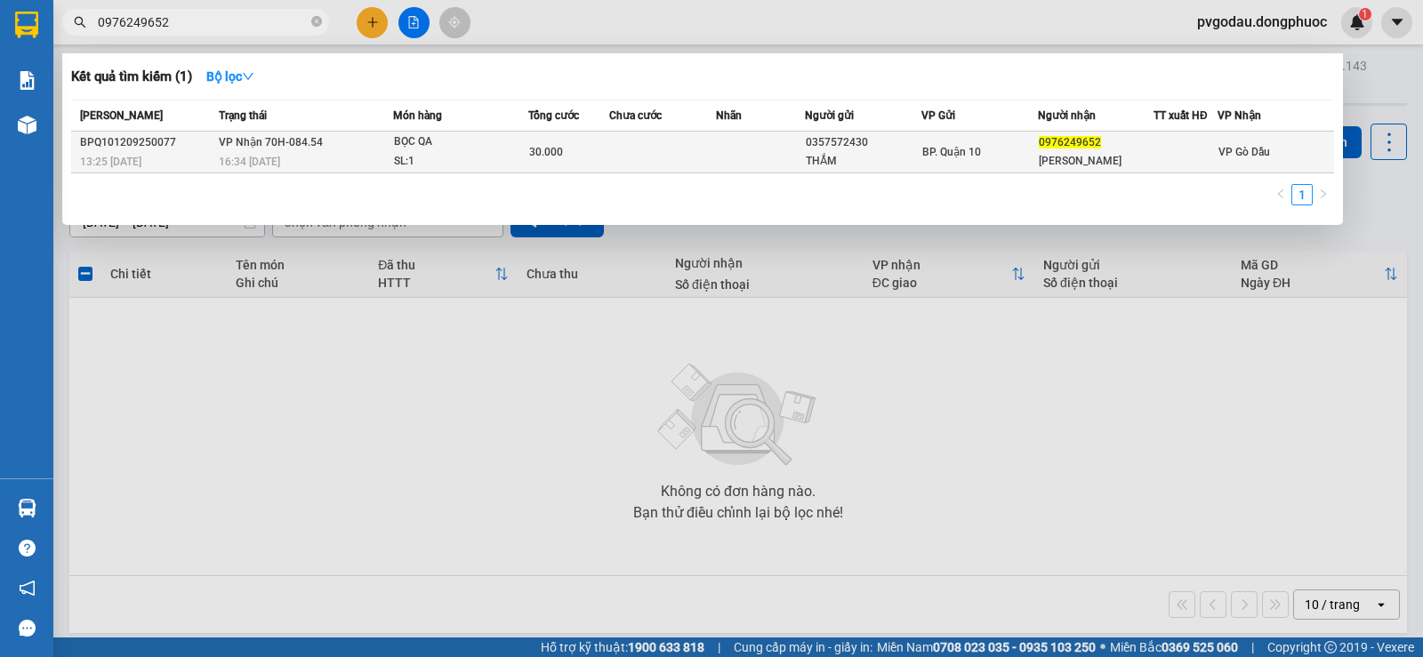
type input "0976249652"
click at [405, 148] on div "BỌC QA" at bounding box center [460, 142] width 133 height 20
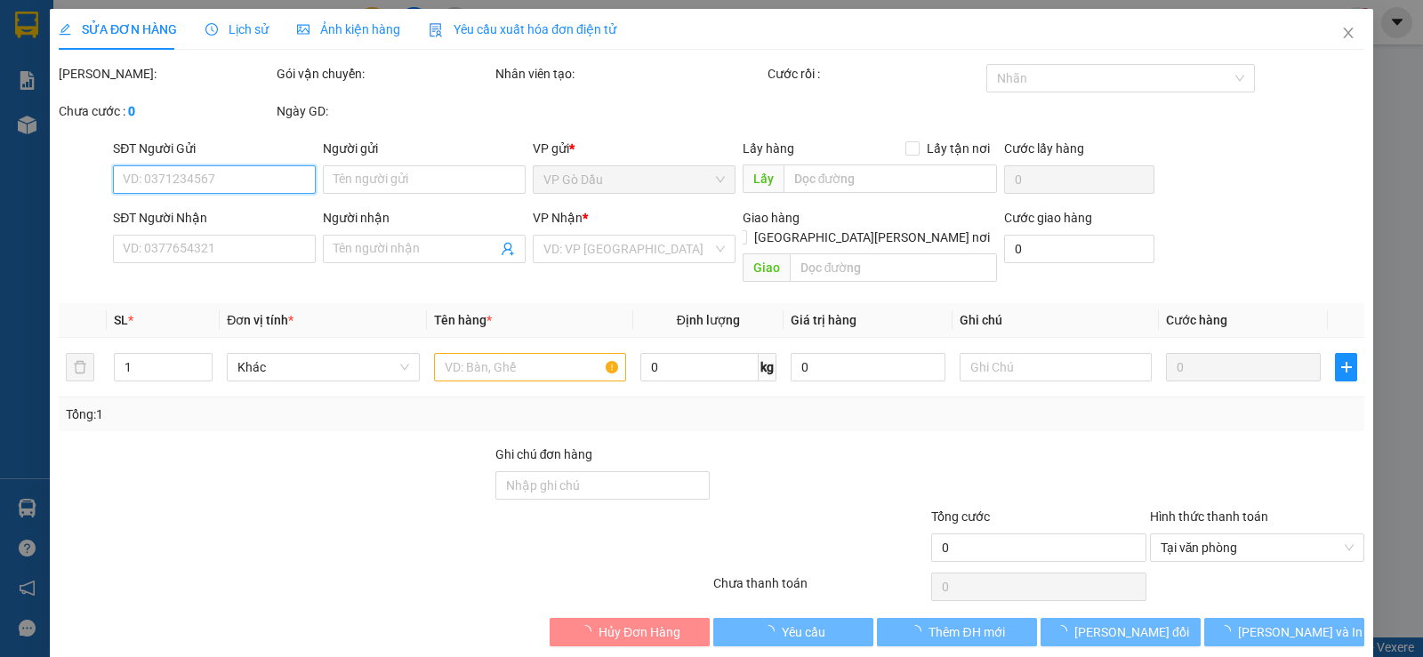
type input "0357572430"
type input "THẮM"
type input "0976249652"
type input "[PERSON_NAME]"
type input "30.000"
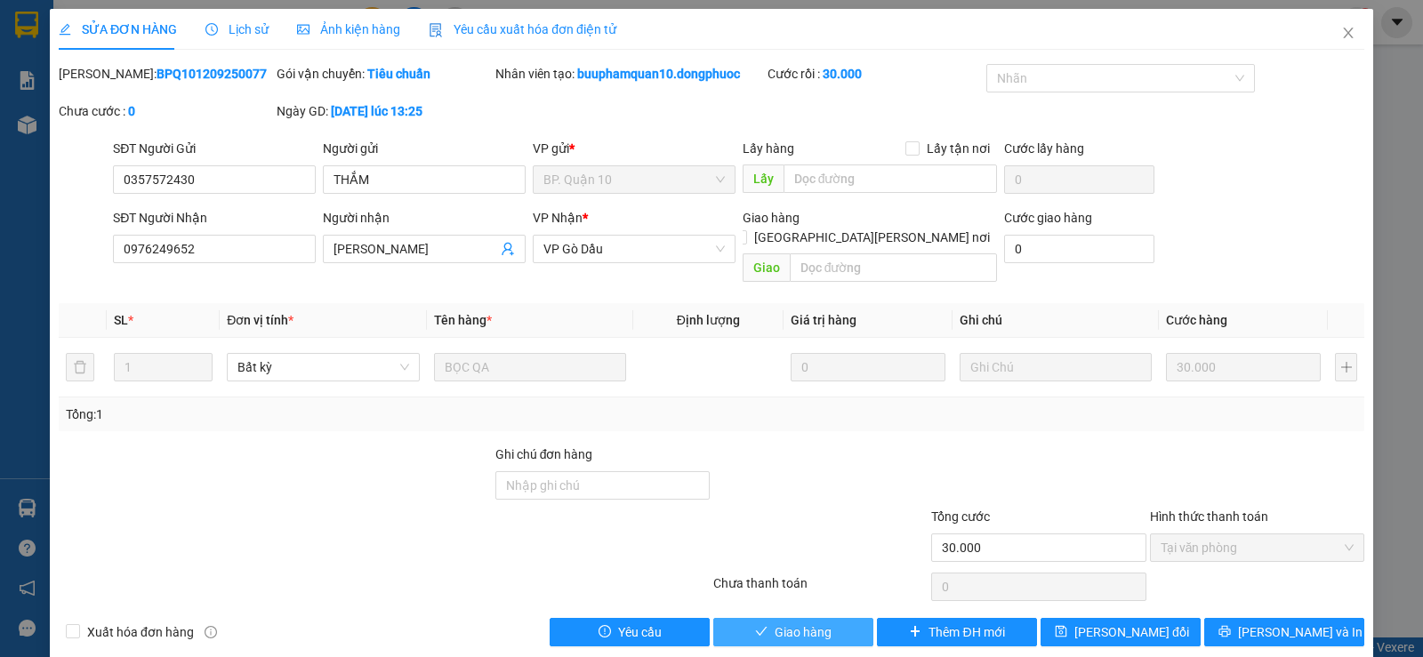
click at [796, 622] on span "Giao hàng" at bounding box center [802, 632] width 57 height 20
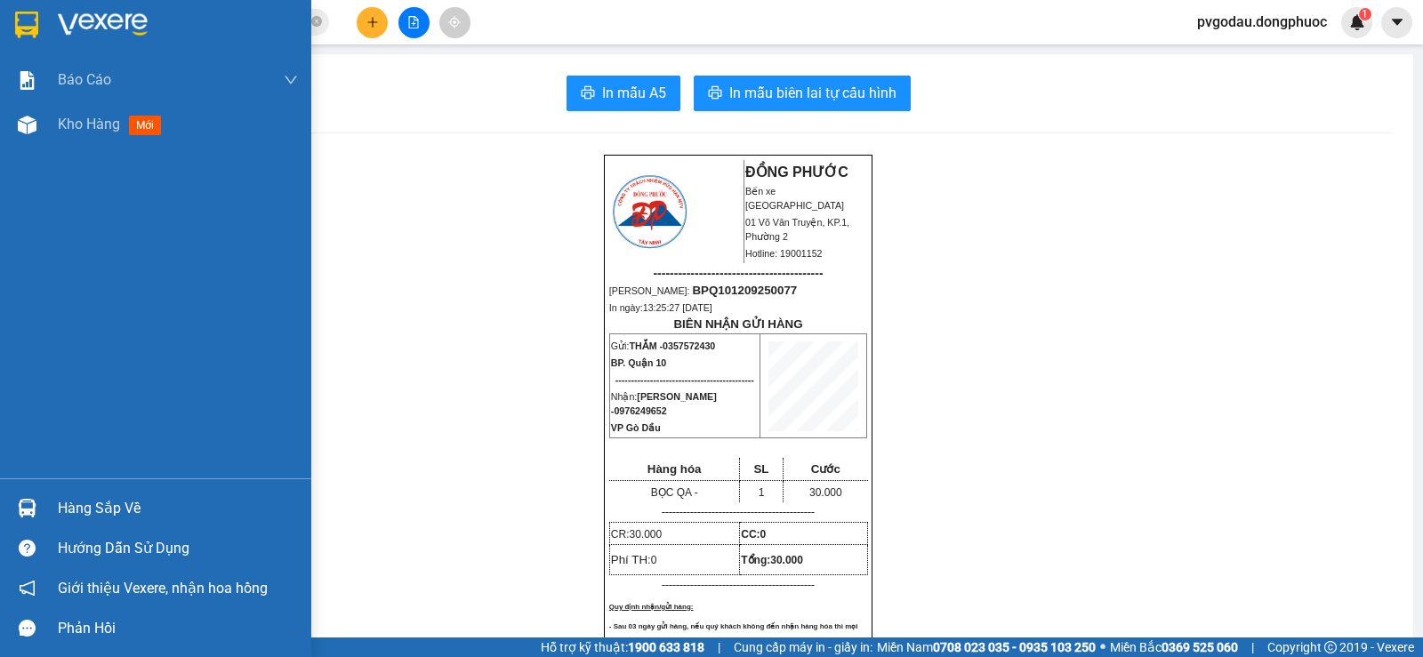
click at [18, 511] on img at bounding box center [27, 508] width 19 height 19
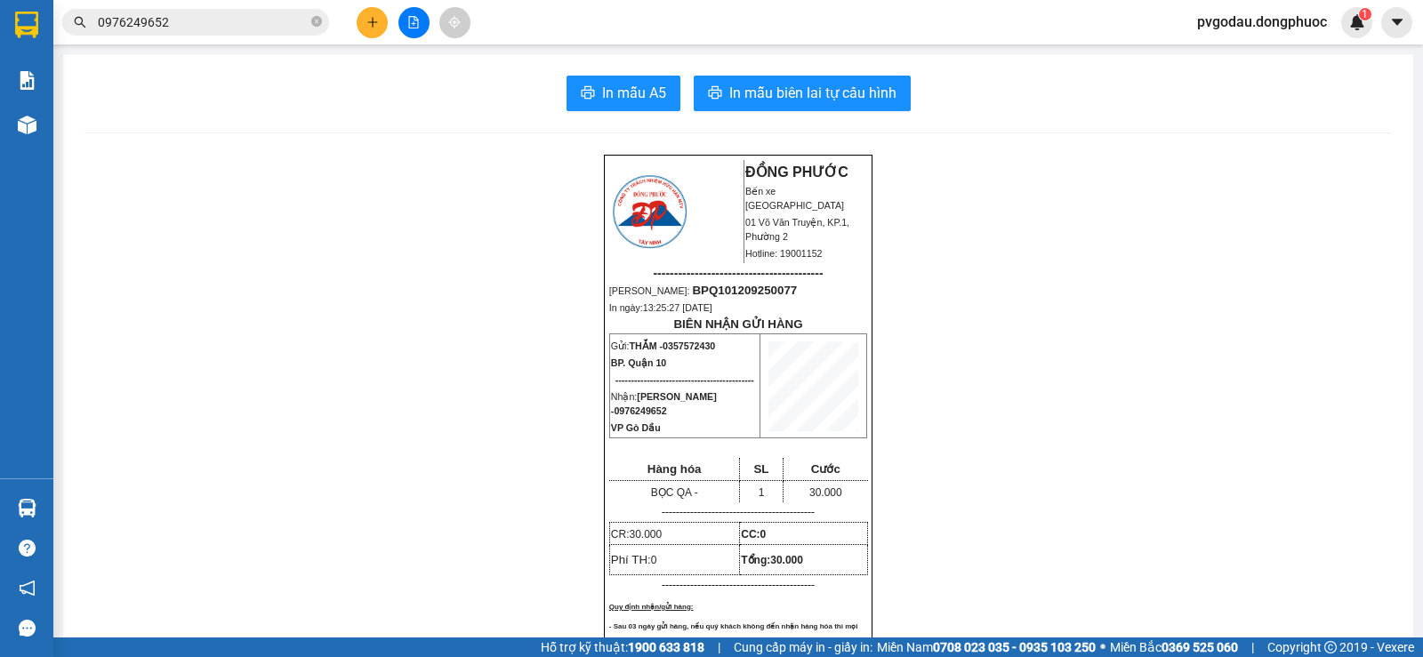
click at [445, 169] on section "Kết quả [PERSON_NAME] ( 1 ) Bộ lọc Mã ĐH Trạng thái Món hàng Tổng [PERSON_NAME]…" at bounding box center [711, 328] width 1423 height 657
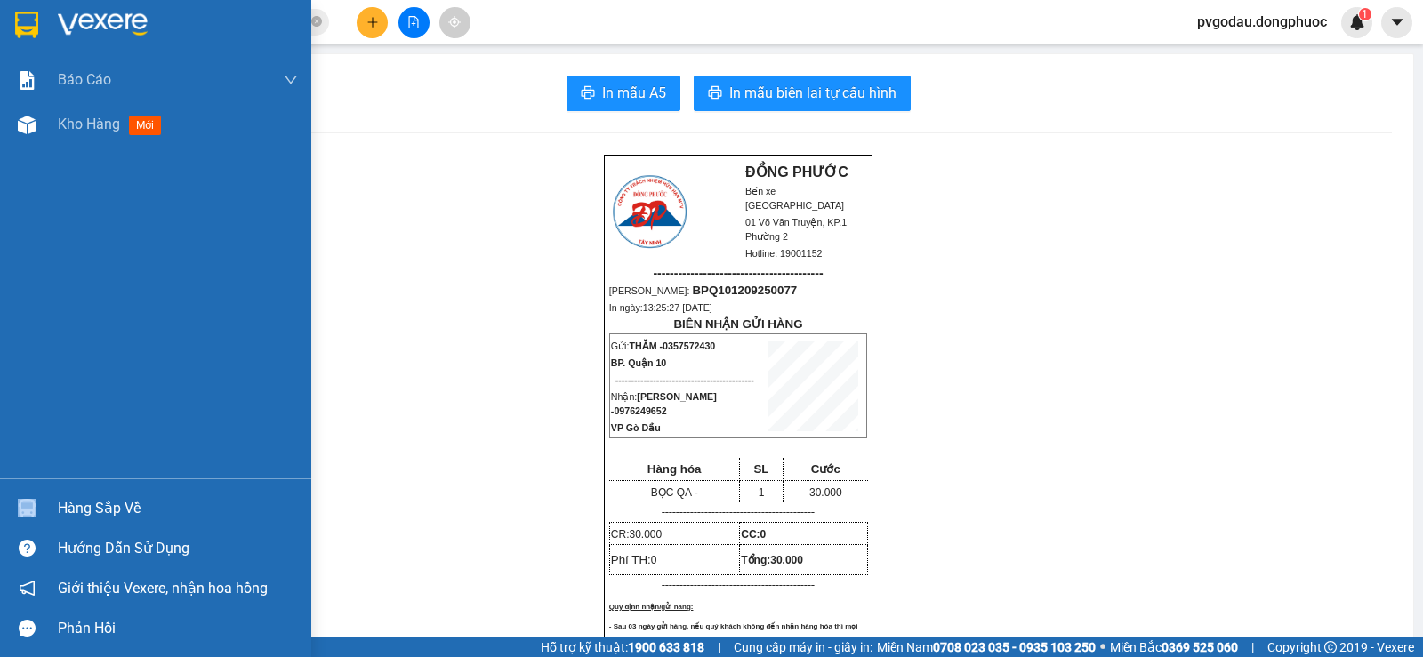
click at [63, 521] on div "Hàng sắp về" at bounding box center [155, 508] width 311 height 40
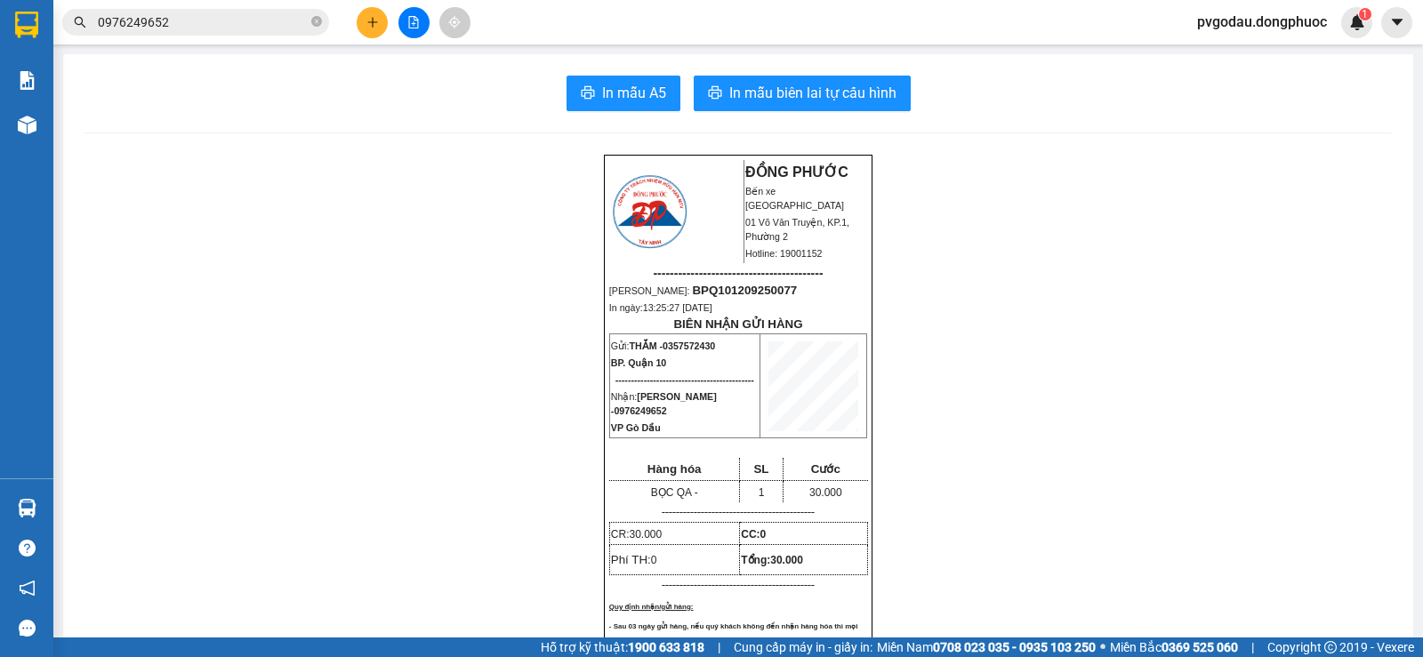
click at [296, 253] on section "Kết quả [PERSON_NAME] ( 1 ) Bộ lọc Mã ĐH Trạng thái Món hàng Tổng [PERSON_NAME]…" at bounding box center [711, 328] width 1423 height 657
